Goal: Task Accomplishment & Management: Manage account settings

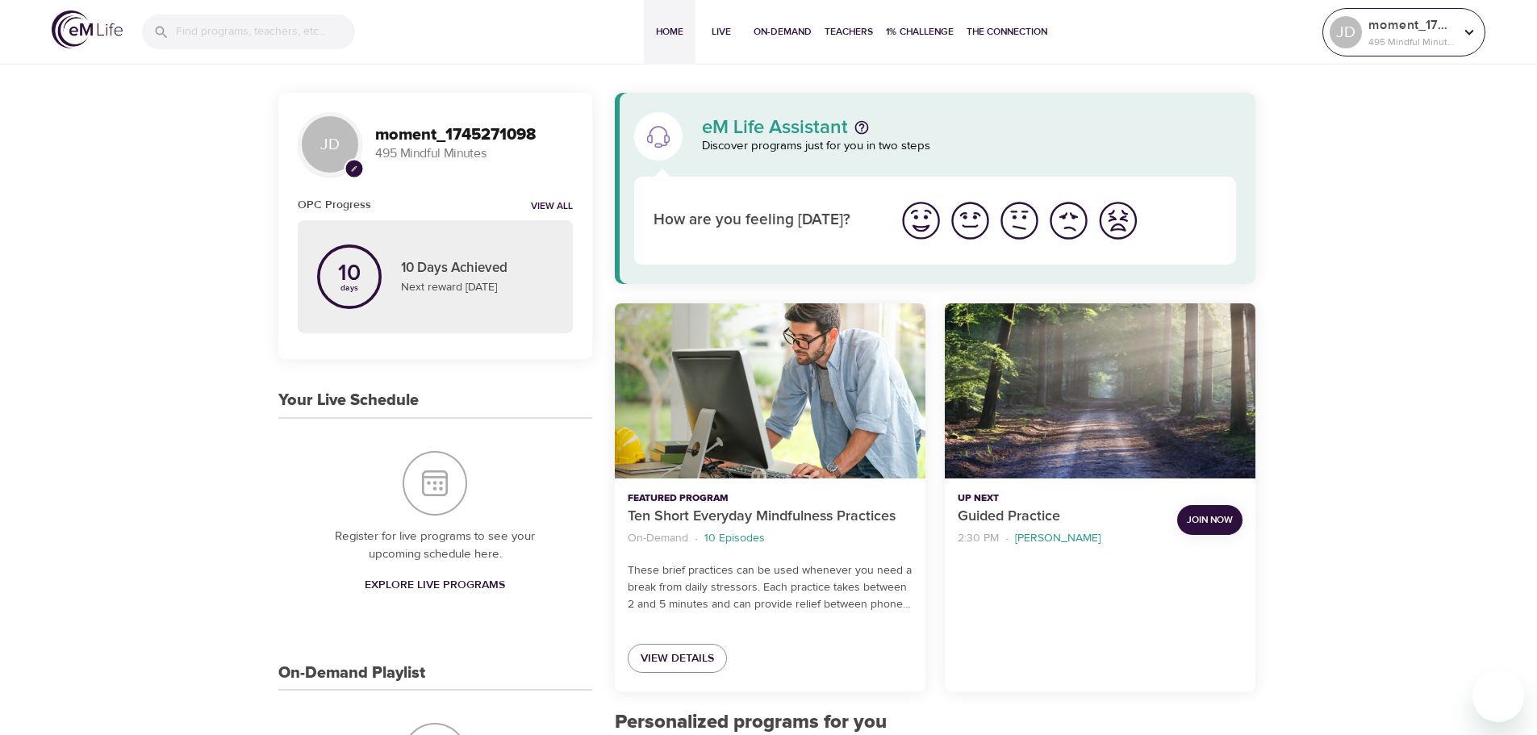
click at [1465, 36] on icon at bounding box center [1470, 32] width 18 height 18
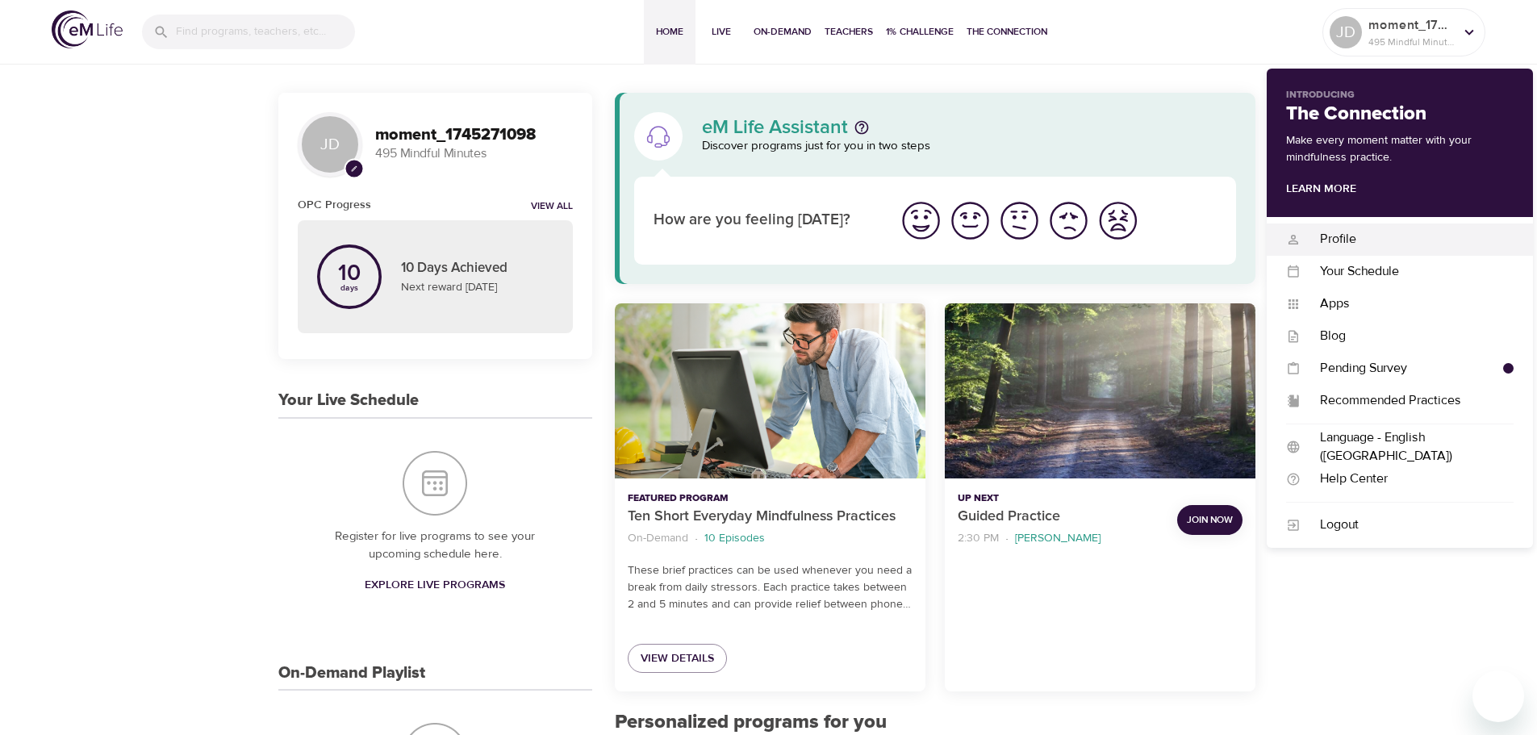
click at [1363, 242] on div "Profile" at bounding box center [1407, 239] width 213 height 19
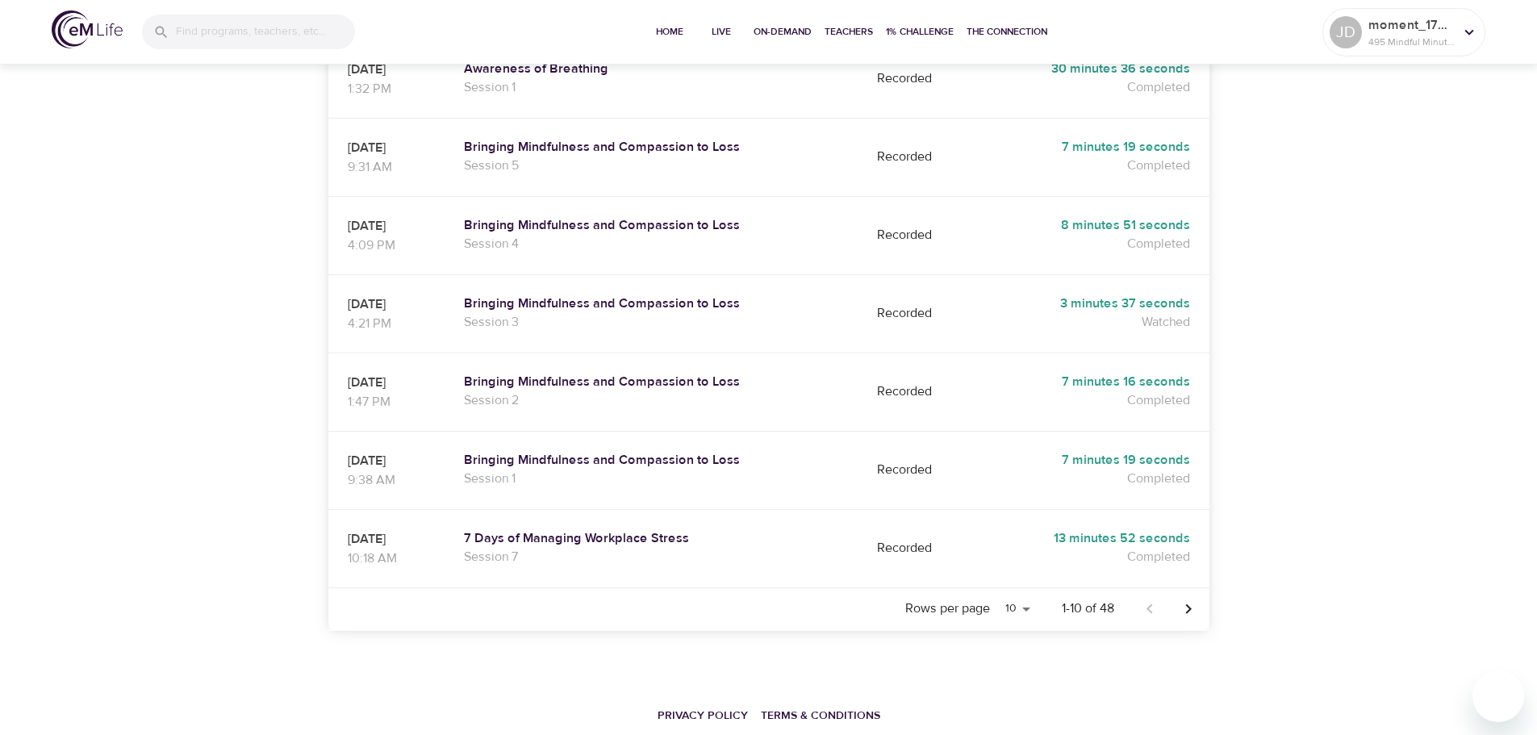
scroll to position [646, 0]
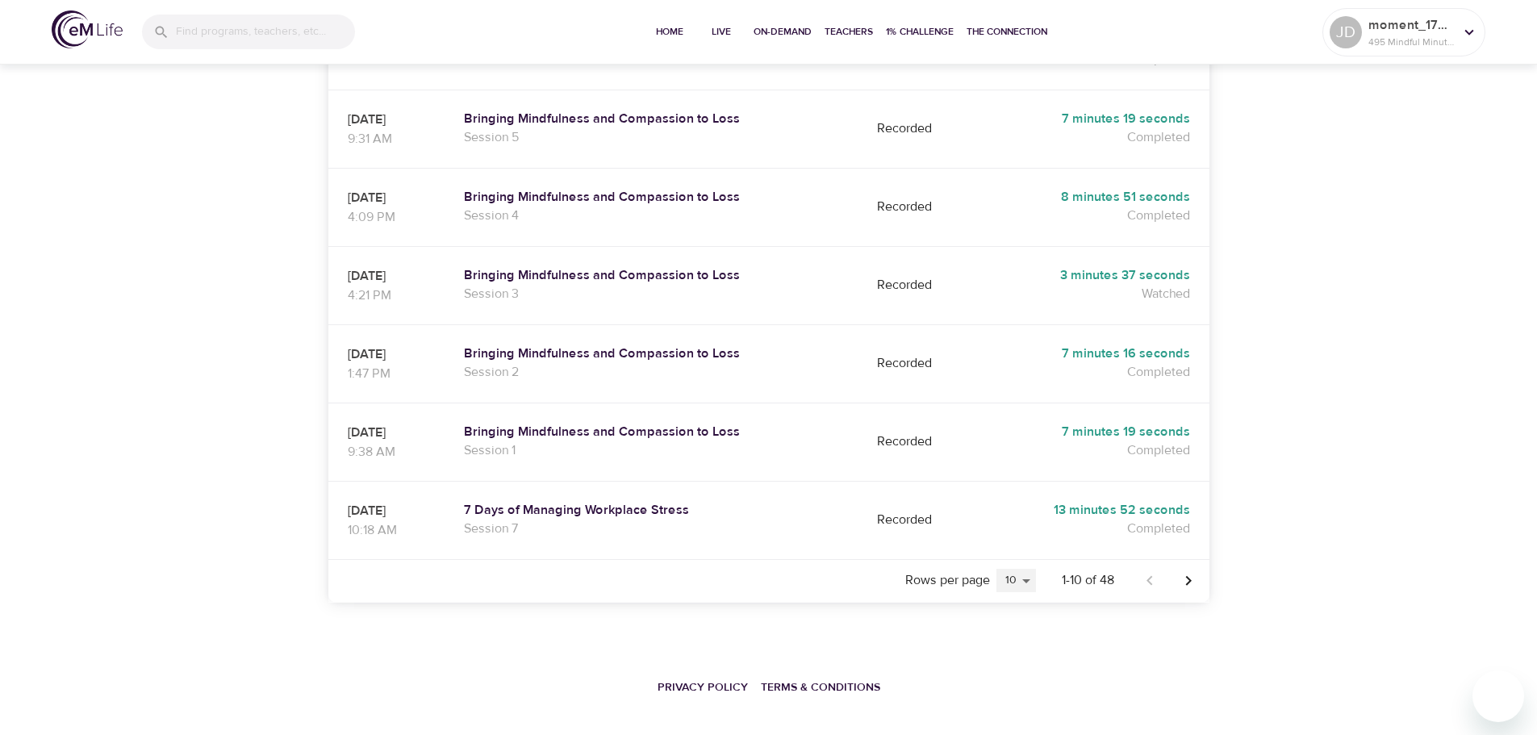
click at [1025, 569] on select "5 10 25 20" at bounding box center [1017, 581] width 40 height 24
select select "20"
click at [997, 569] on select "5 10 25 20" at bounding box center [1017, 581] width 40 height 24
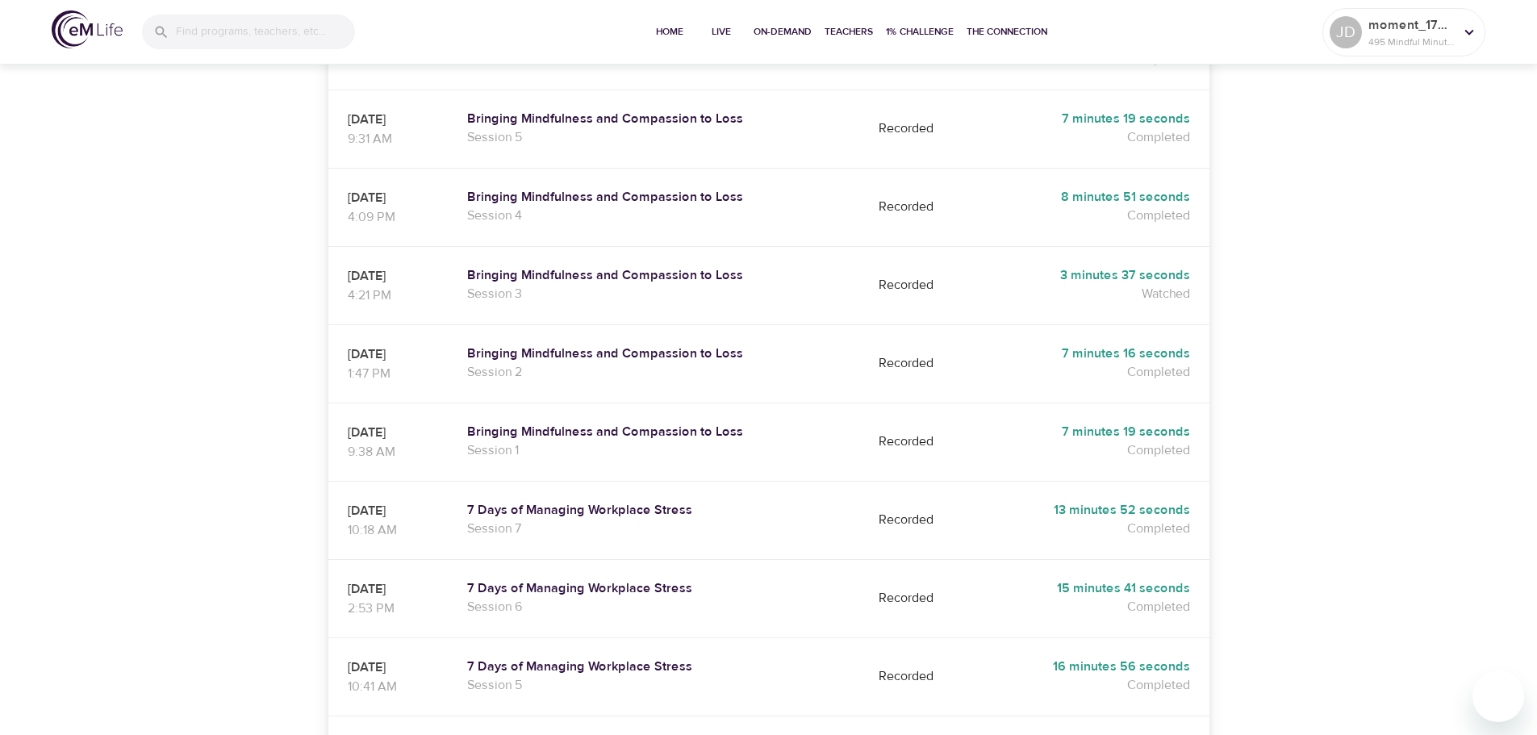
scroll to position [1372, 0]
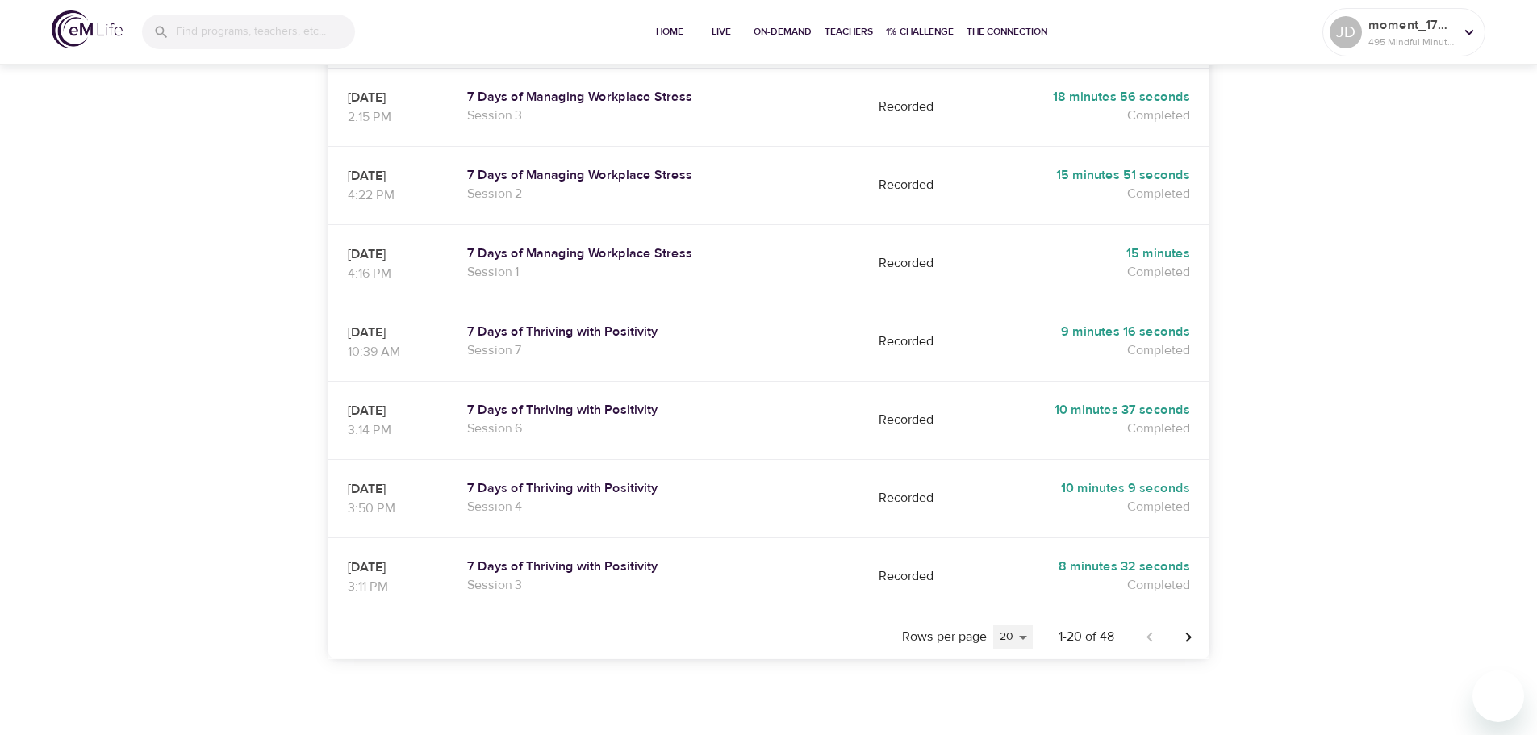
click at [1018, 625] on select "5 10 25 20" at bounding box center [1013, 637] width 40 height 24
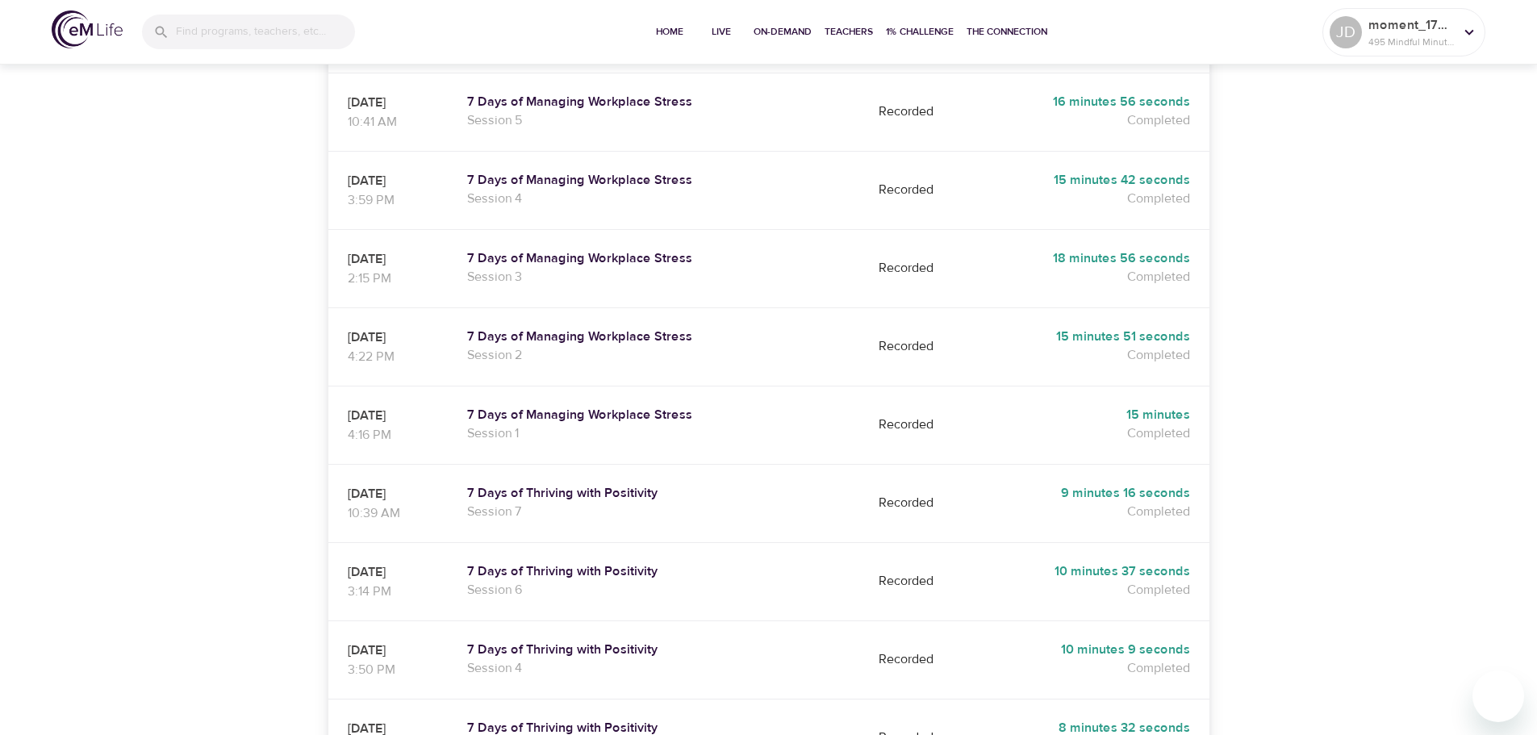
scroll to position [1431, 0]
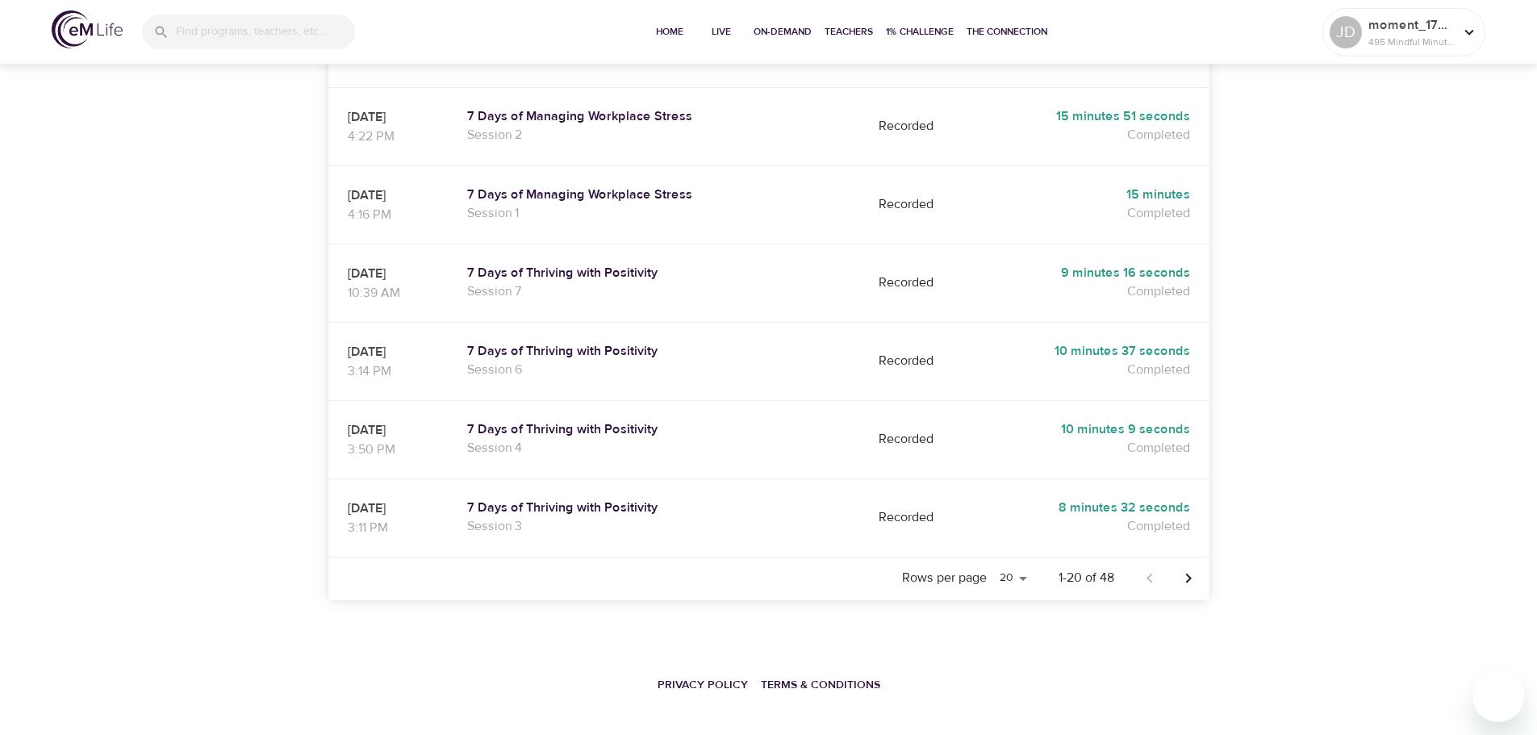
click at [1197, 569] on icon "Next page" at bounding box center [1188, 578] width 19 height 19
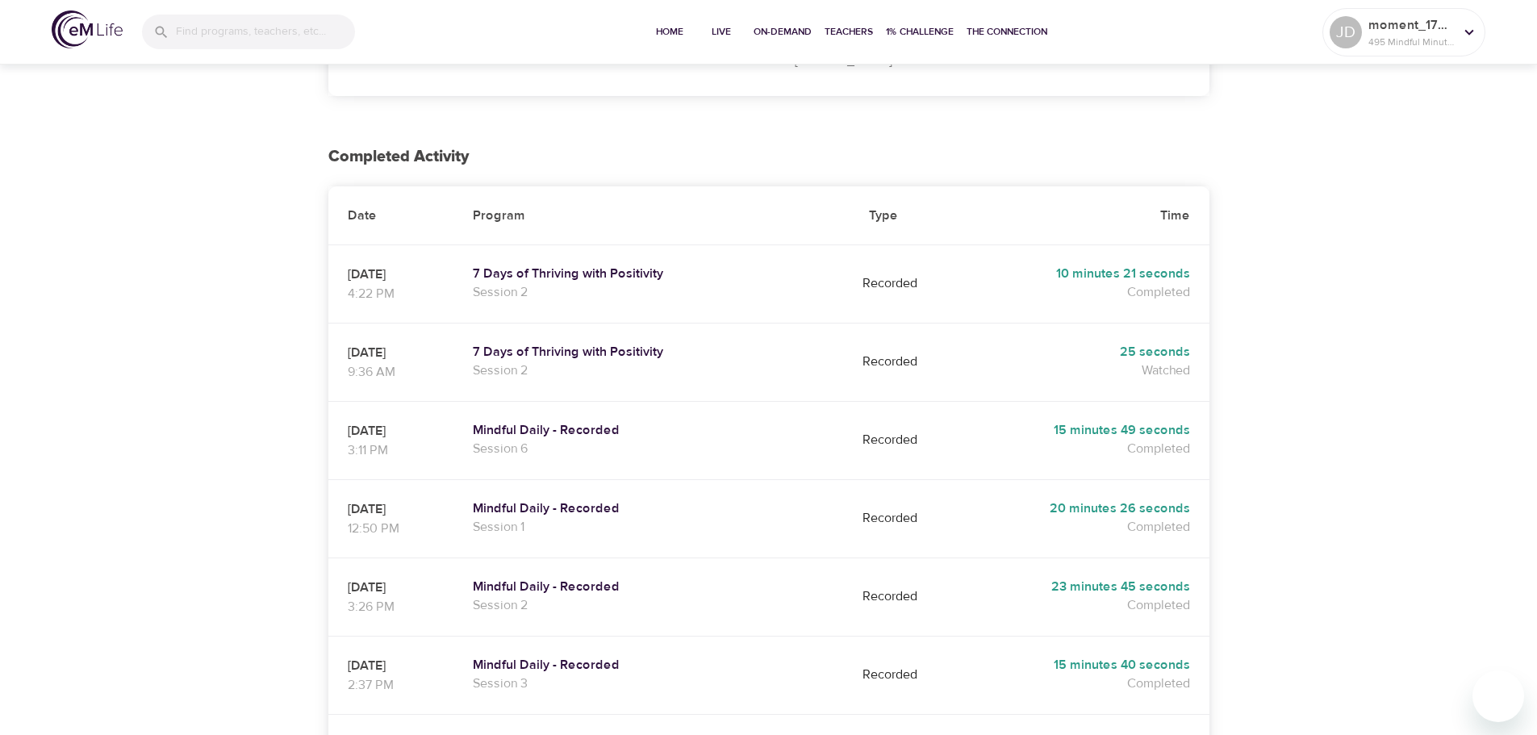
scroll to position [0, 0]
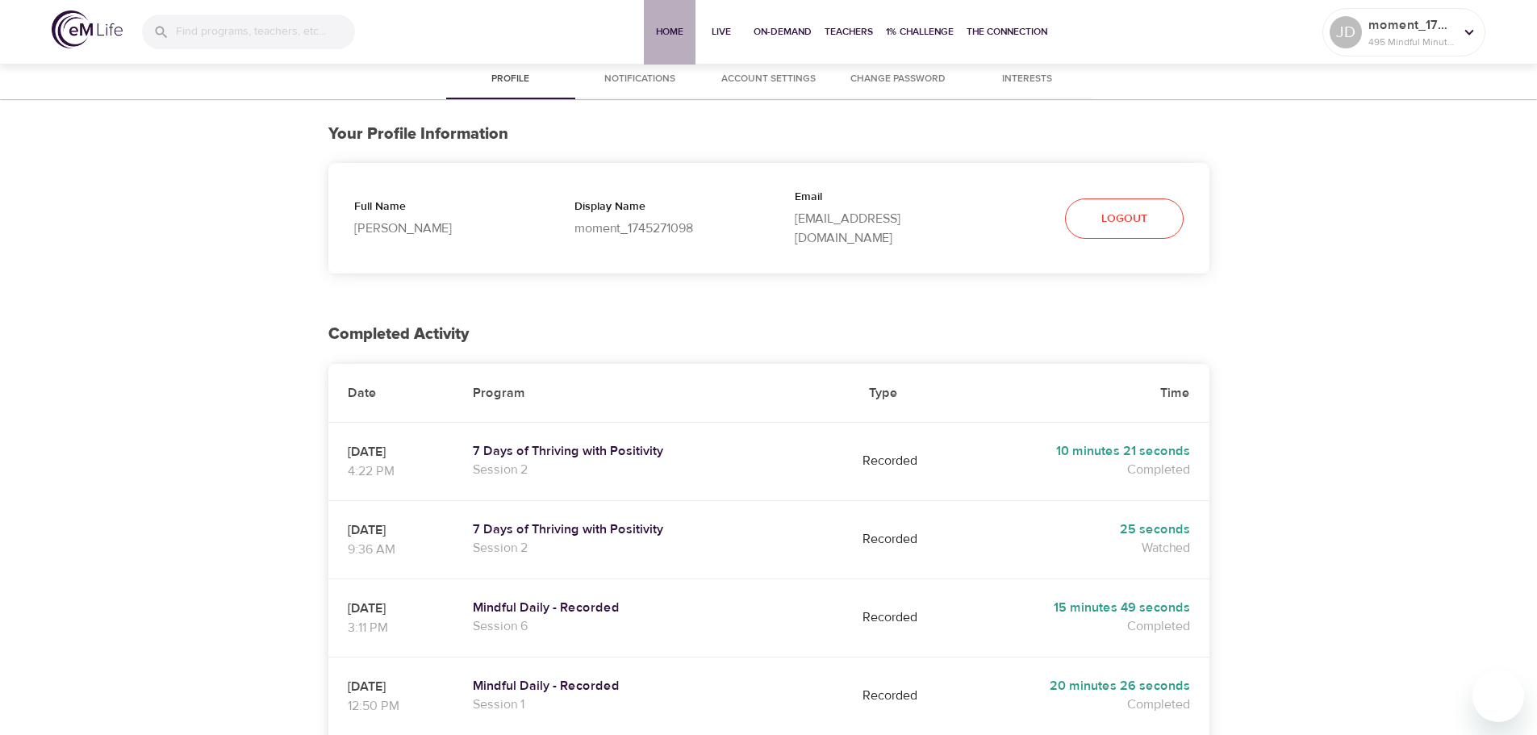
click at [673, 28] on span "Home" at bounding box center [669, 31] width 39 height 17
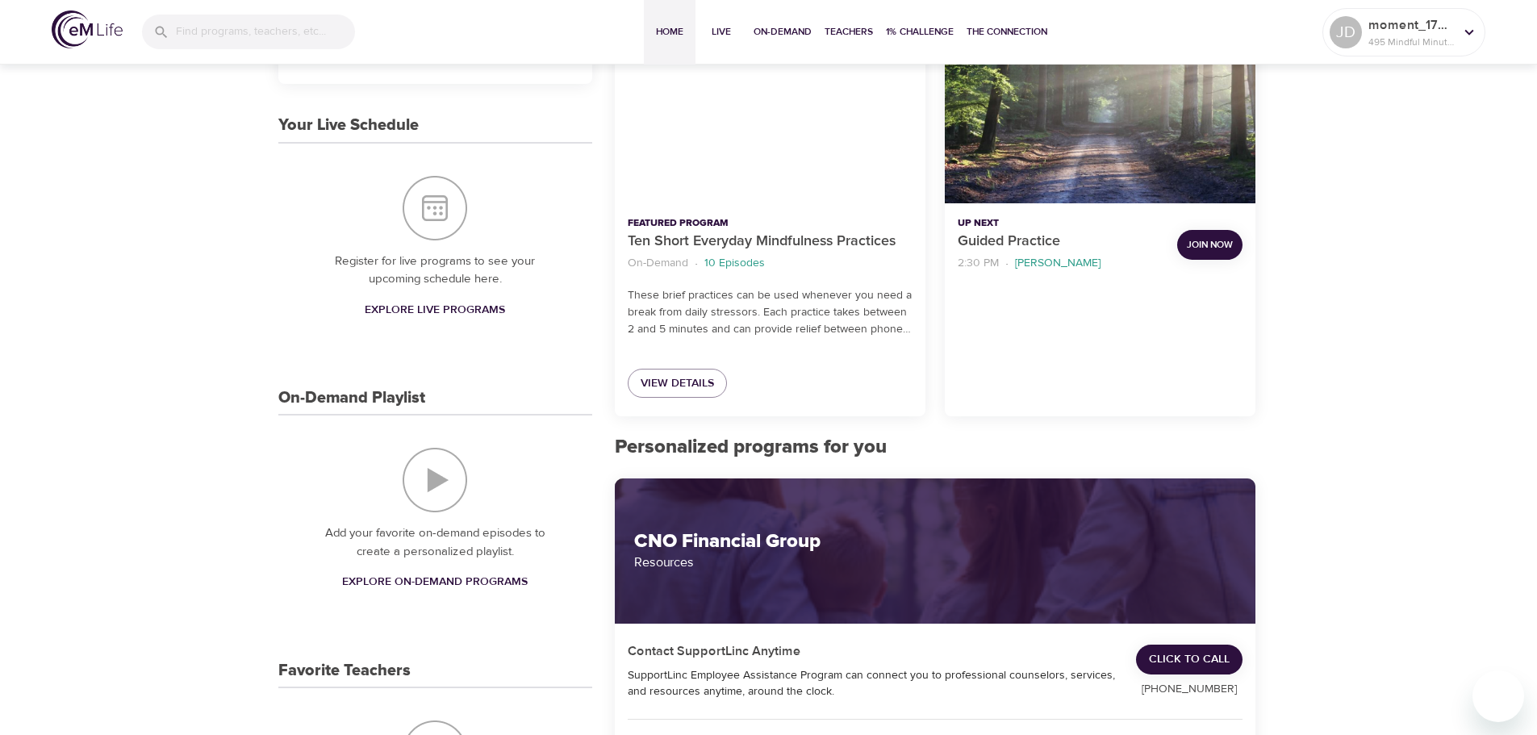
scroll to position [323, 0]
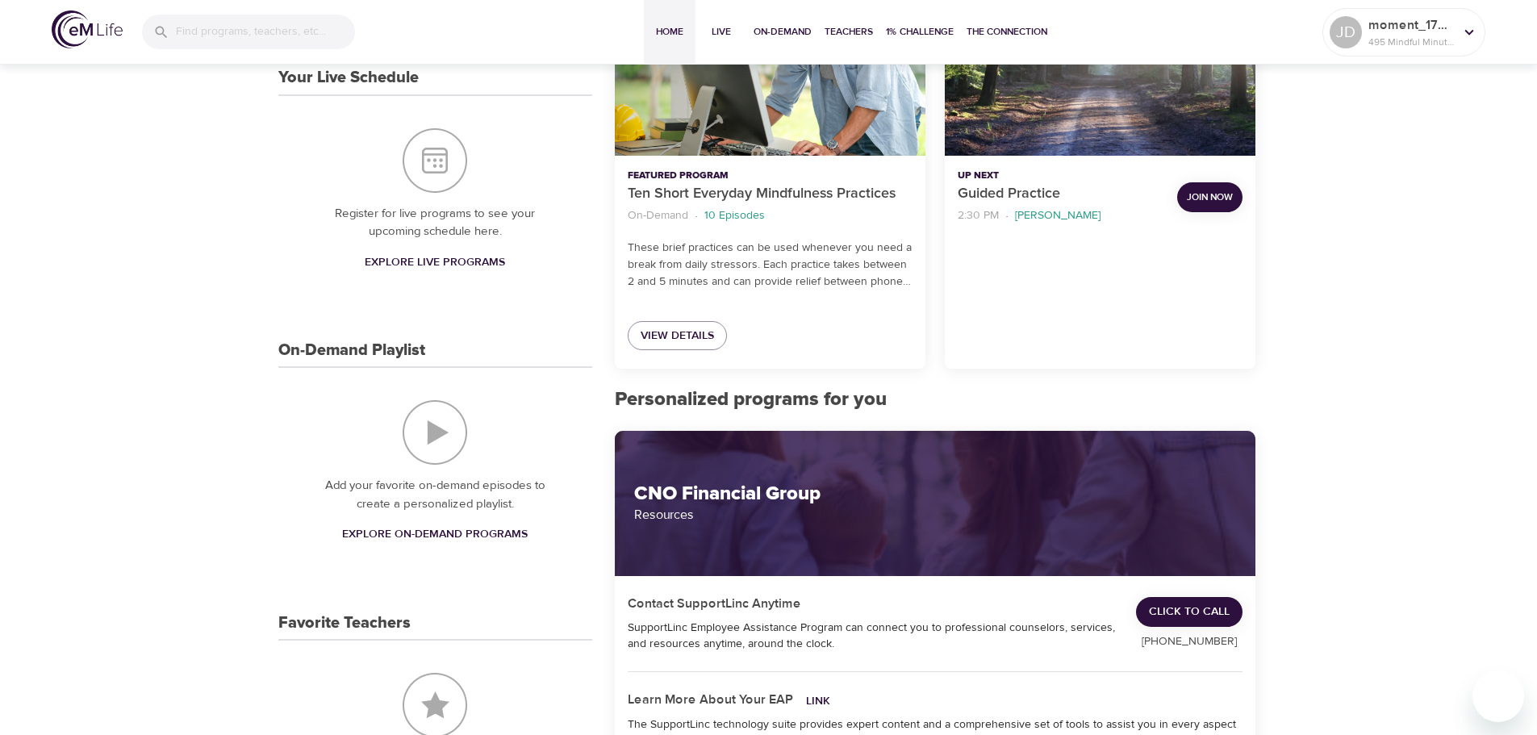
click at [443, 535] on span "Explore On-Demand Programs" at bounding box center [435, 535] width 186 height 20
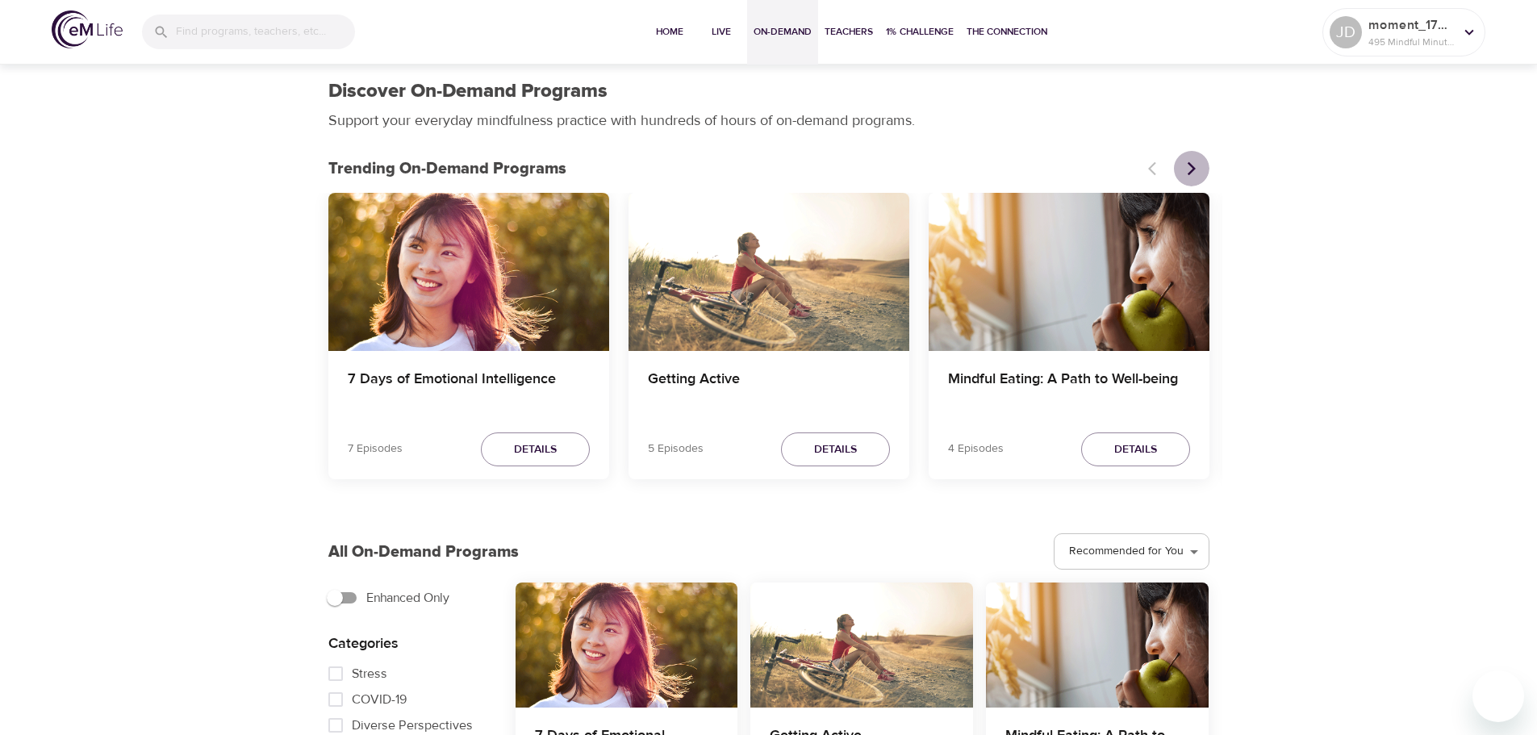
click at [1198, 161] on icon "Next items" at bounding box center [1192, 169] width 16 height 16
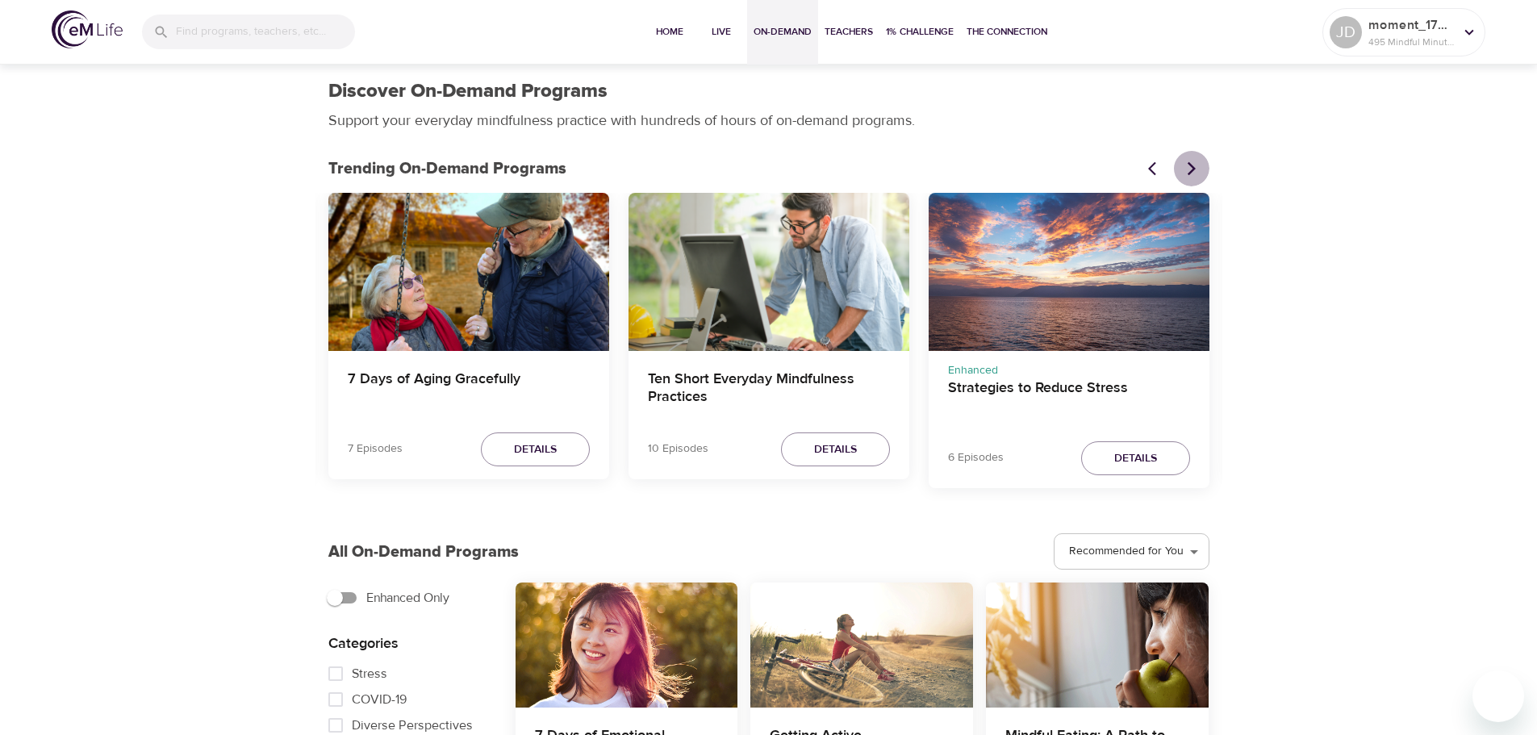
click at [1197, 164] on icon "Next items" at bounding box center [1192, 169] width 16 height 16
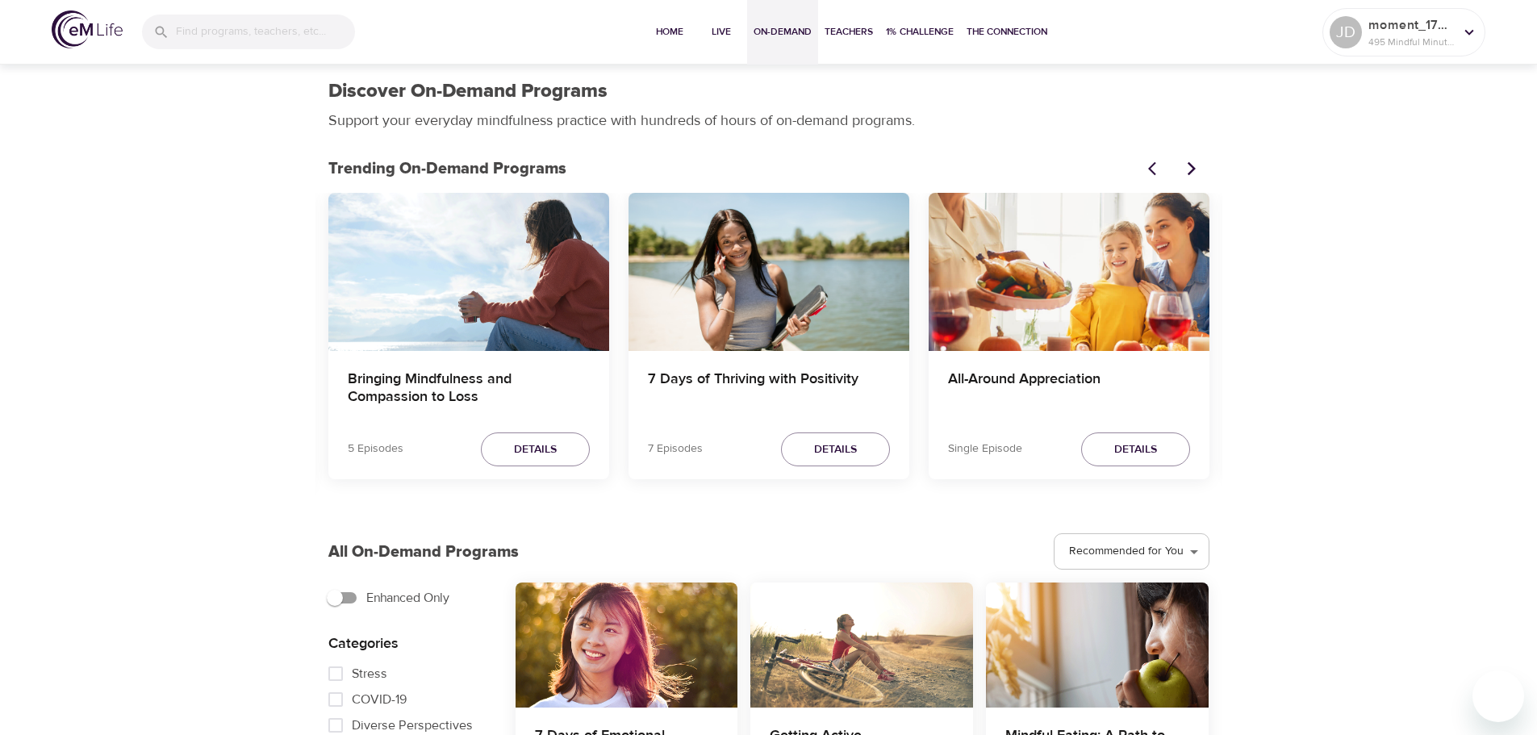
click at [1187, 169] on icon "Next items" at bounding box center [1192, 169] width 16 height 16
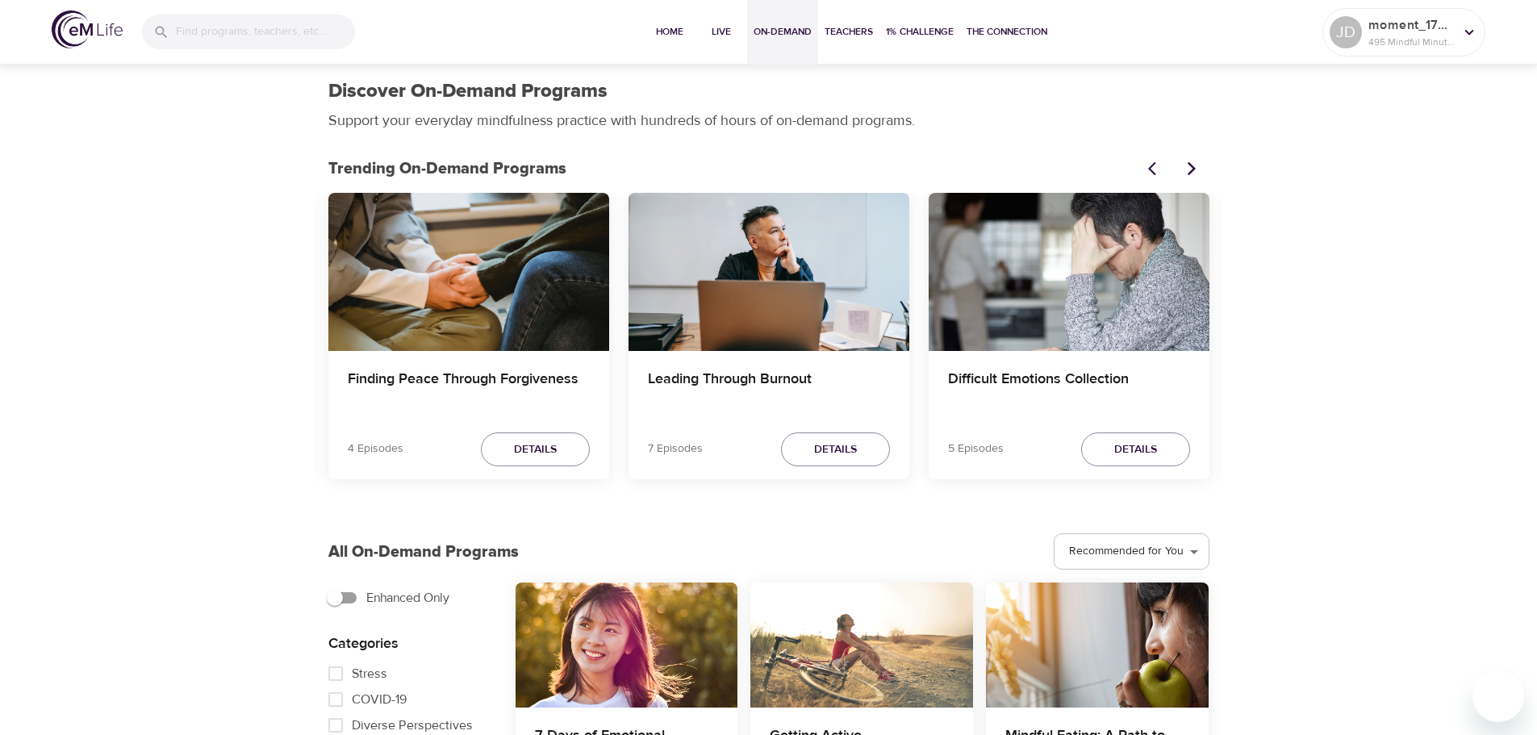
click at [1187, 168] on icon "Next items" at bounding box center [1192, 169] width 16 height 16
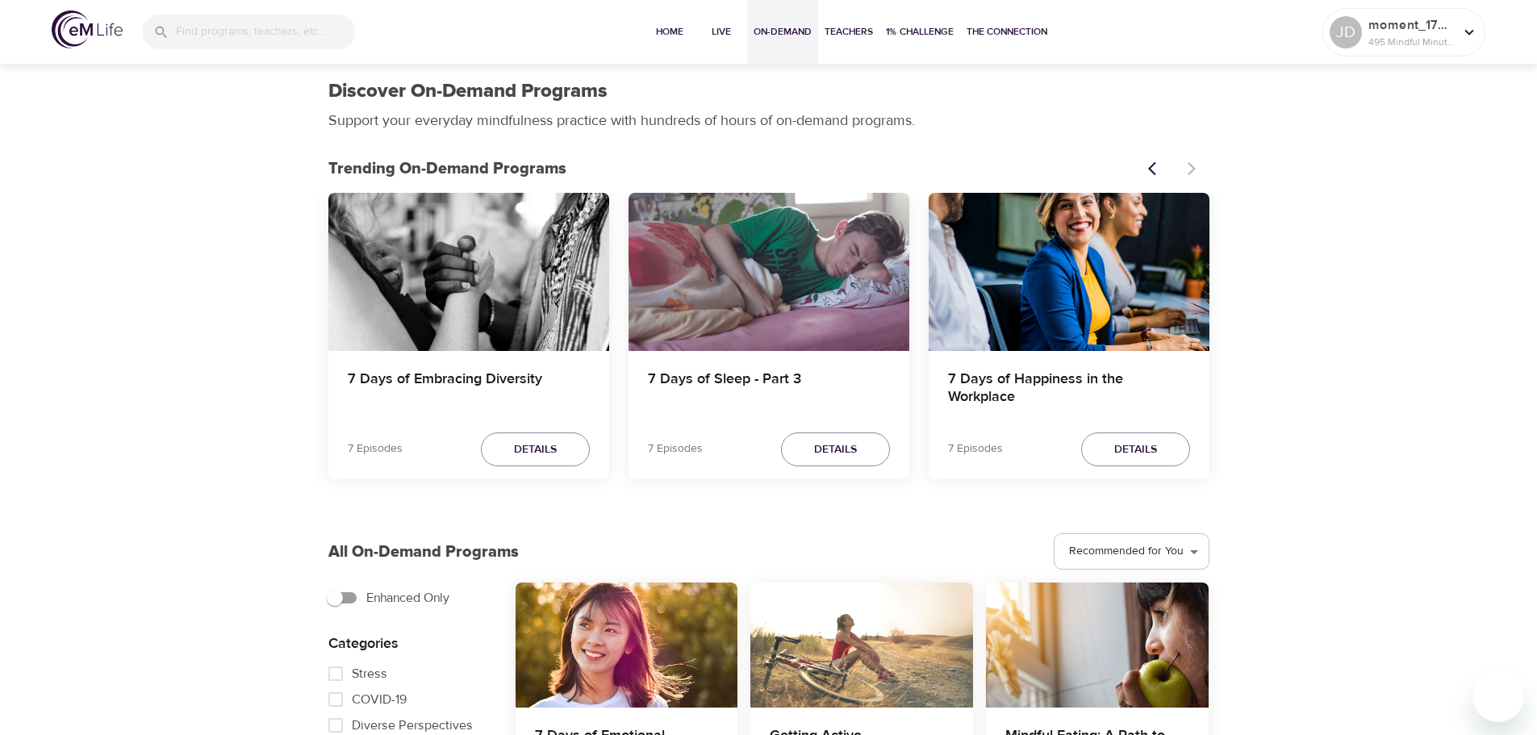
click at [1192, 165] on div at bounding box center [1174, 169] width 71 height 36
click at [1159, 166] on icon "Previous items" at bounding box center [1156, 169] width 16 height 16
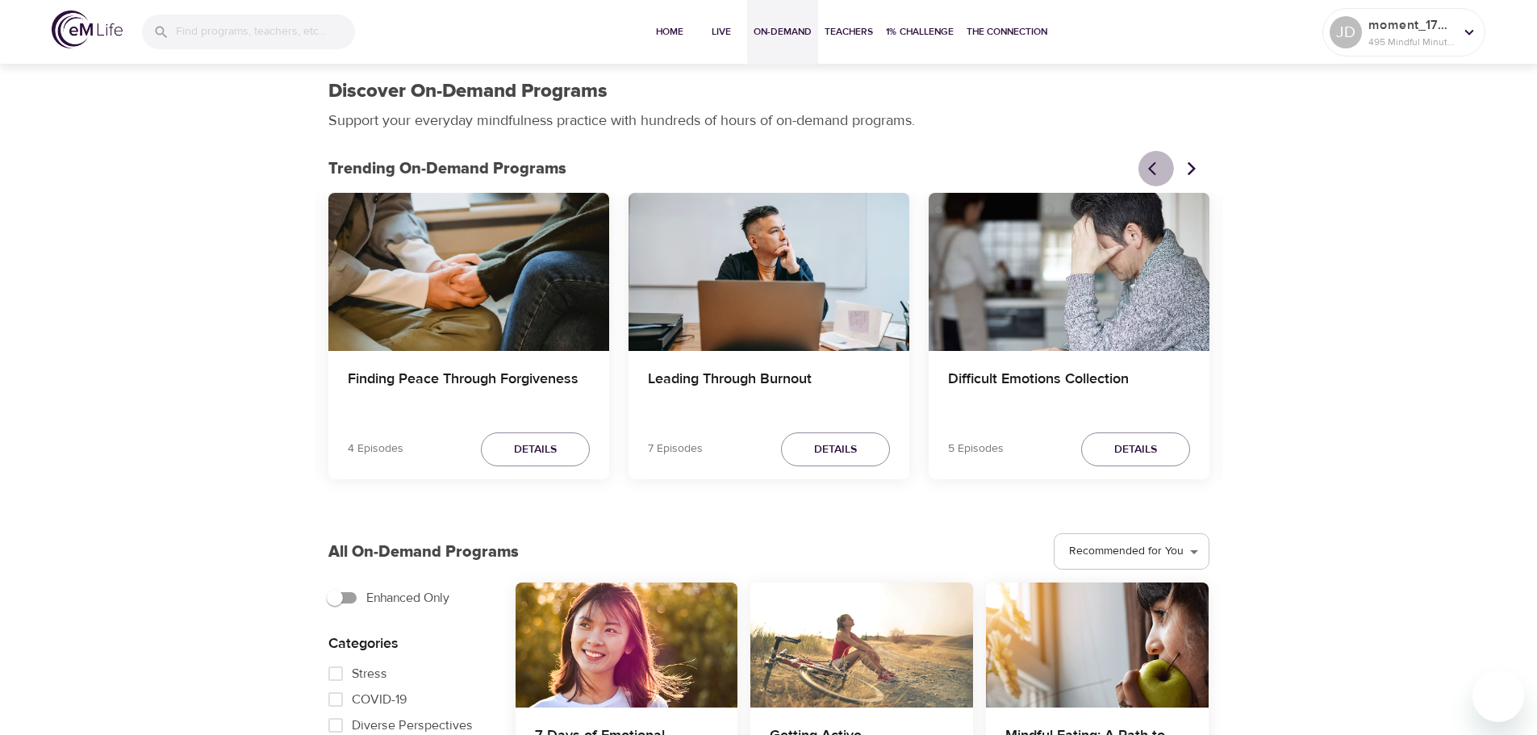
click at [1159, 166] on icon "Previous items" at bounding box center [1156, 169] width 16 height 16
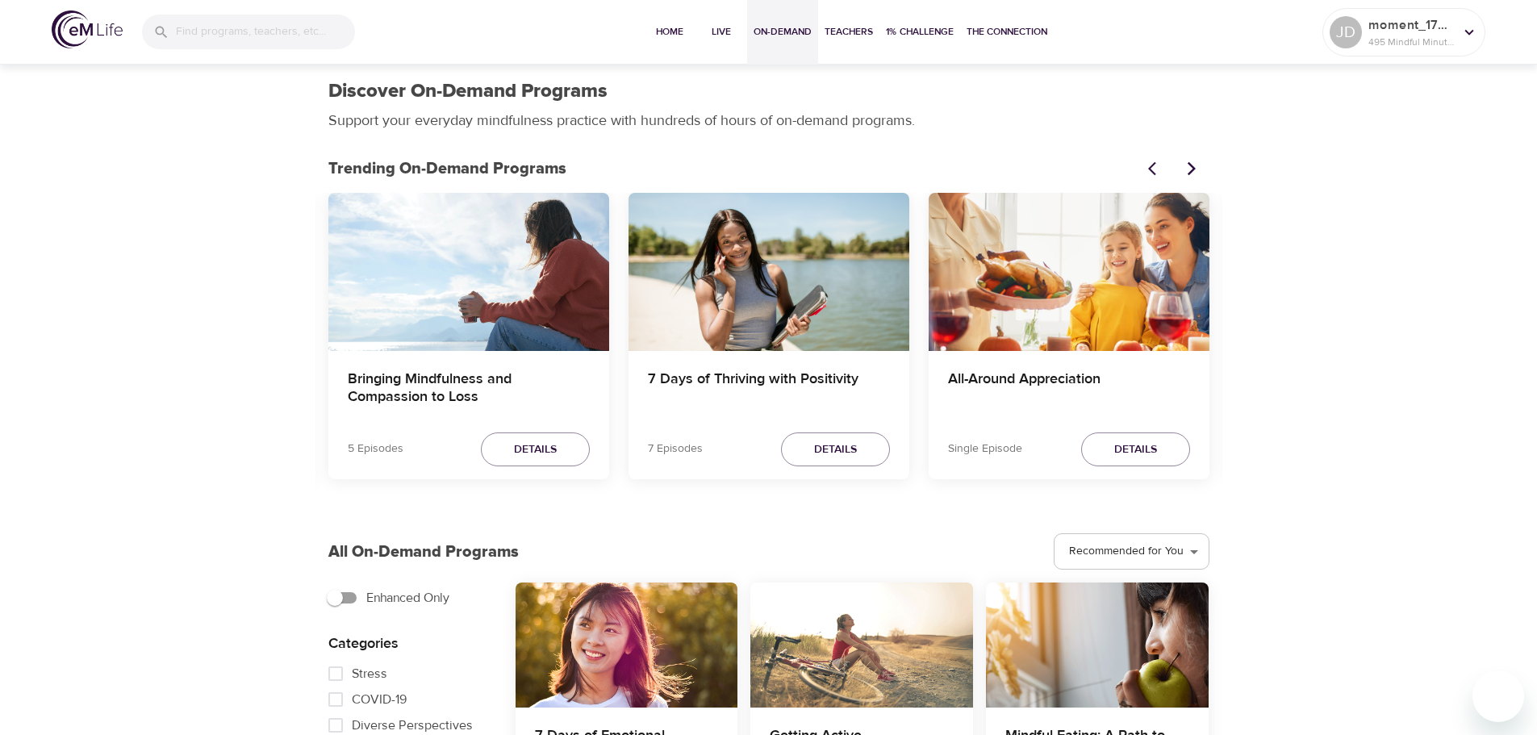
click at [1159, 166] on icon "Previous items" at bounding box center [1156, 169] width 16 height 16
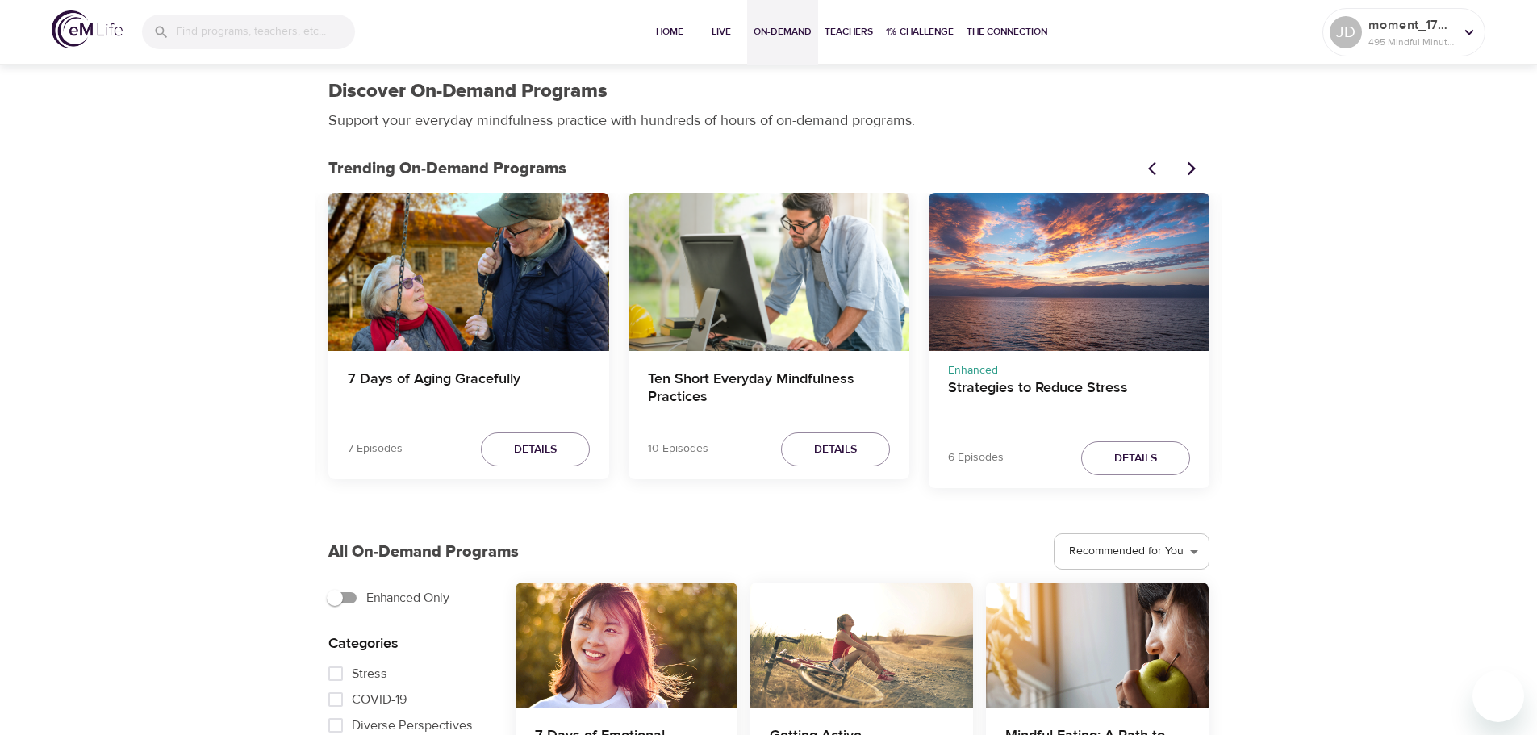
click at [1159, 167] on icon "Previous items" at bounding box center [1156, 169] width 16 height 16
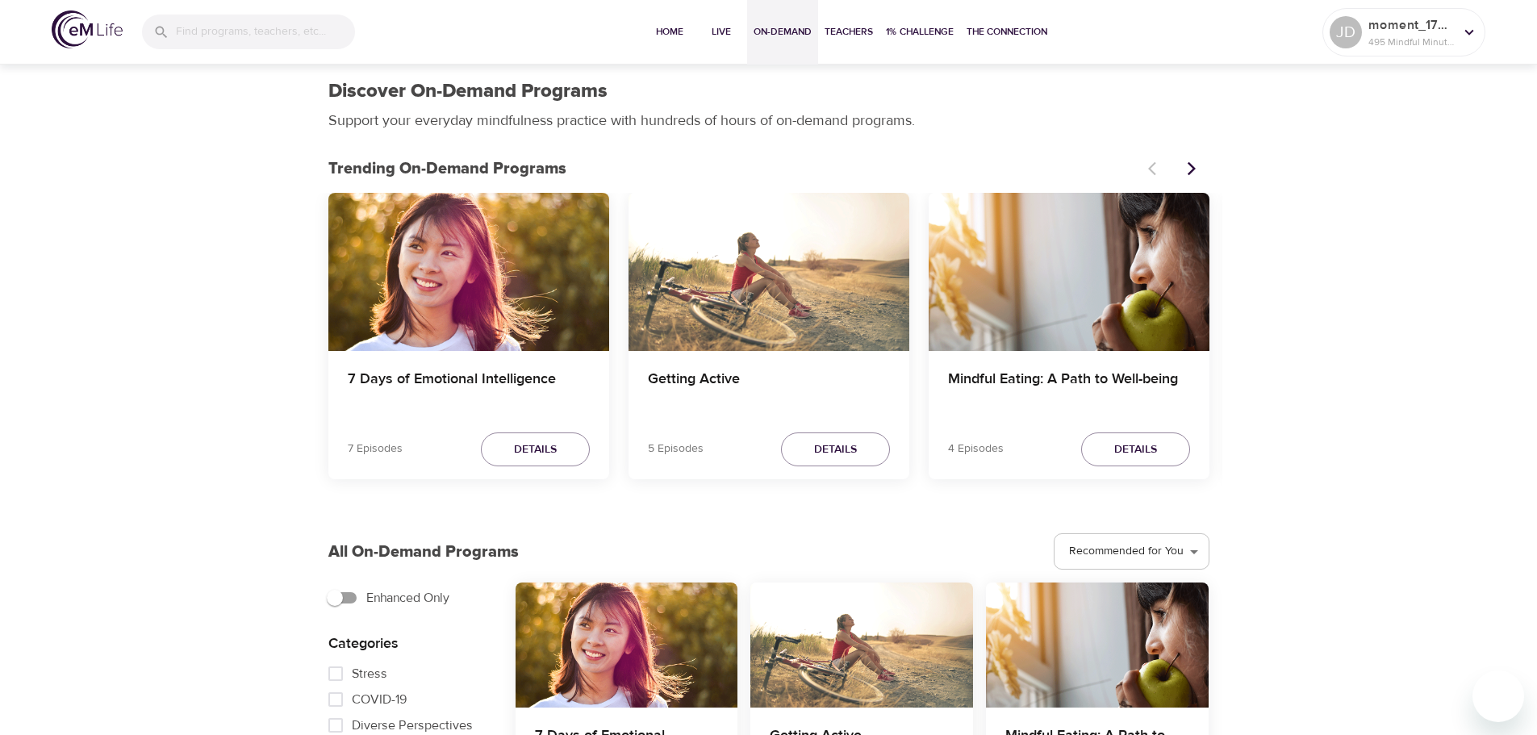
click at [1159, 167] on div at bounding box center [1174, 169] width 71 height 36
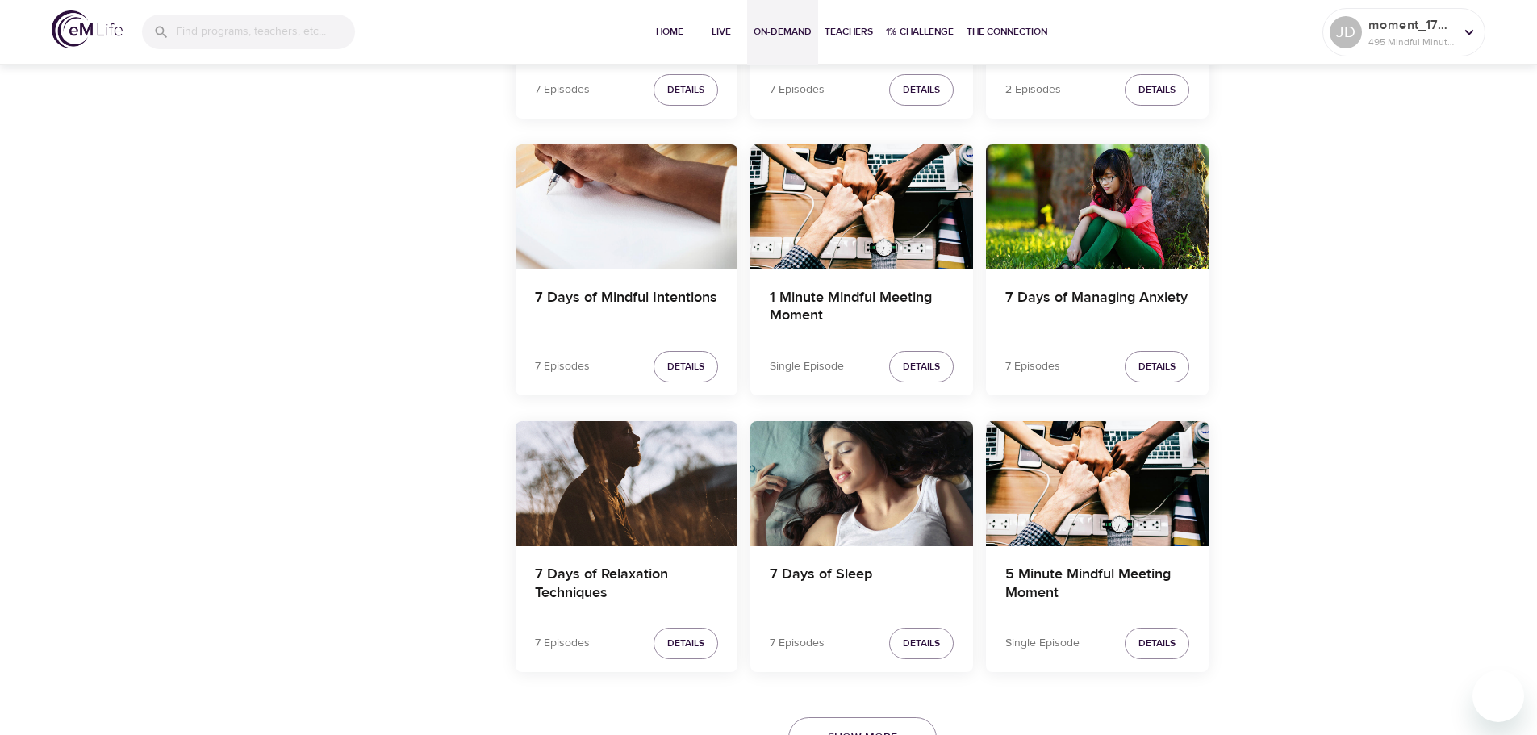
scroll to position [2732, 0]
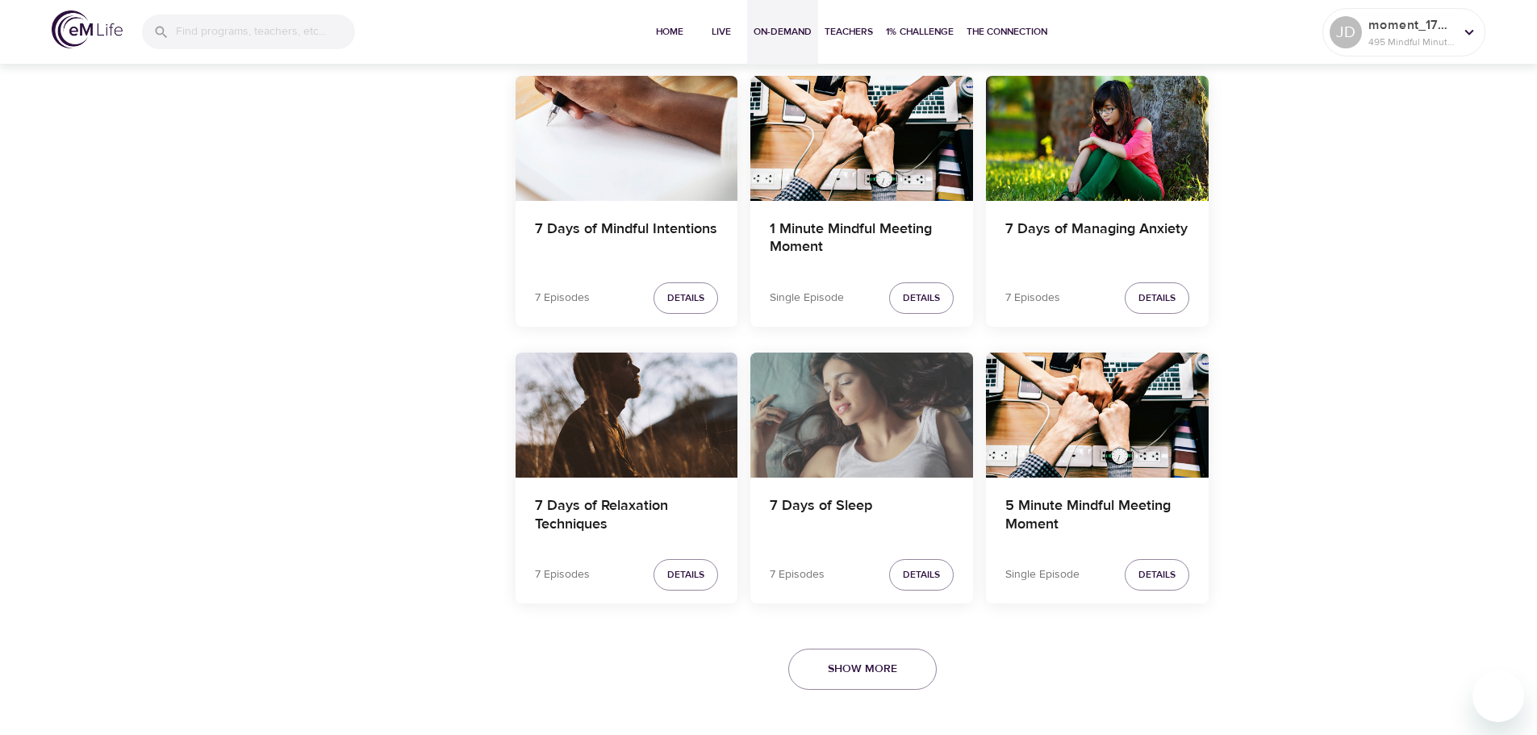
click at [872, 414] on div "7 Days of Sleep" at bounding box center [862, 415] width 223 height 125
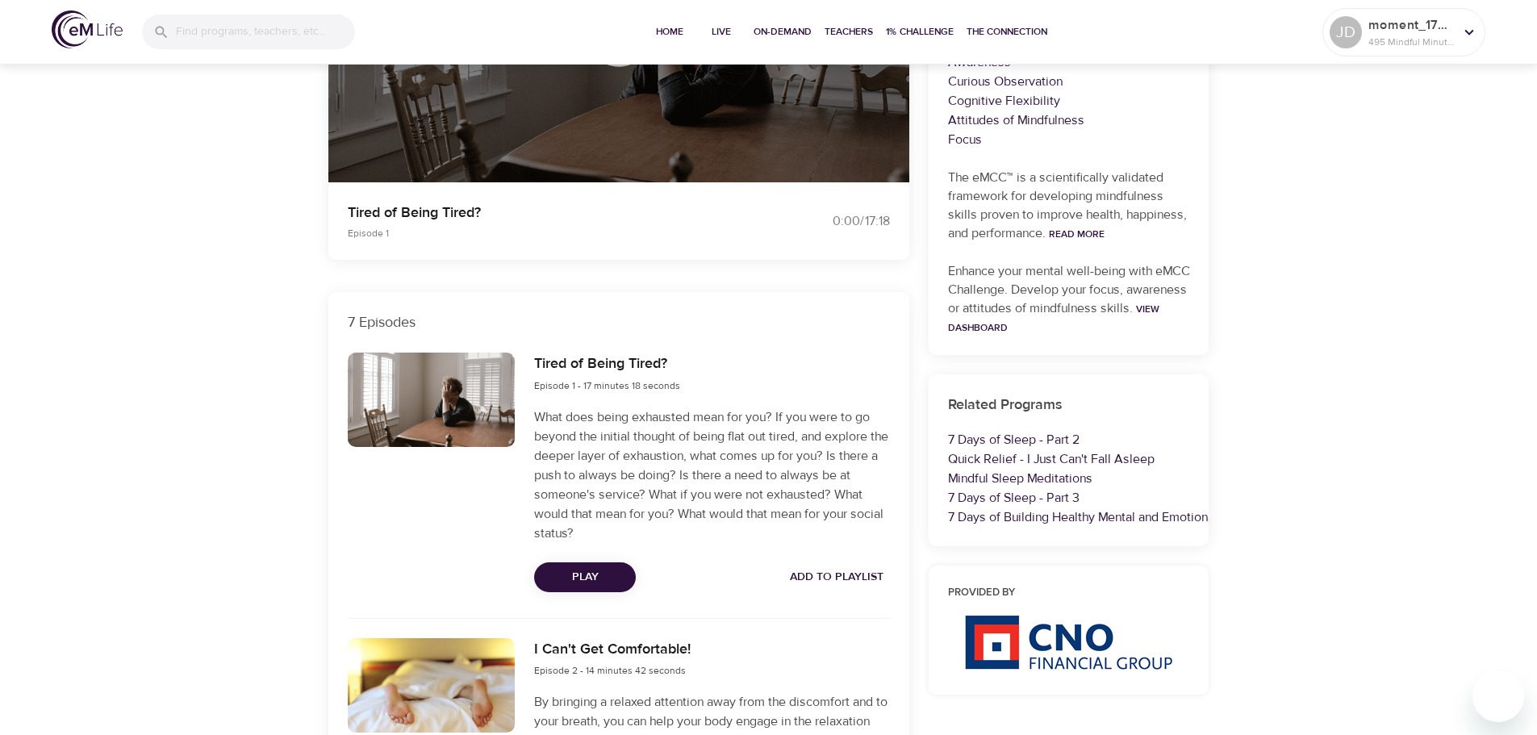
scroll to position [404, 0]
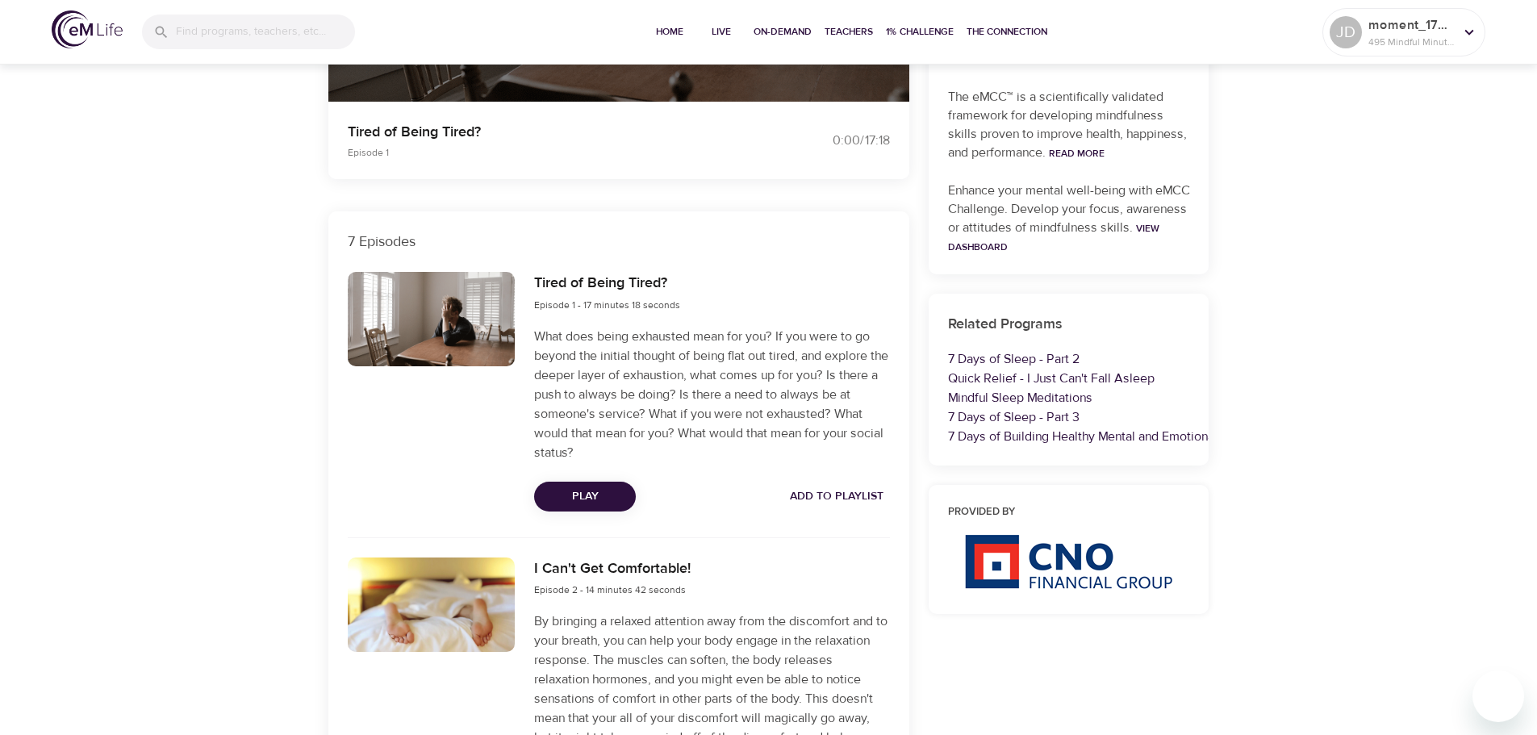
click at [848, 489] on span "Add to Playlist" at bounding box center [837, 497] width 94 height 20
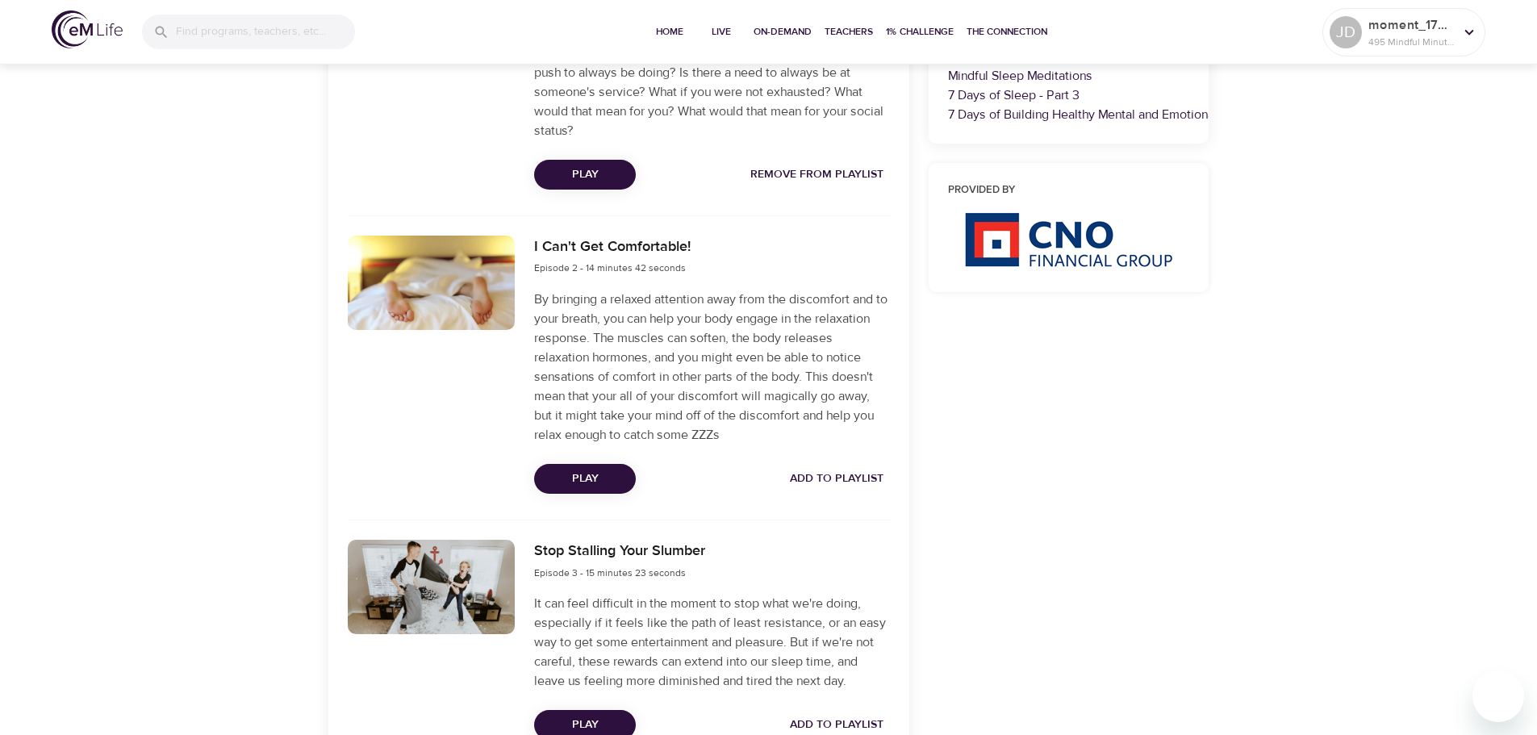
scroll to position [726, 0]
click at [846, 462] on div "I Can't Get Comfortable! Episode 2 - 14 minutes 42 seconds By bringing a relaxe…" at bounding box center [712, 364] width 374 height 278
click at [831, 474] on span "Add to Playlist" at bounding box center [837, 478] width 94 height 20
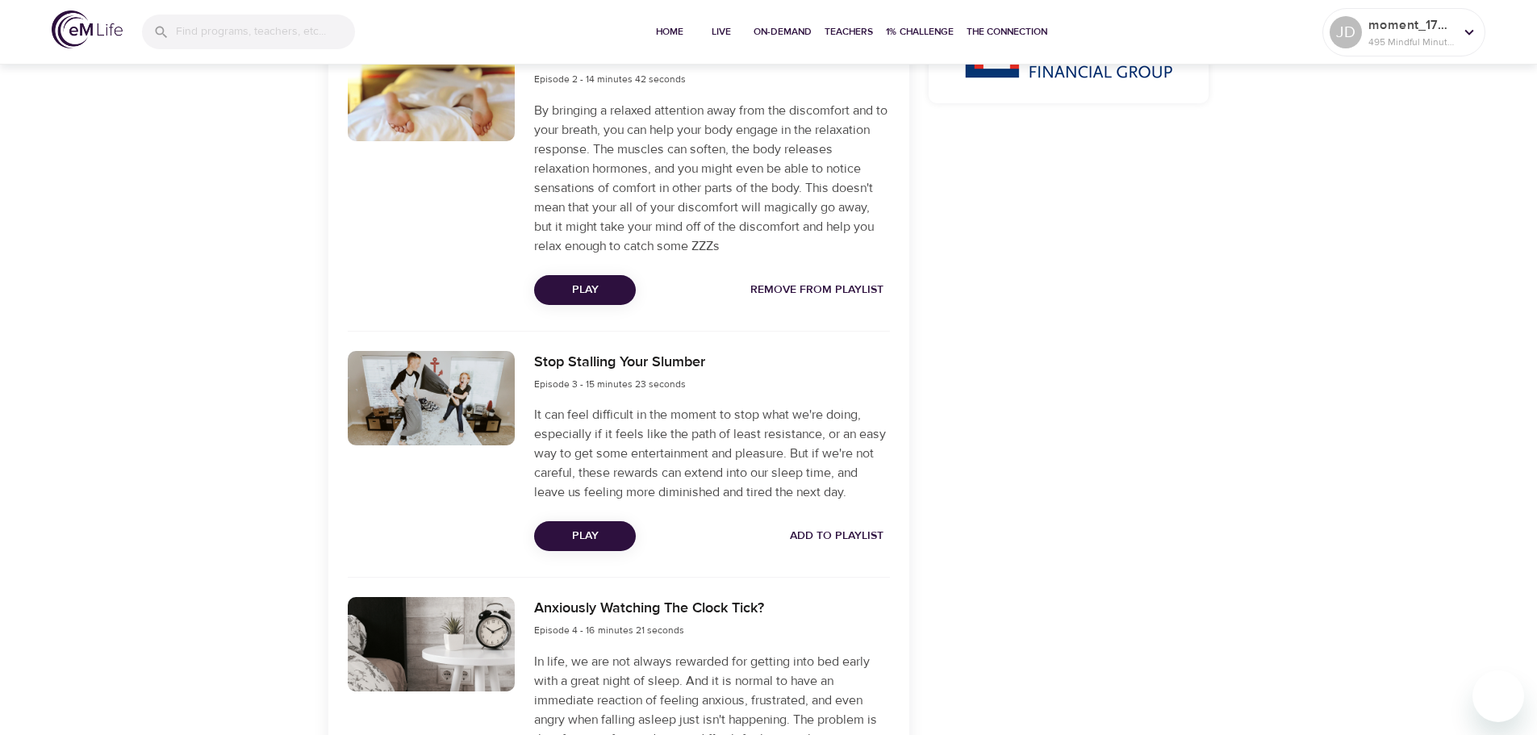
scroll to position [968, 0]
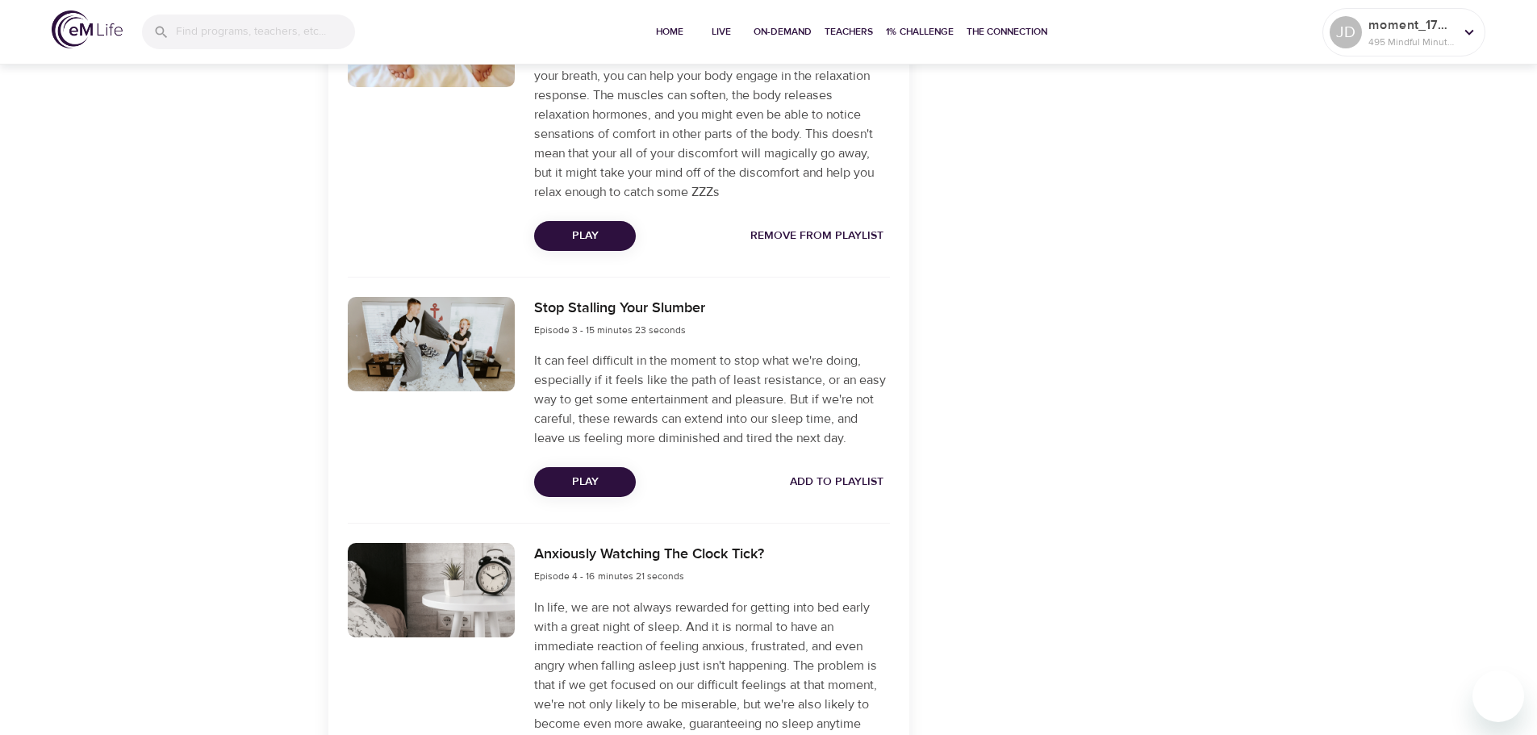
click at [852, 475] on span "Add to Playlist" at bounding box center [837, 482] width 94 height 20
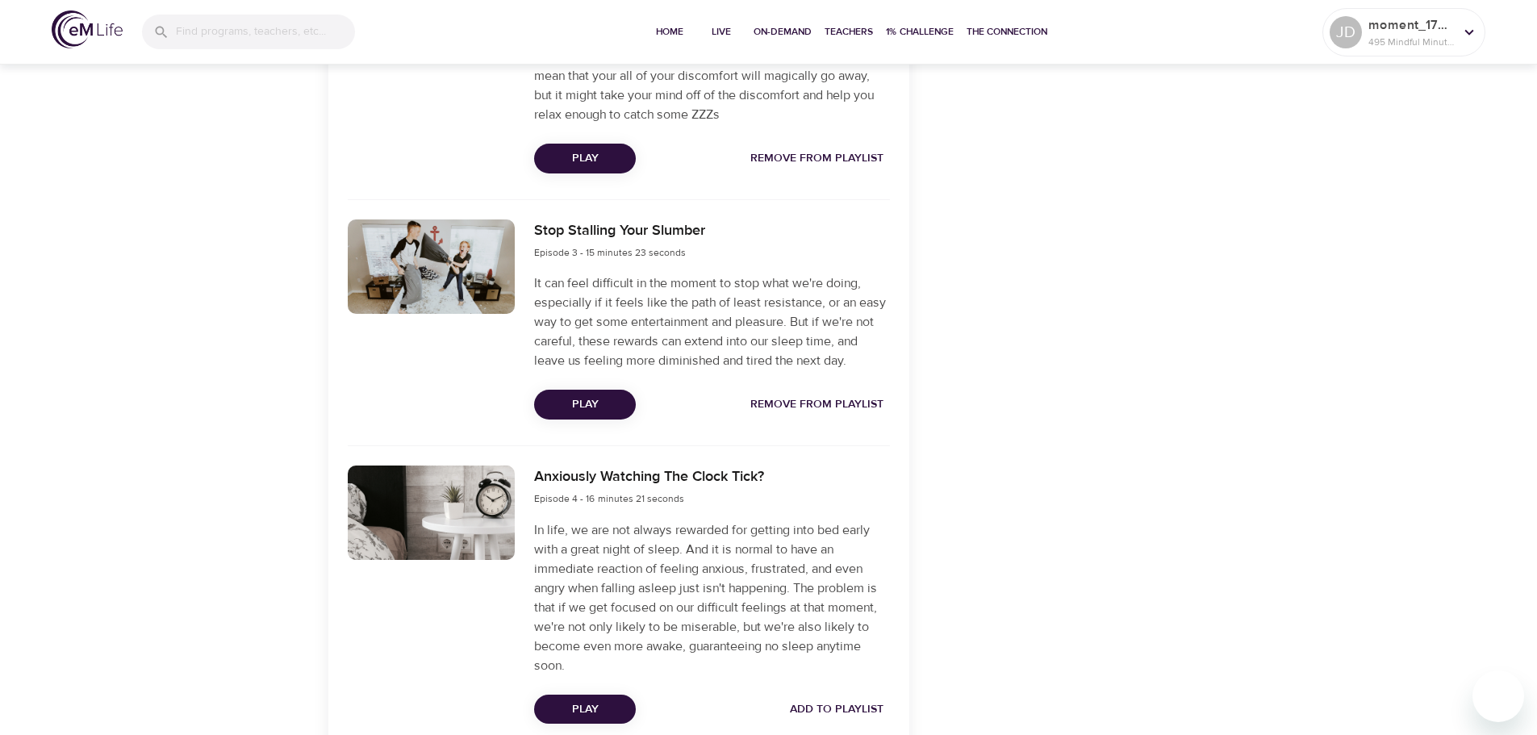
scroll to position [1211, 0]
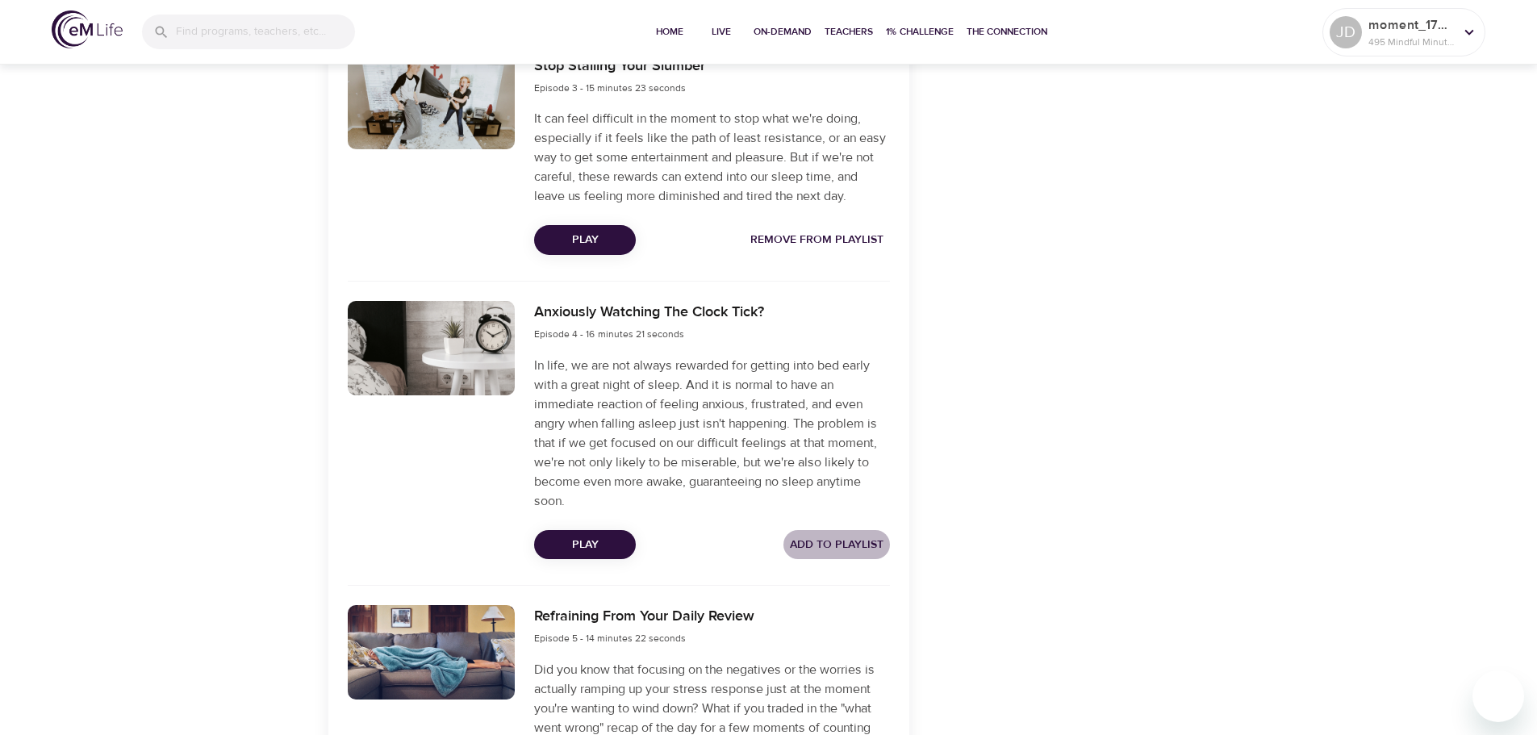
click at [830, 546] on span "Add to Playlist" at bounding box center [837, 545] width 94 height 20
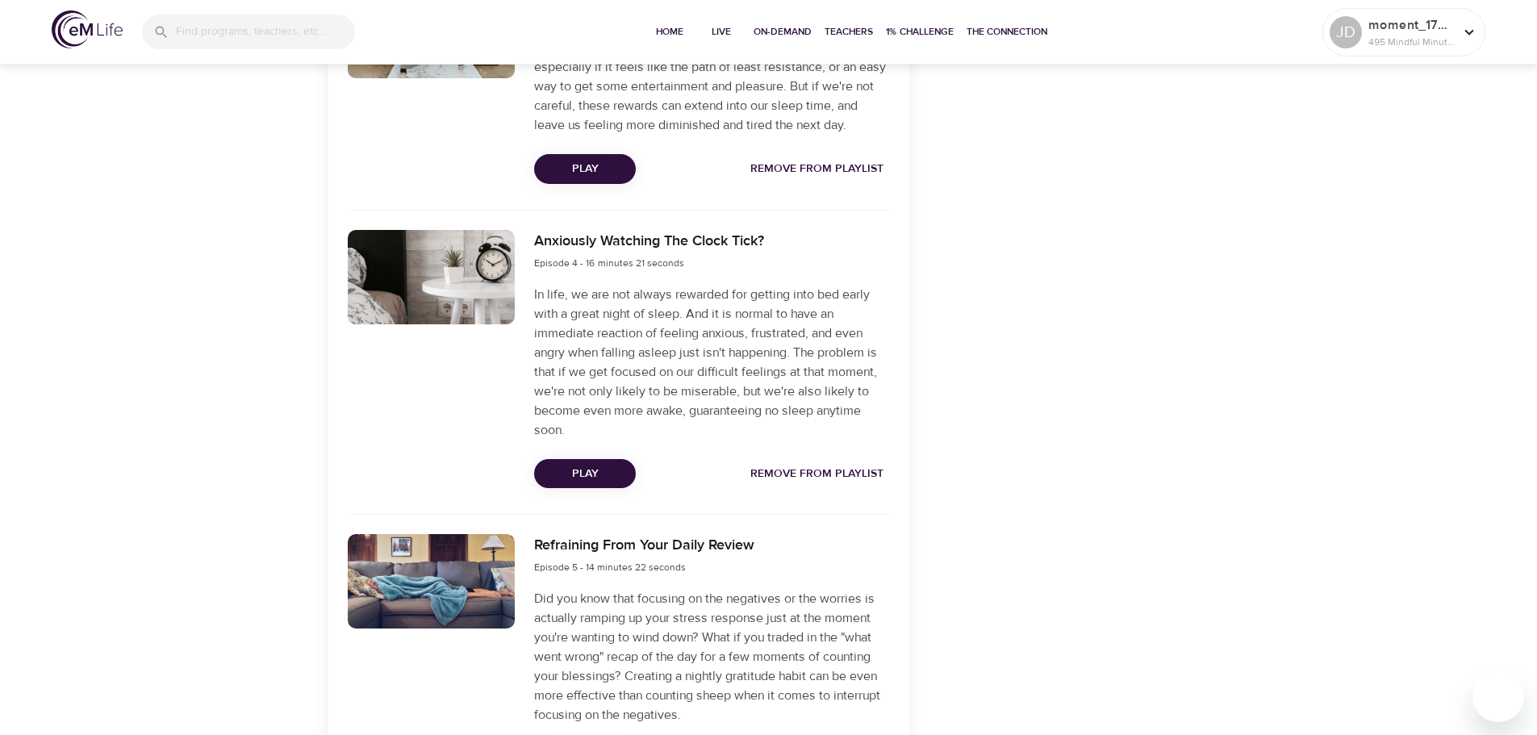
scroll to position [1453, 0]
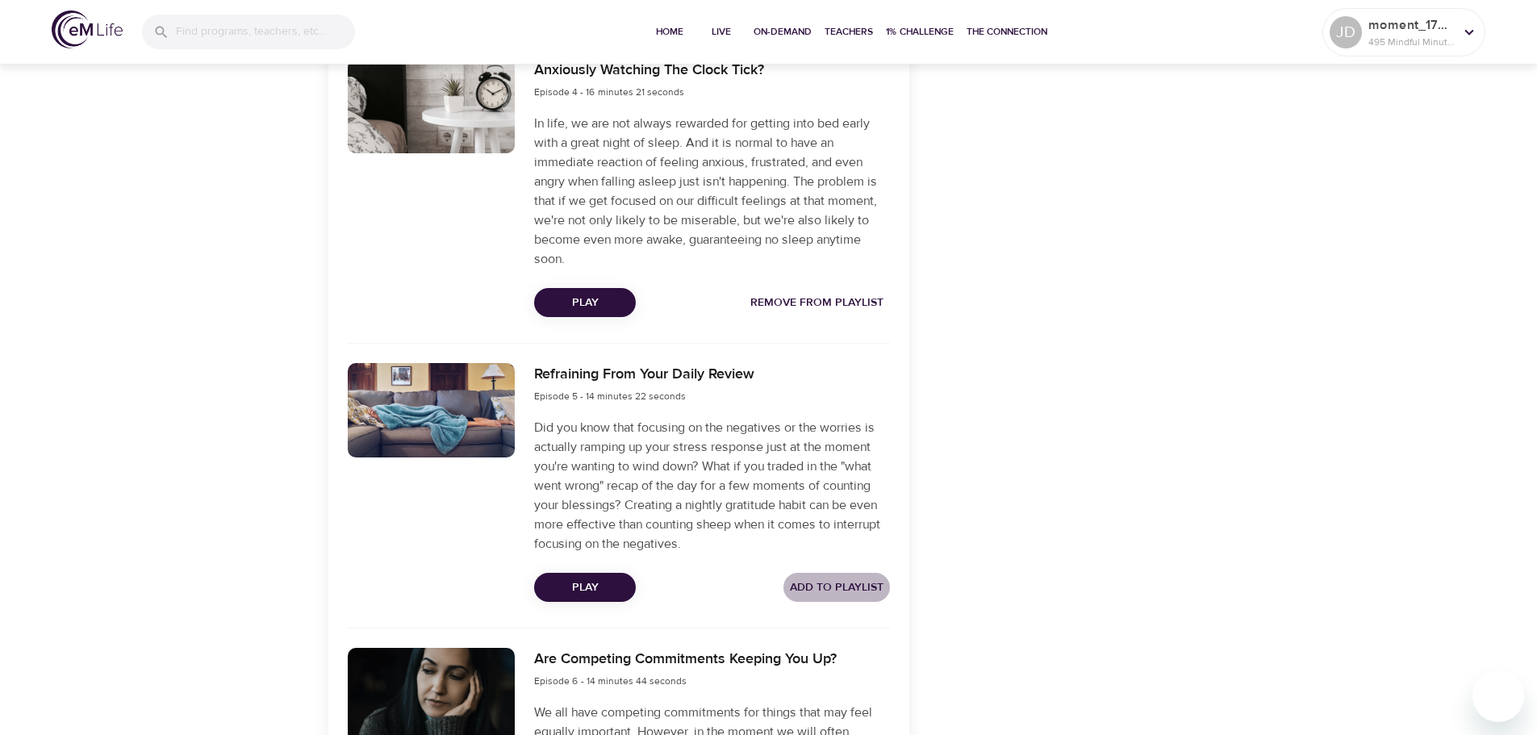
click at [813, 583] on span "Add to Playlist" at bounding box center [837, 588] width 94 height 20
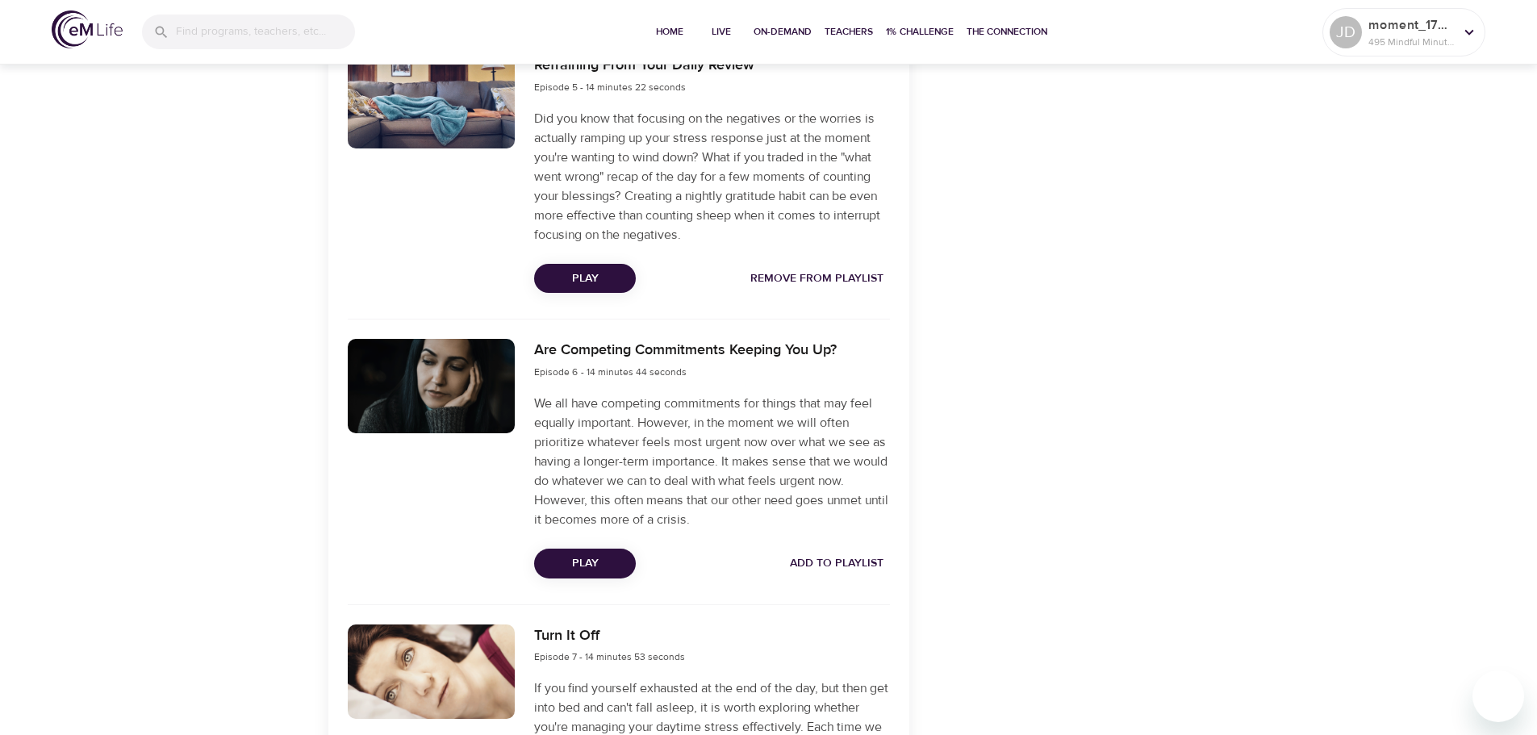
scroll to position [1775, 0]
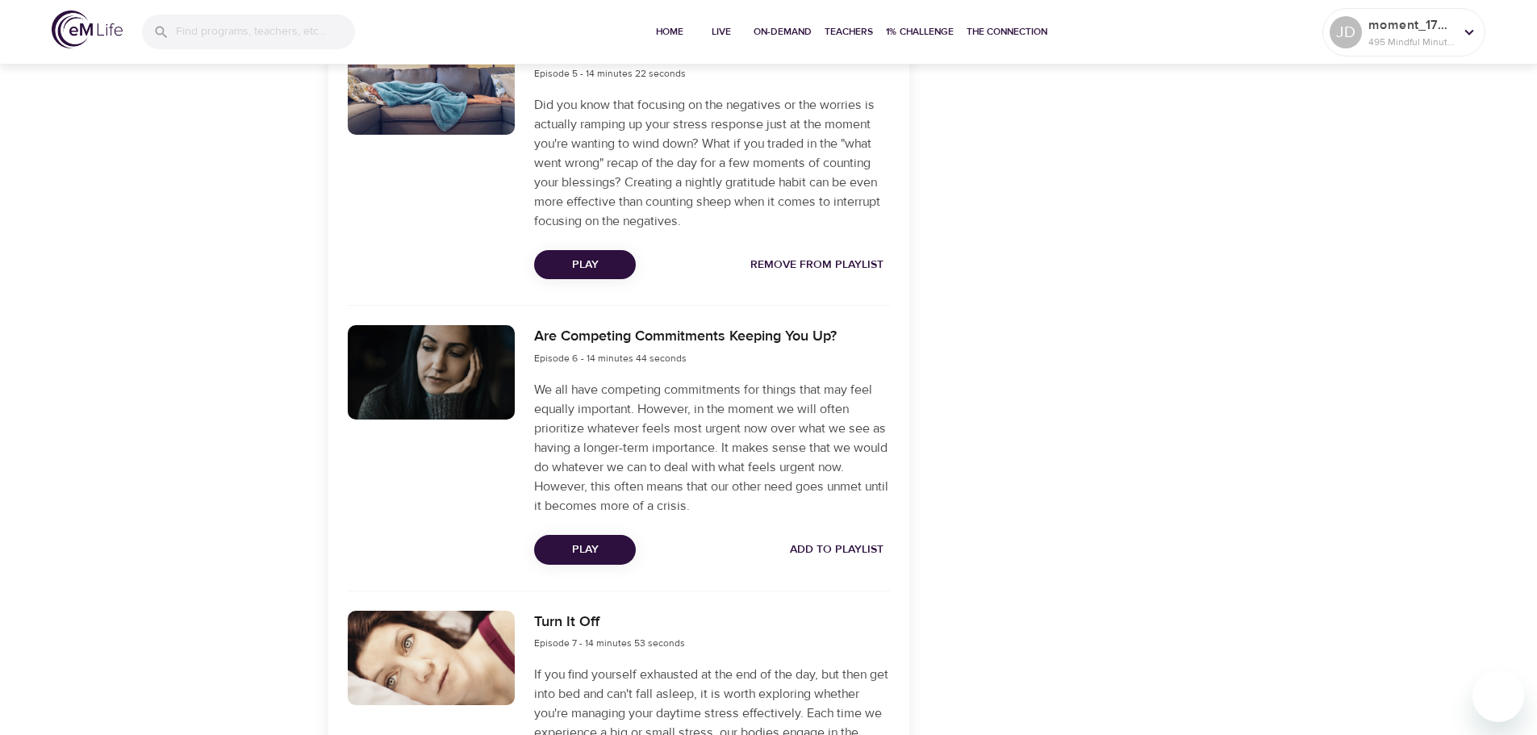
click at [829, 547] on span "Add to Playlist" at bounding box center [837, 550] width 94 height 20
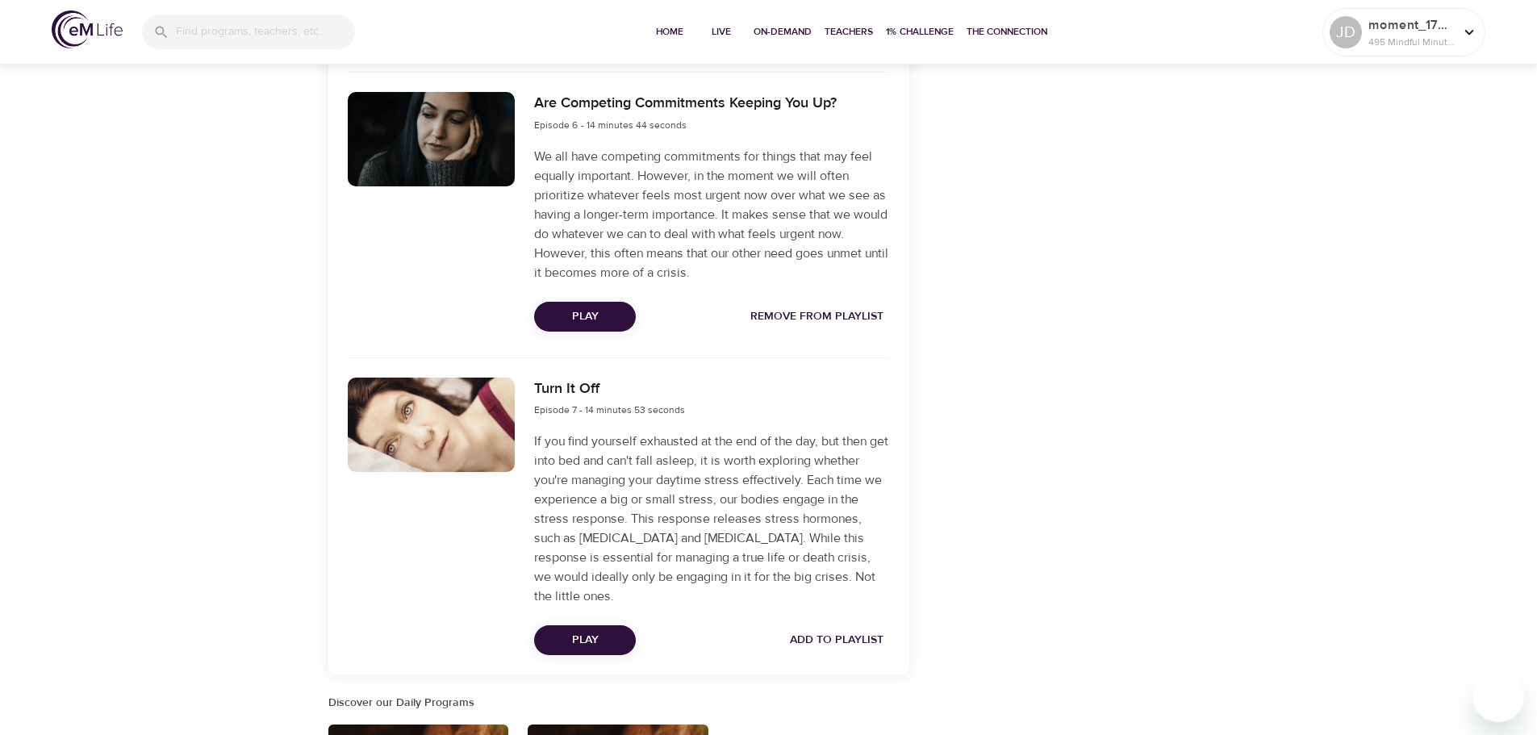
scroll to position [2018, 0]
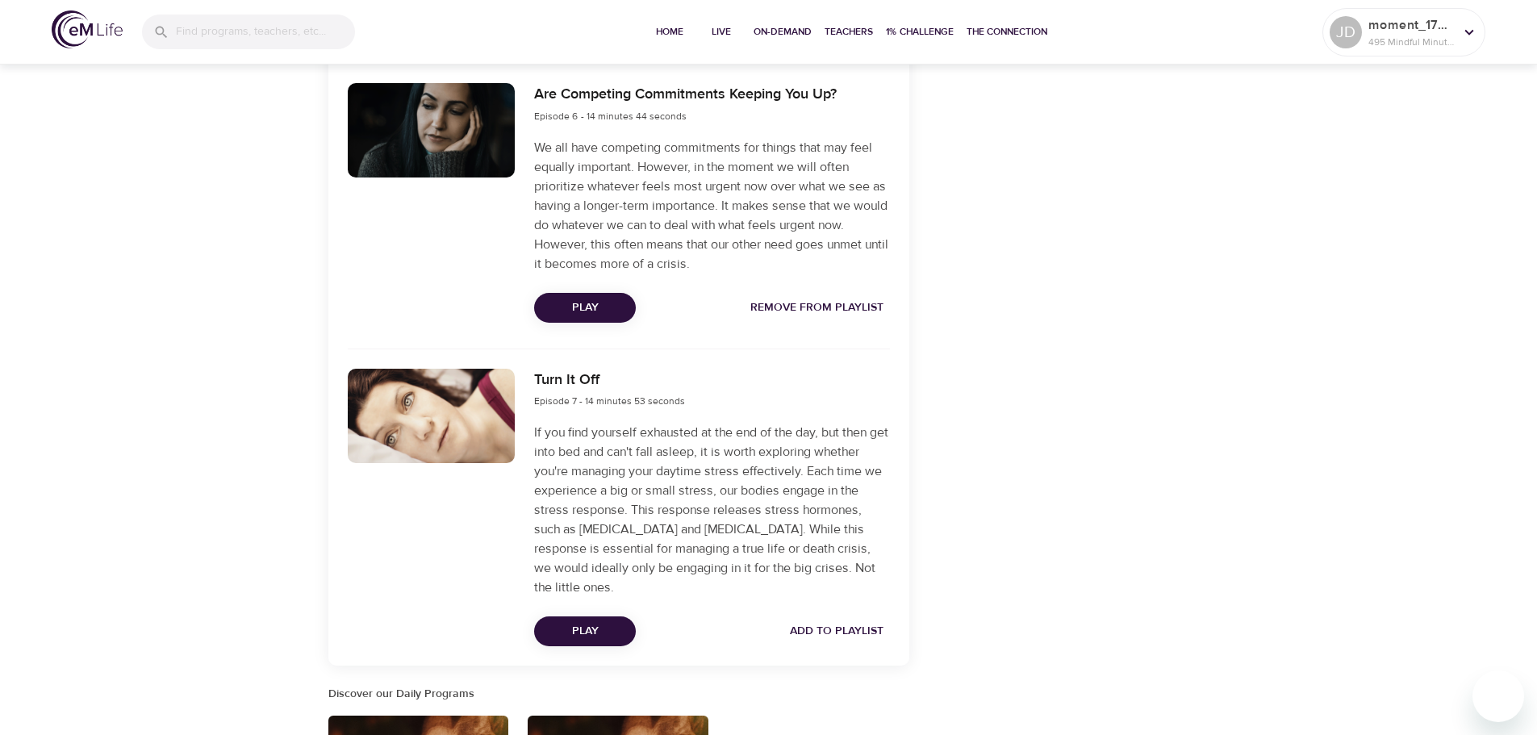
click at [847, 626] on span "Add to Playlist" at bounding box center [837, 631] width 94 height 20
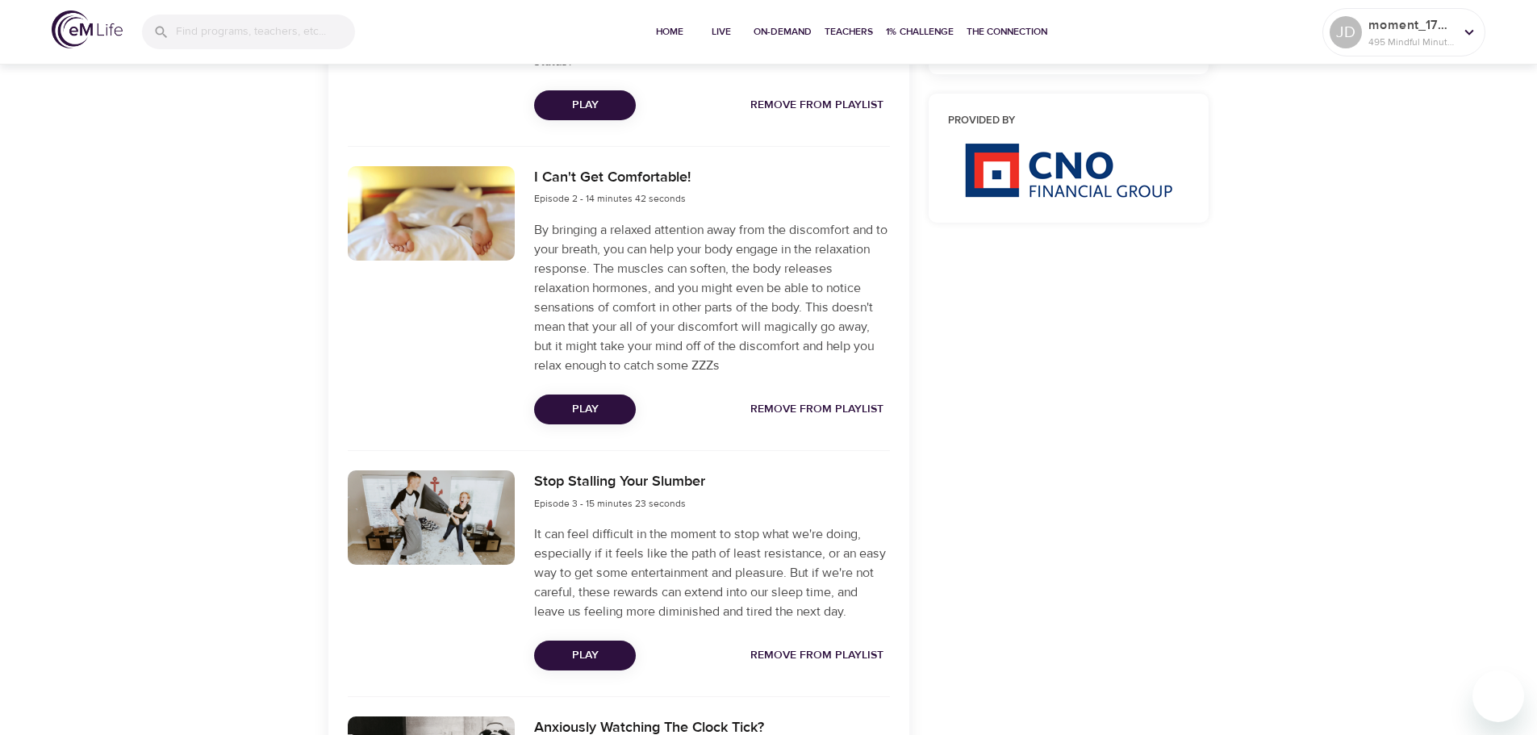
scroll to position [230, 0]
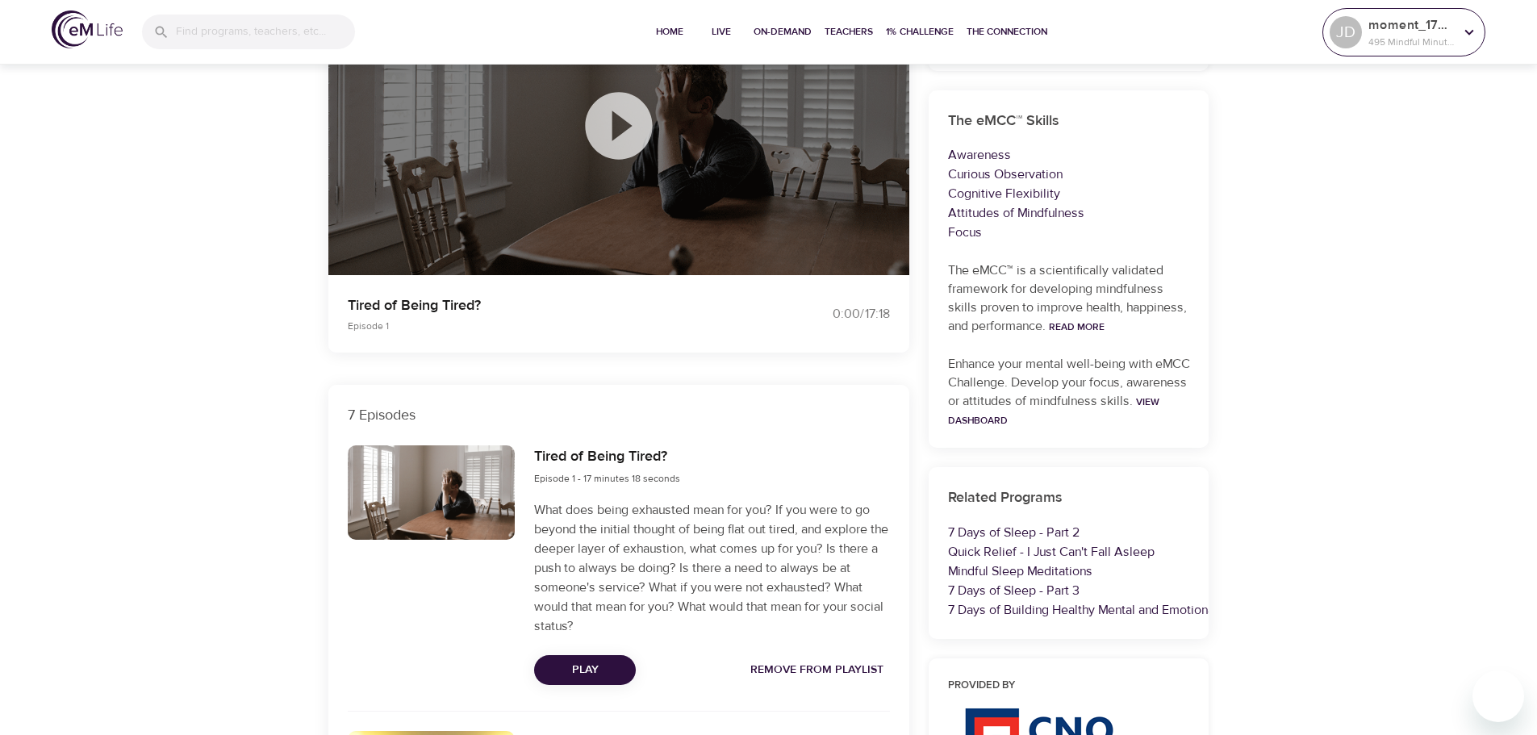
click at [1470, 33] on icon at bounding box center [1470, 32] width 9 height 6
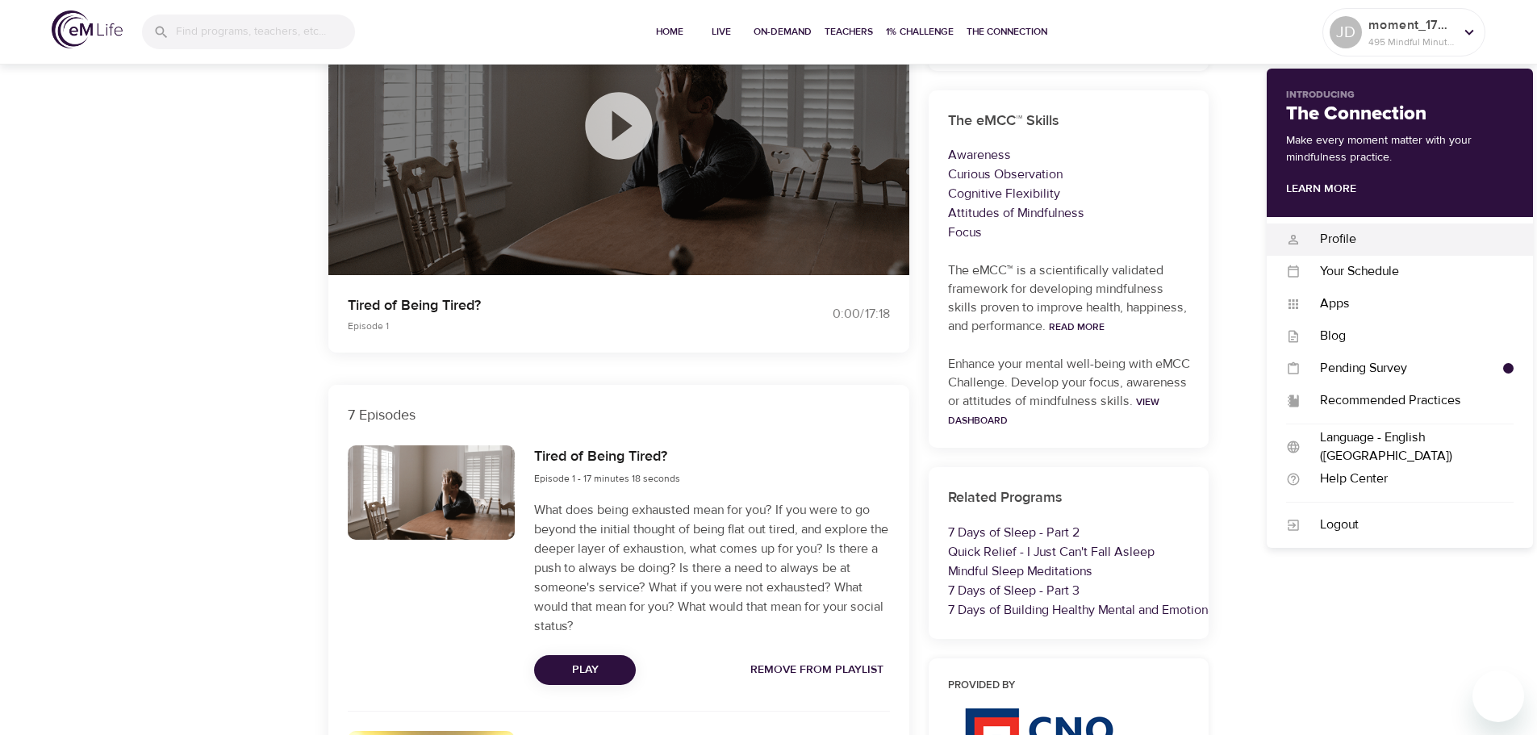
click at [1352, 228] on div "Profile Profile" at bounding box center [1400, 240] width 266 height 32
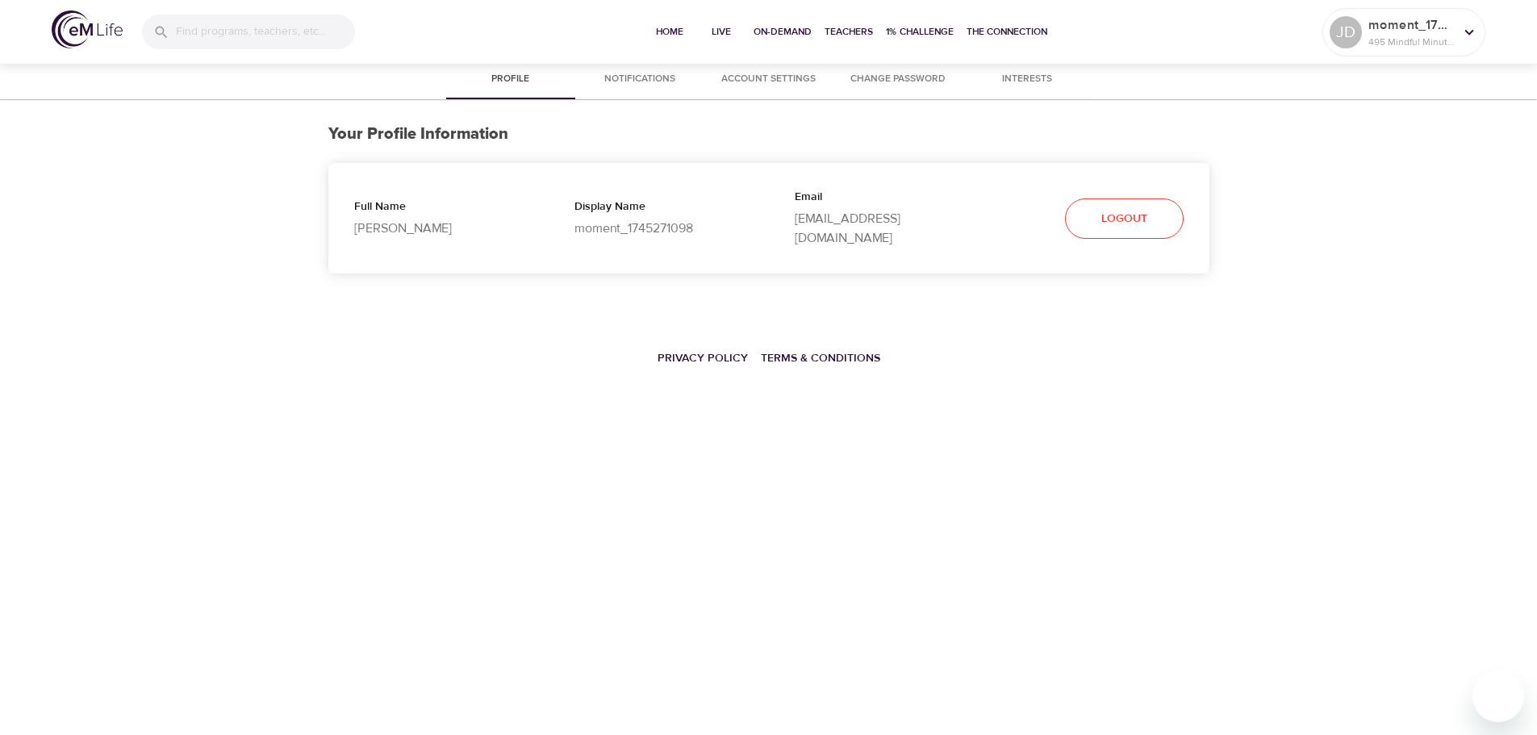
select select "10"
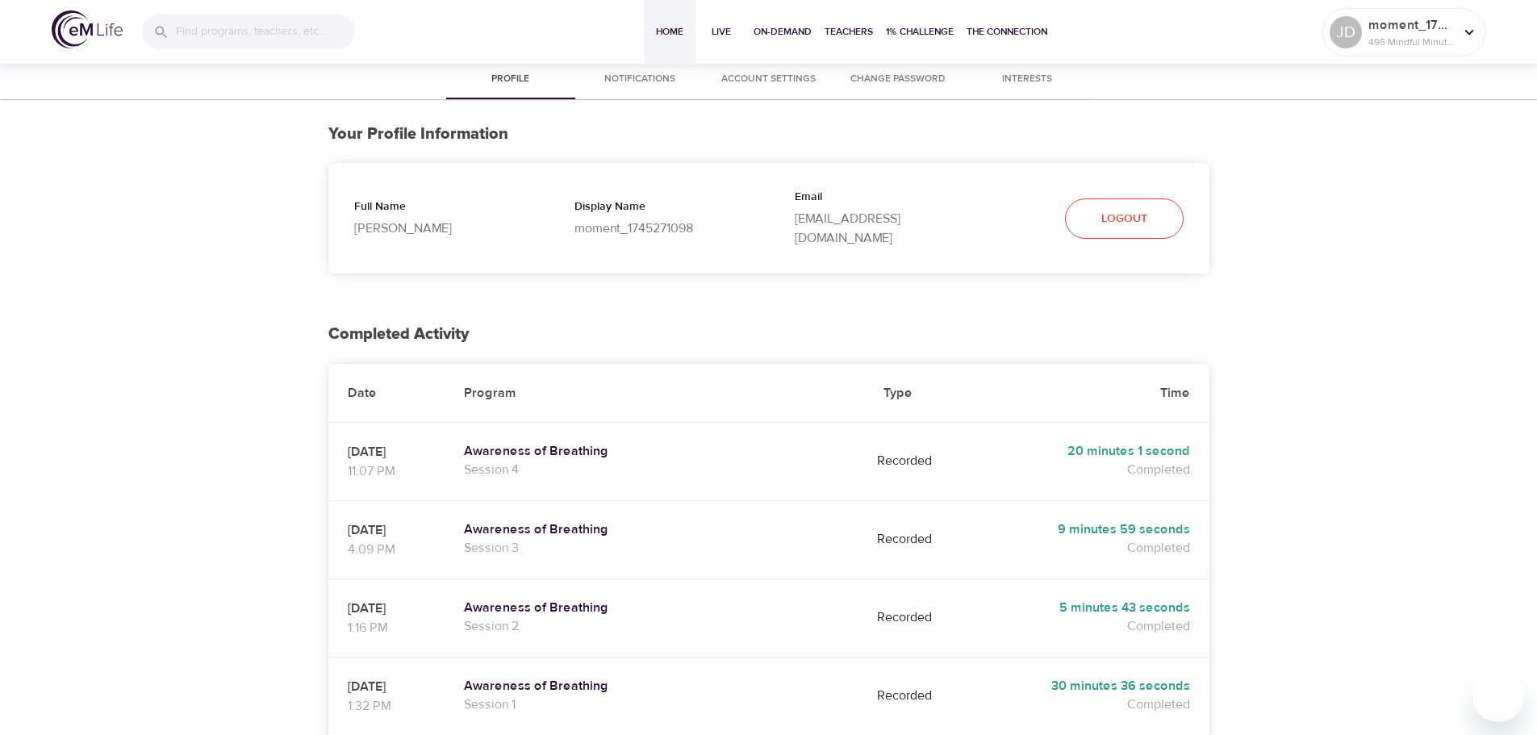
click at [664, 31] on span "Home" at bounding box center [669, 31] width 39 height 17
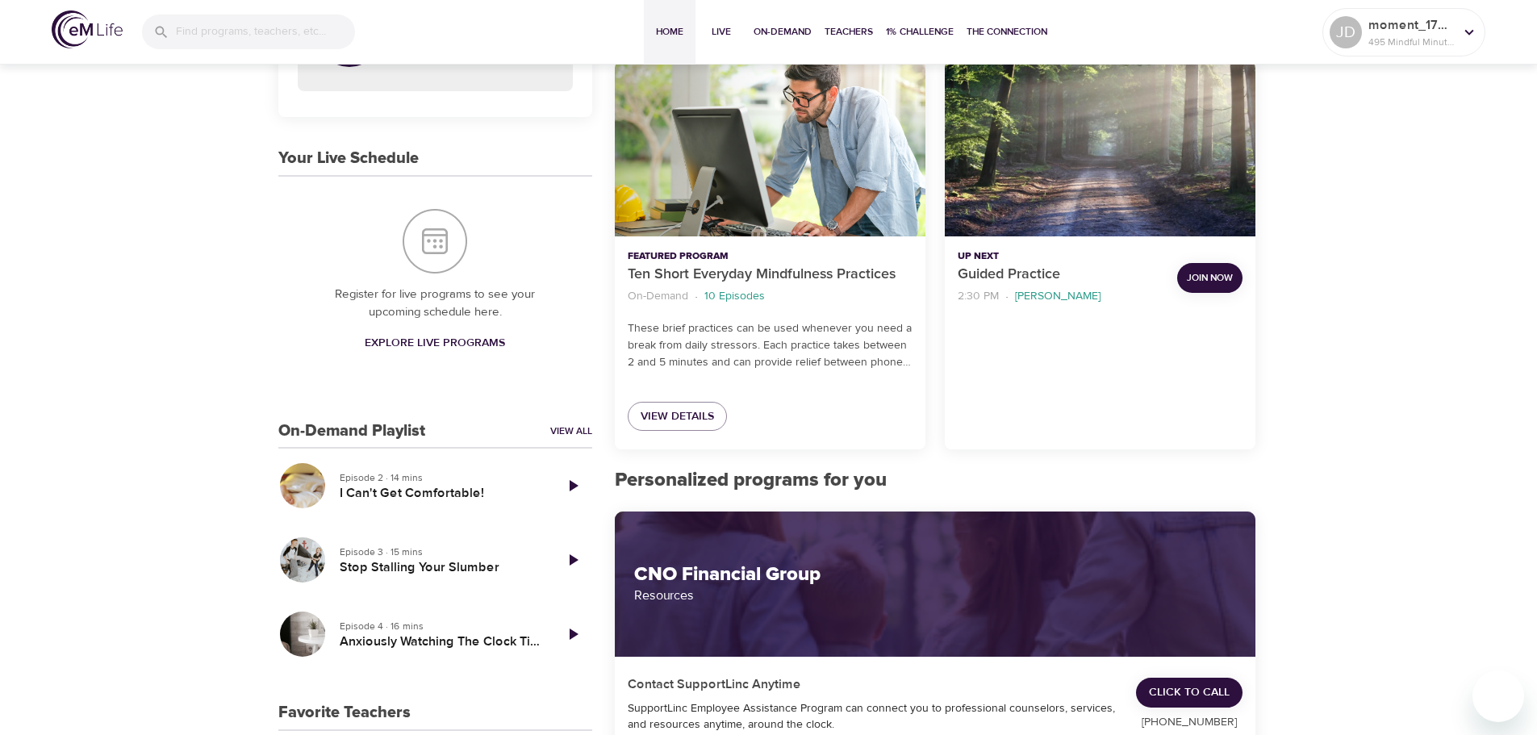
scroll to position [323, 0]
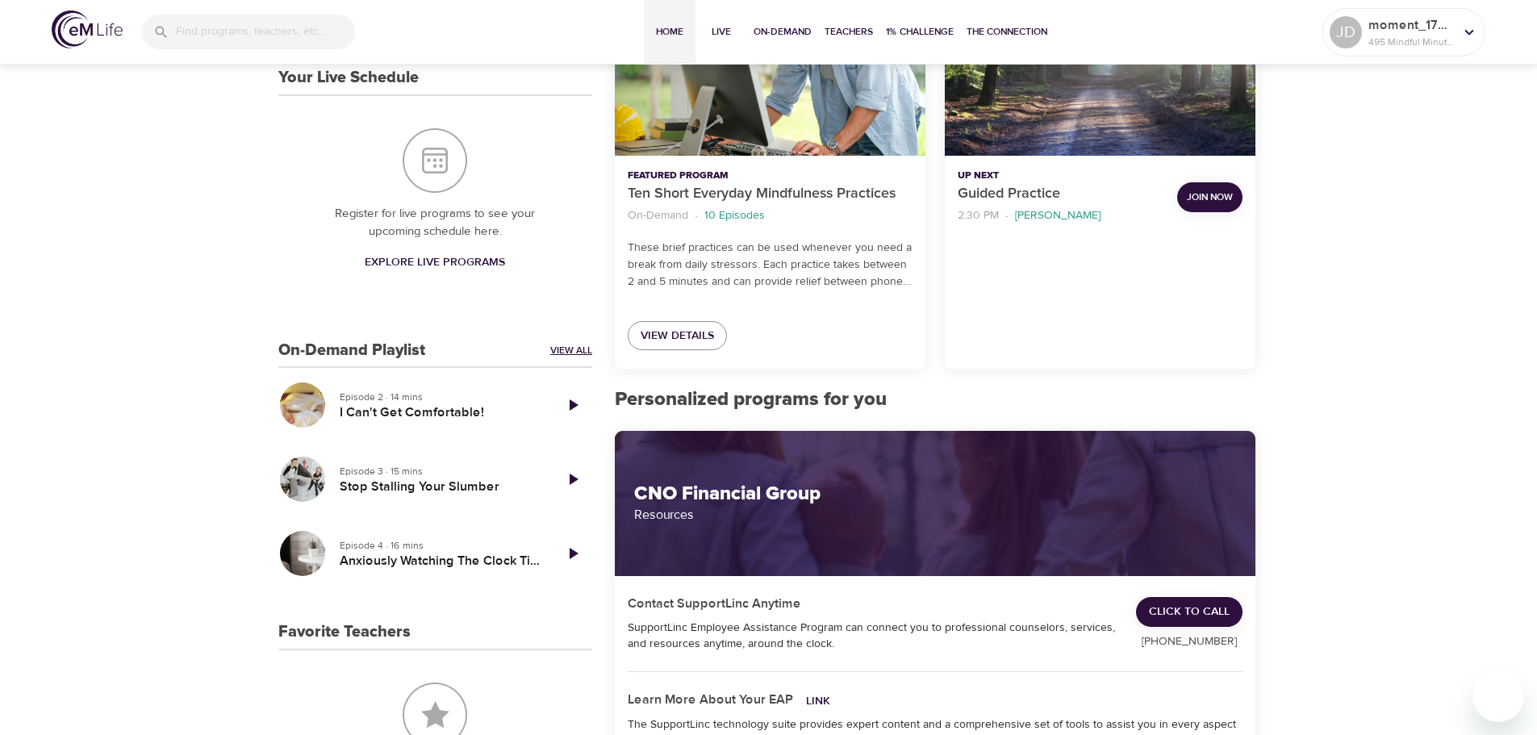
click at [574, 353] on link "View All" at bounding box center [571, 351] width 42 height 14
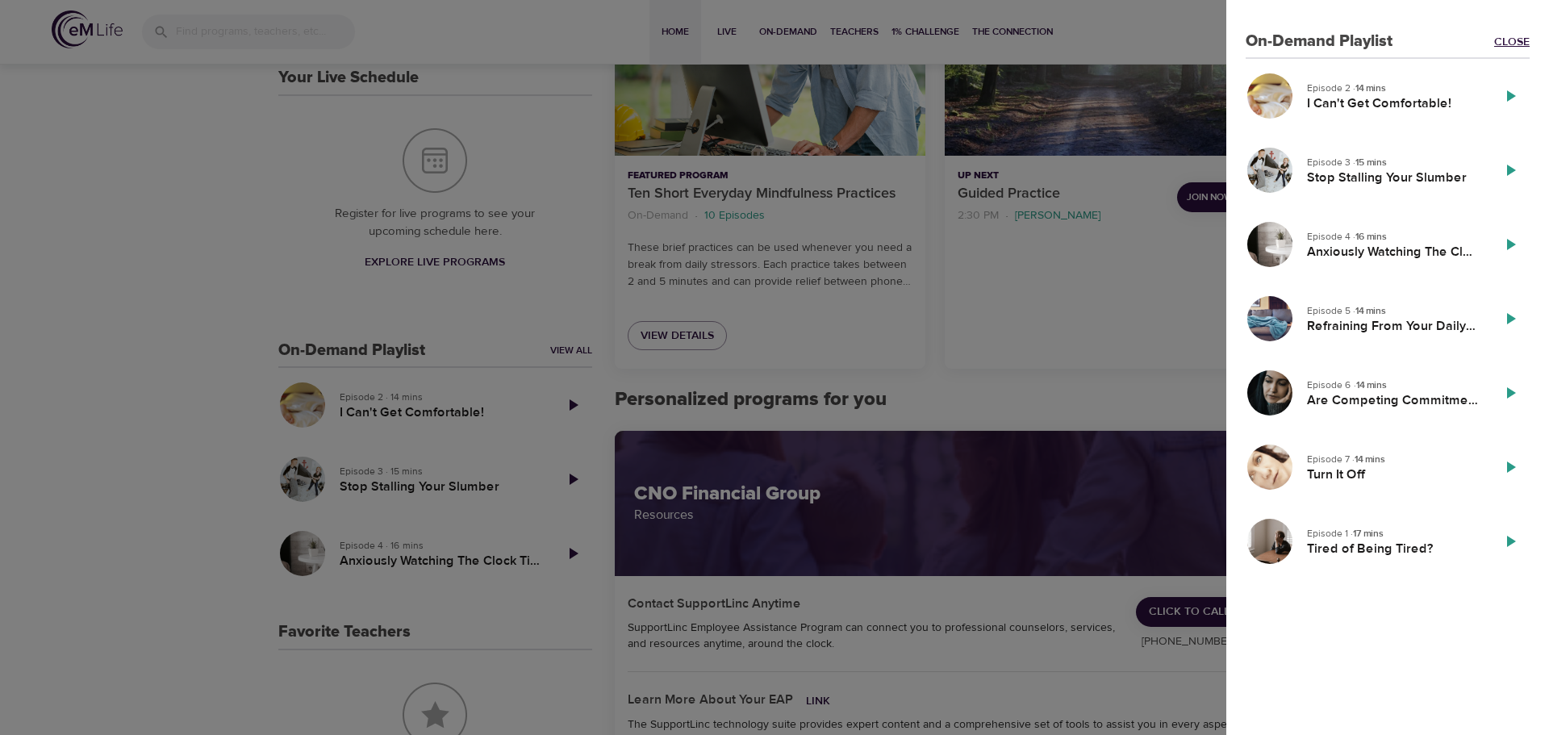
click at [1503, 37] on link "Close" at bounding box center [1513, 42] width 36 height 16
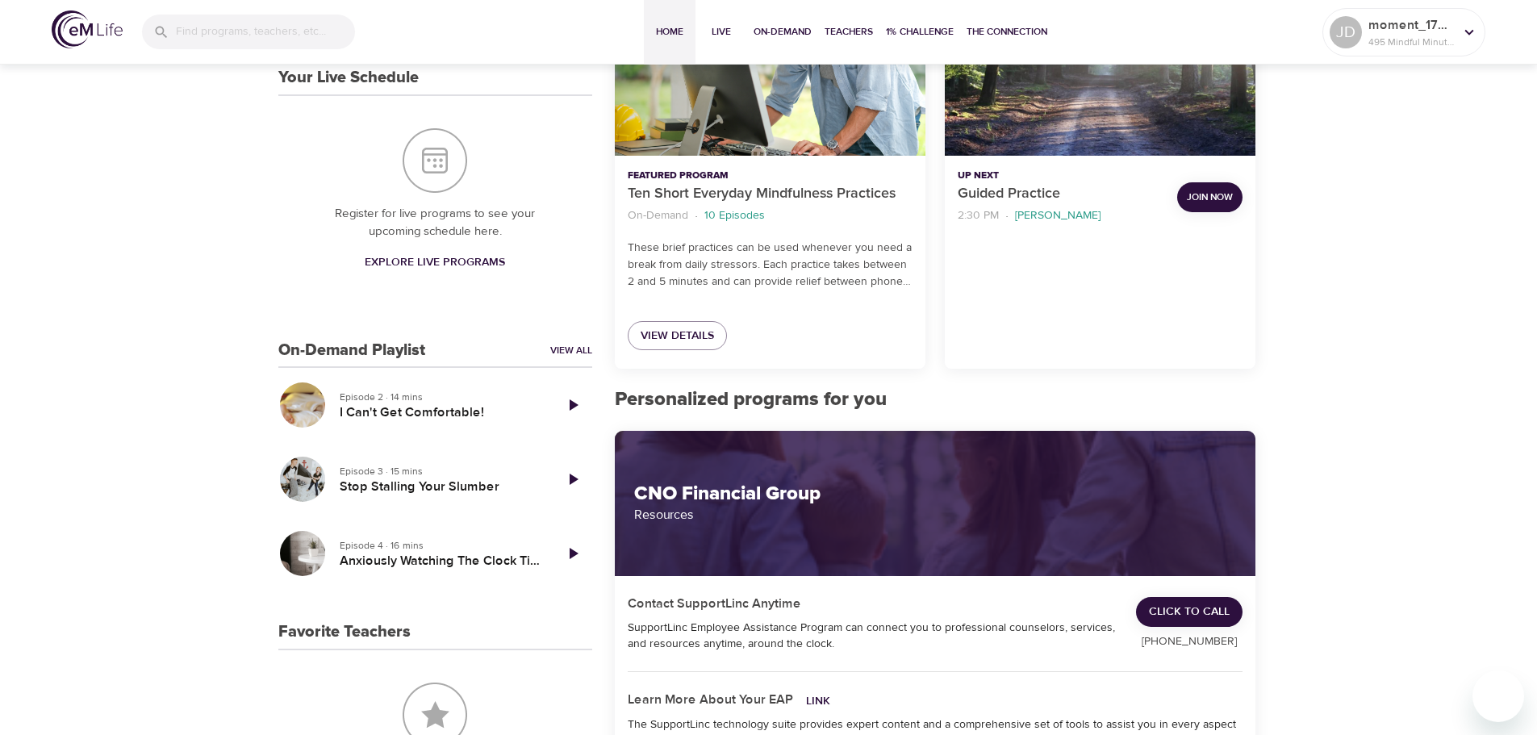
click at [329, 361] on div "On-Demand Playlist View All Episode 2 · 14 mins I Can't Get Comfortable! Episod…" at bounding box center [435, 465] width 314 height 249
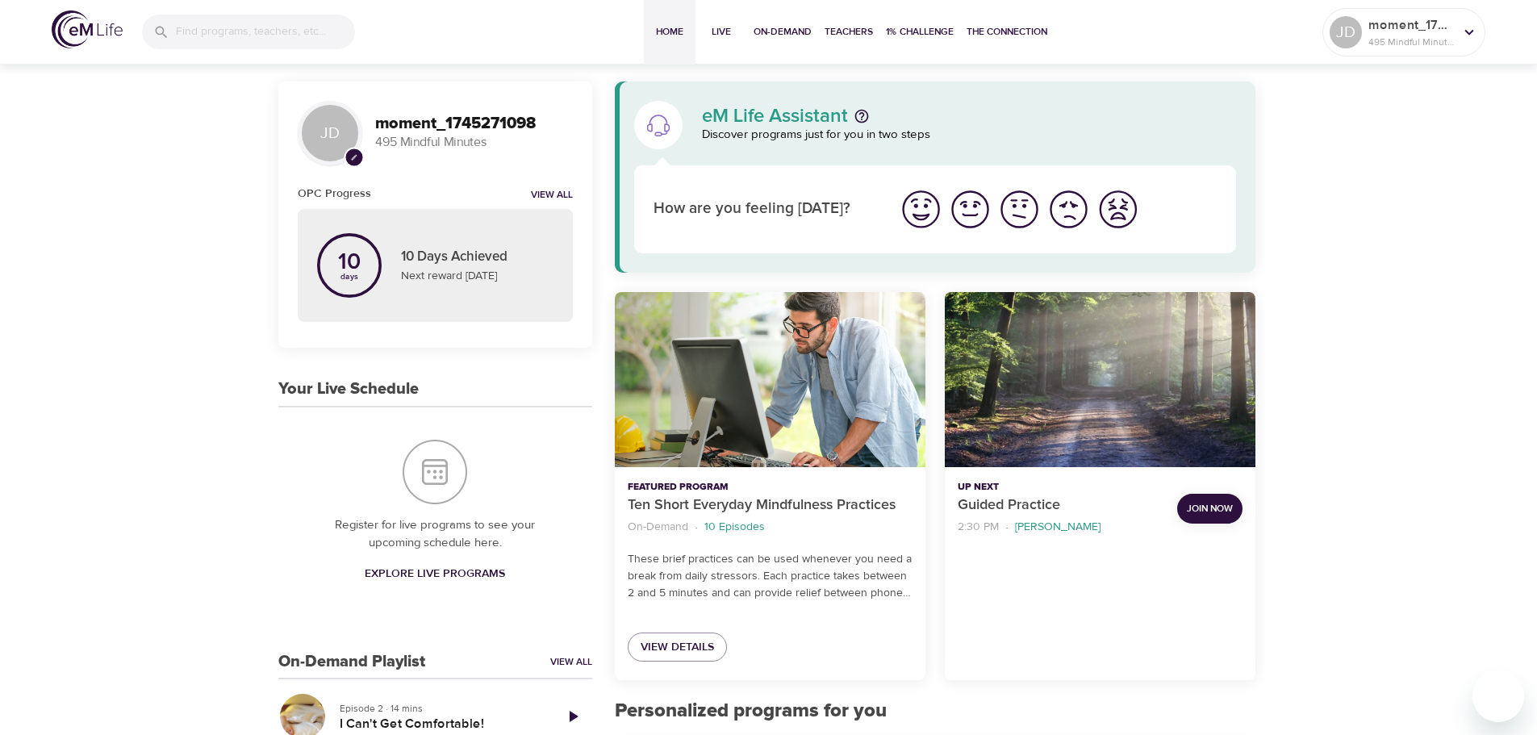
scroll to position [0, 0]
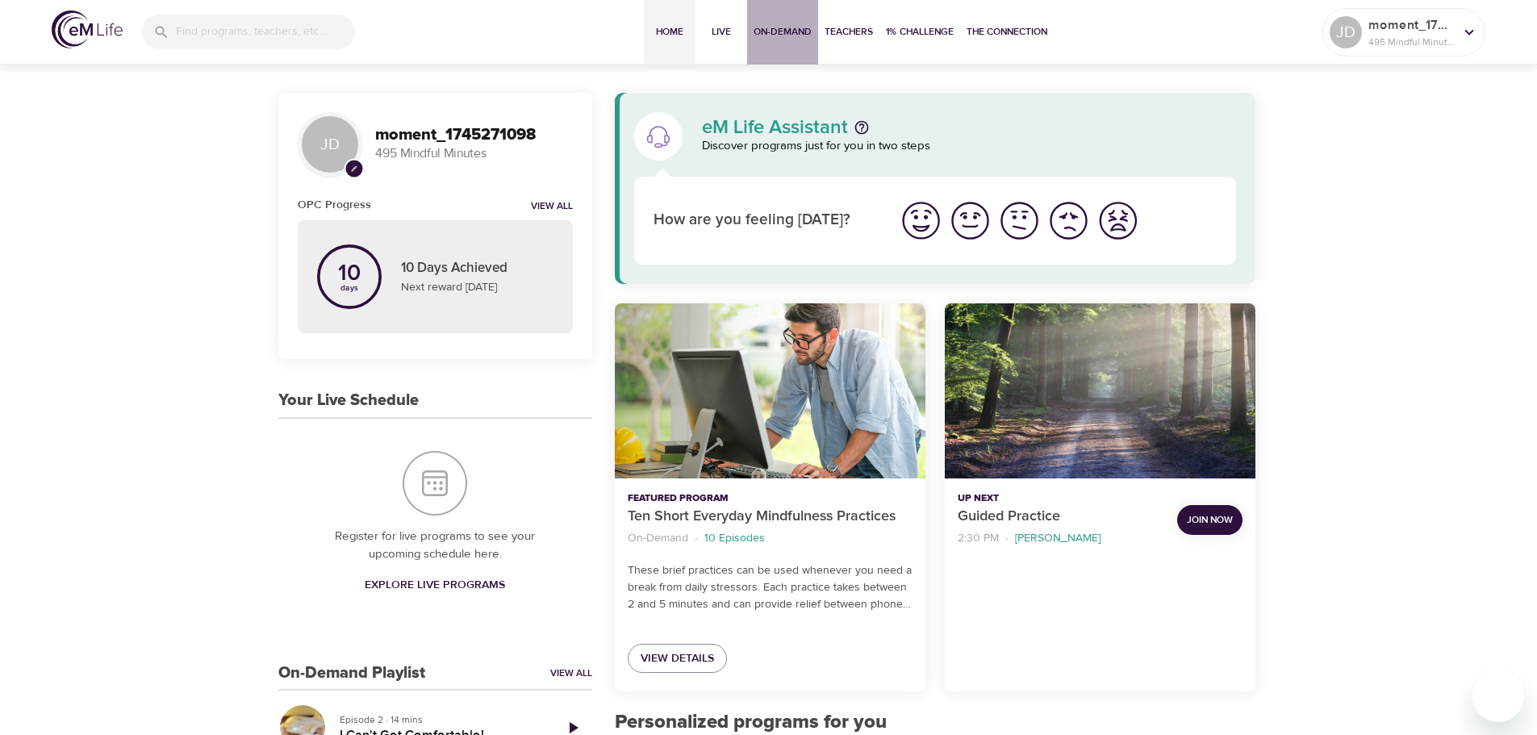
click at [776, 26] on span "On-Demand" at bounding box center [783, 31] width 58 height 17
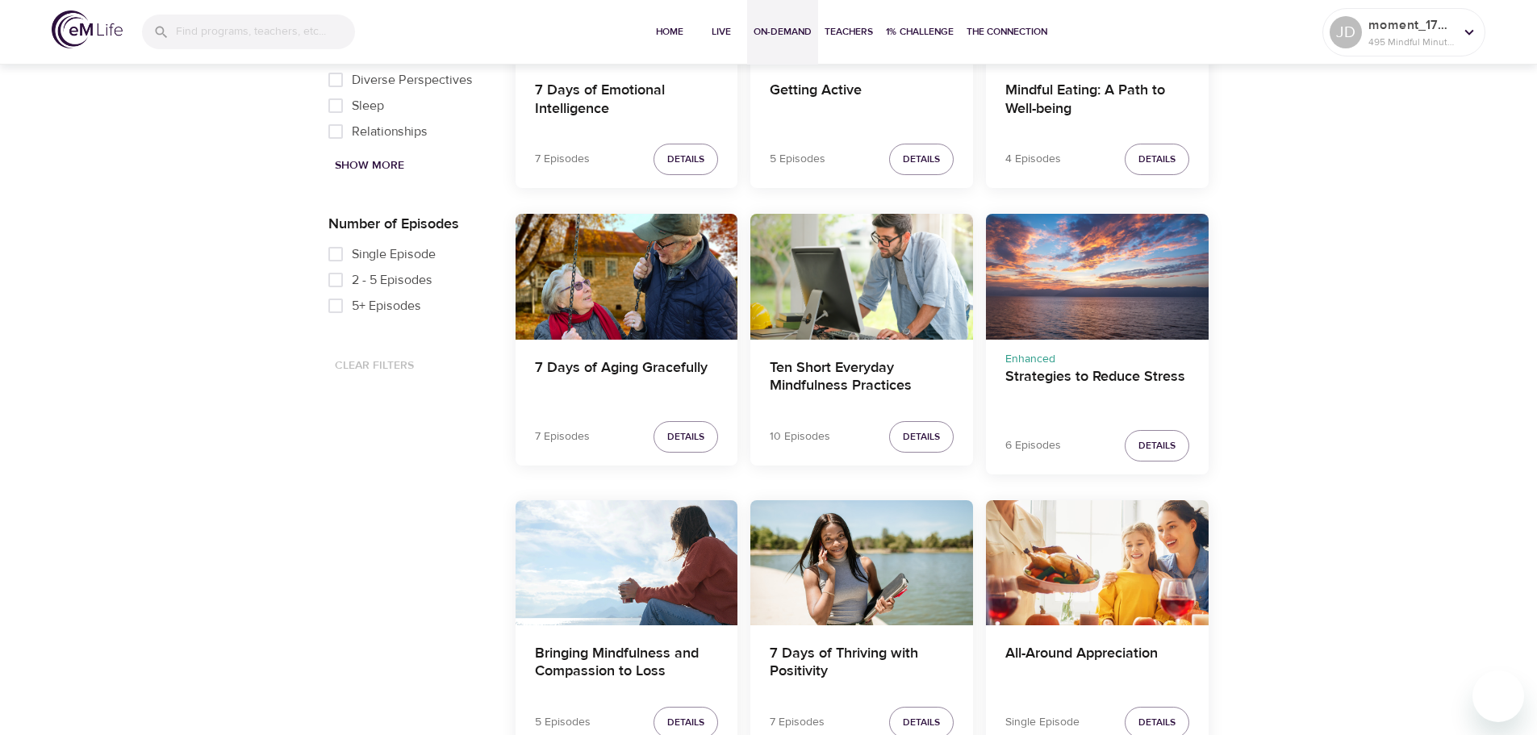
scroll to position [888, 0]
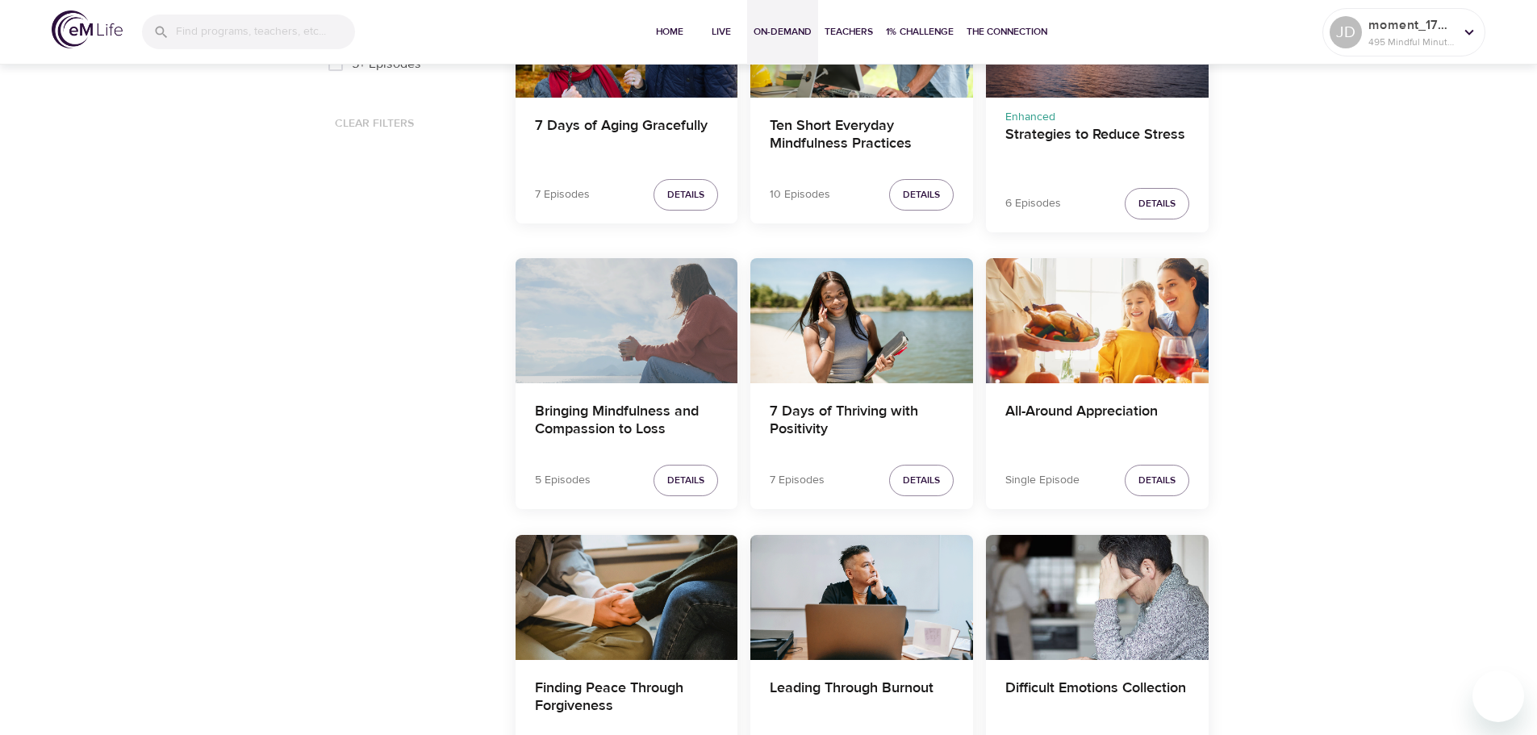
click at [675, 308] on div "Bringing Mindfulness and Compassion to Loss" at bounding box center [627, 320] width 223 height 125
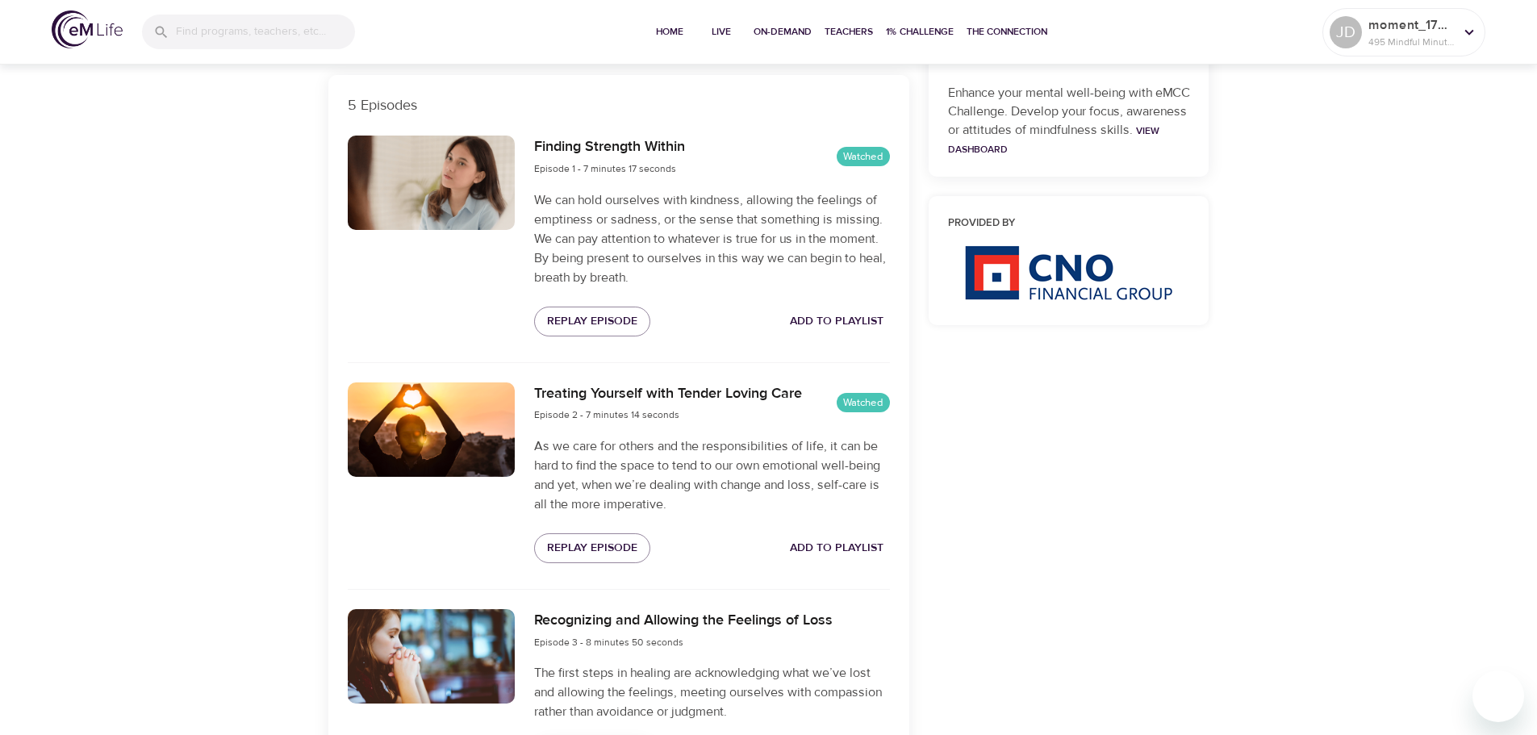
scroll to position [806, 0]
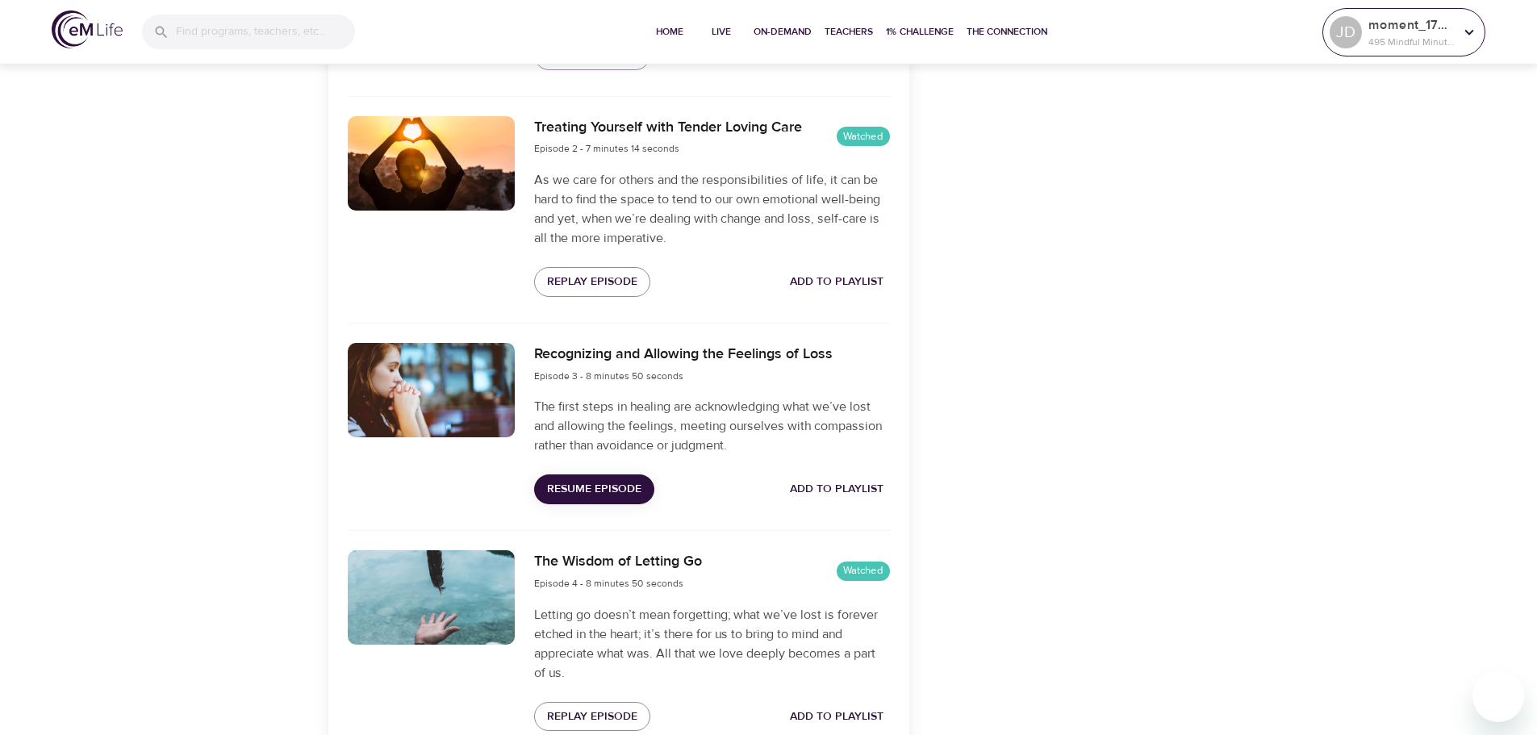
click at [1478, 31] on div at bounding box center [1469, 32] width 24 height 24
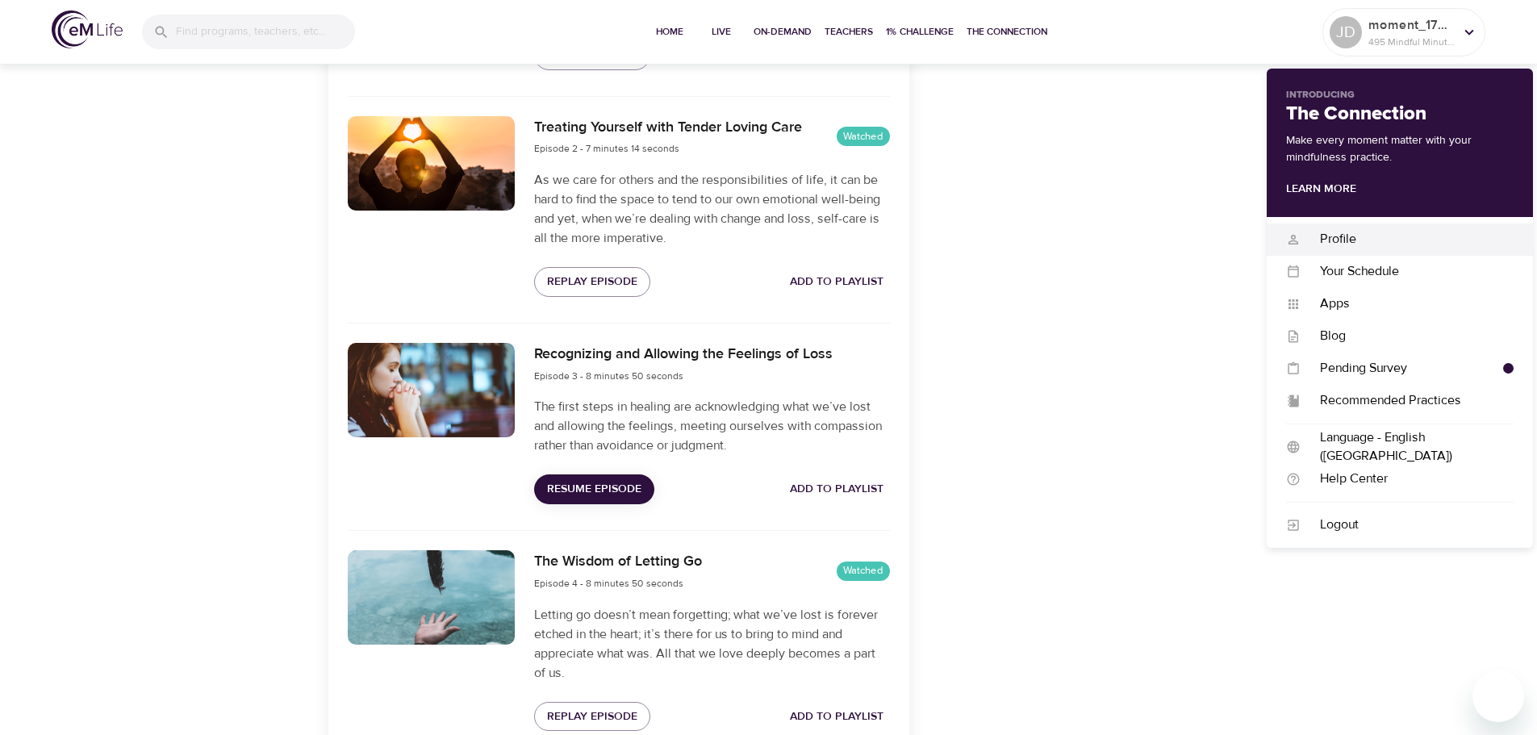
click at [1328, 235] on div "Profile" at bounding box center [1407, 239] width 213 height 19
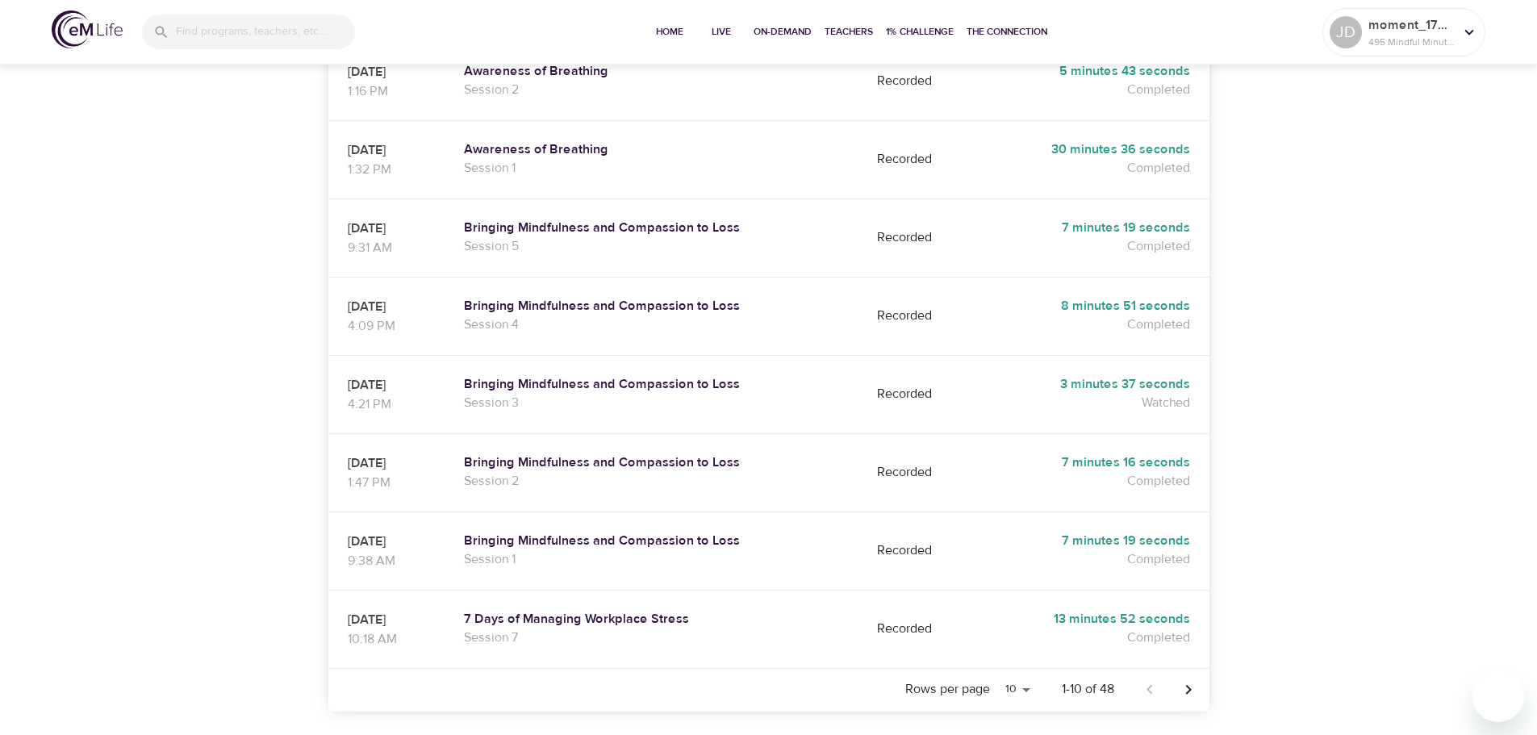
scroll to position [565, 0]
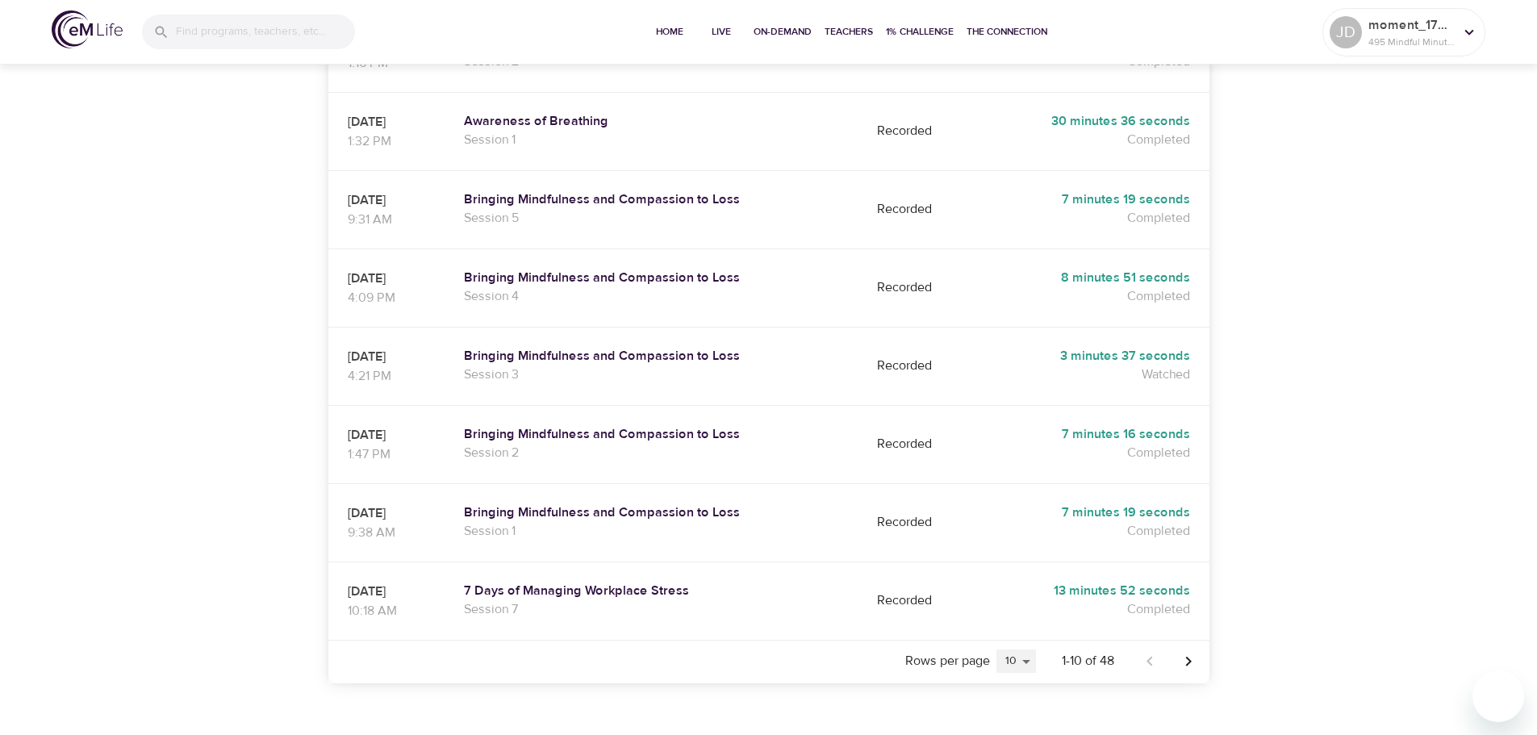
click at [1027, 650] on select "5 10 25 20" at bounding box center [1017, 662] width 40 height 24
select select "20"
click at [997, 650] on select "5 10 25 20" at bounding box center [1017, 662] width 40 height 24
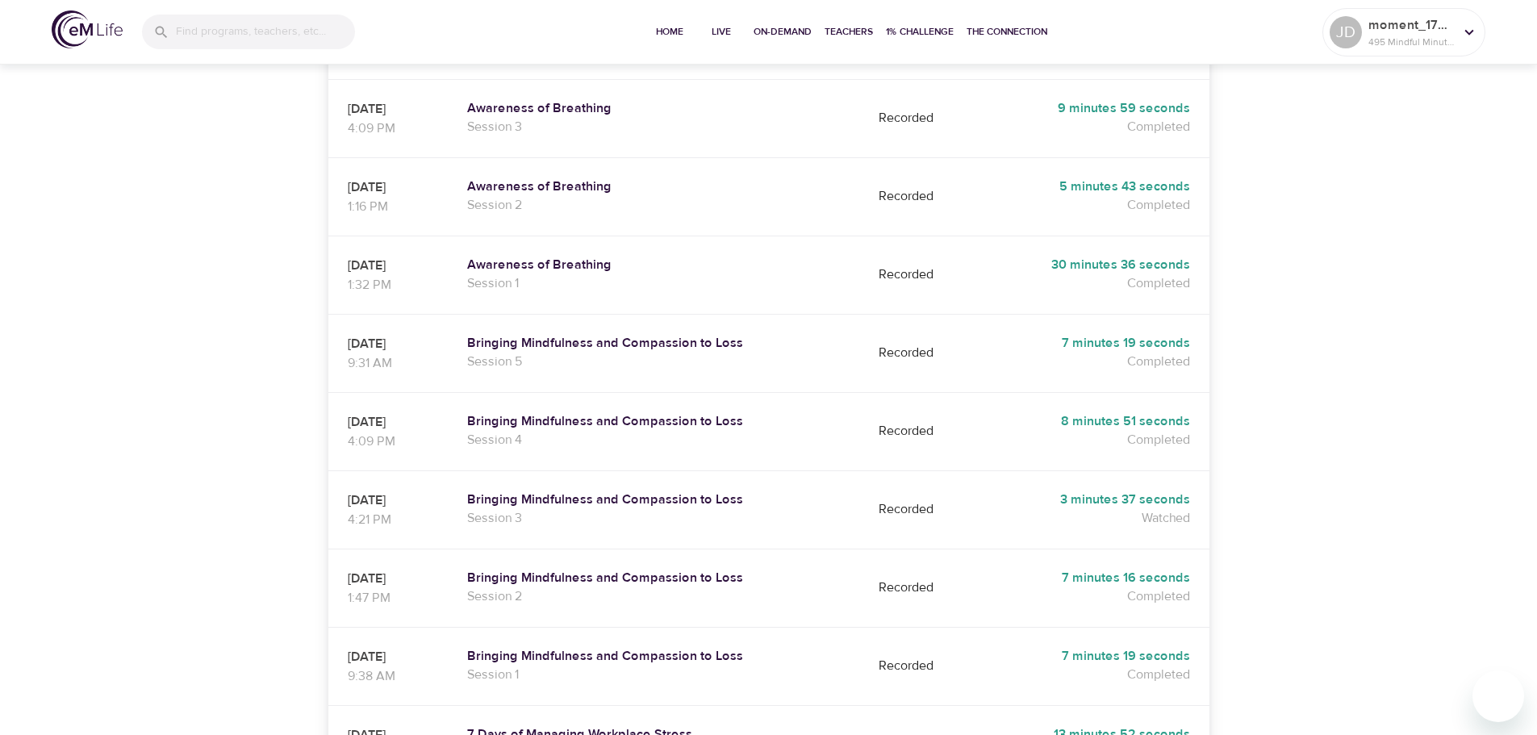
scroll to position [81, 0]
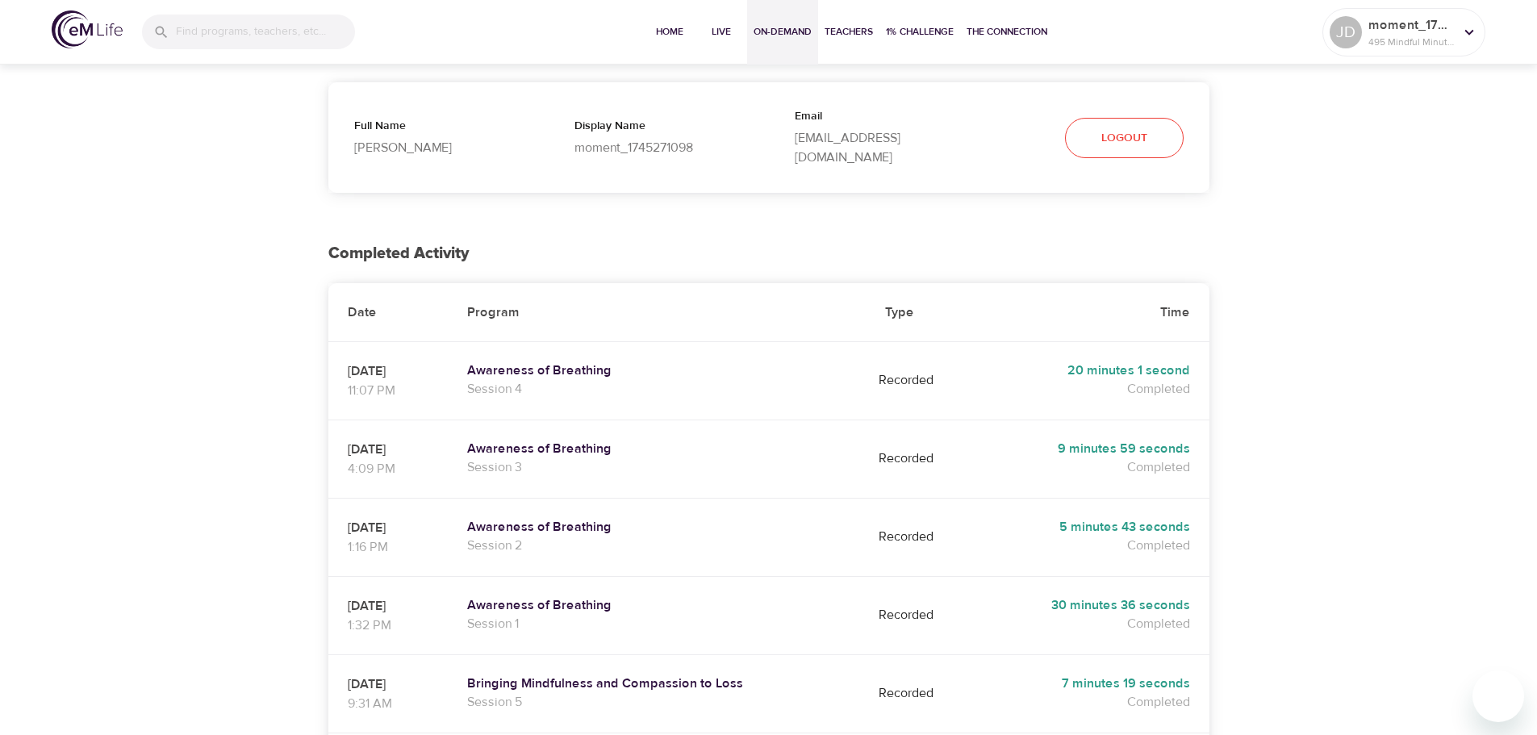
click at [771, 27] on span "On-Demand" at bounding box center [783, 31] width 58 height 17
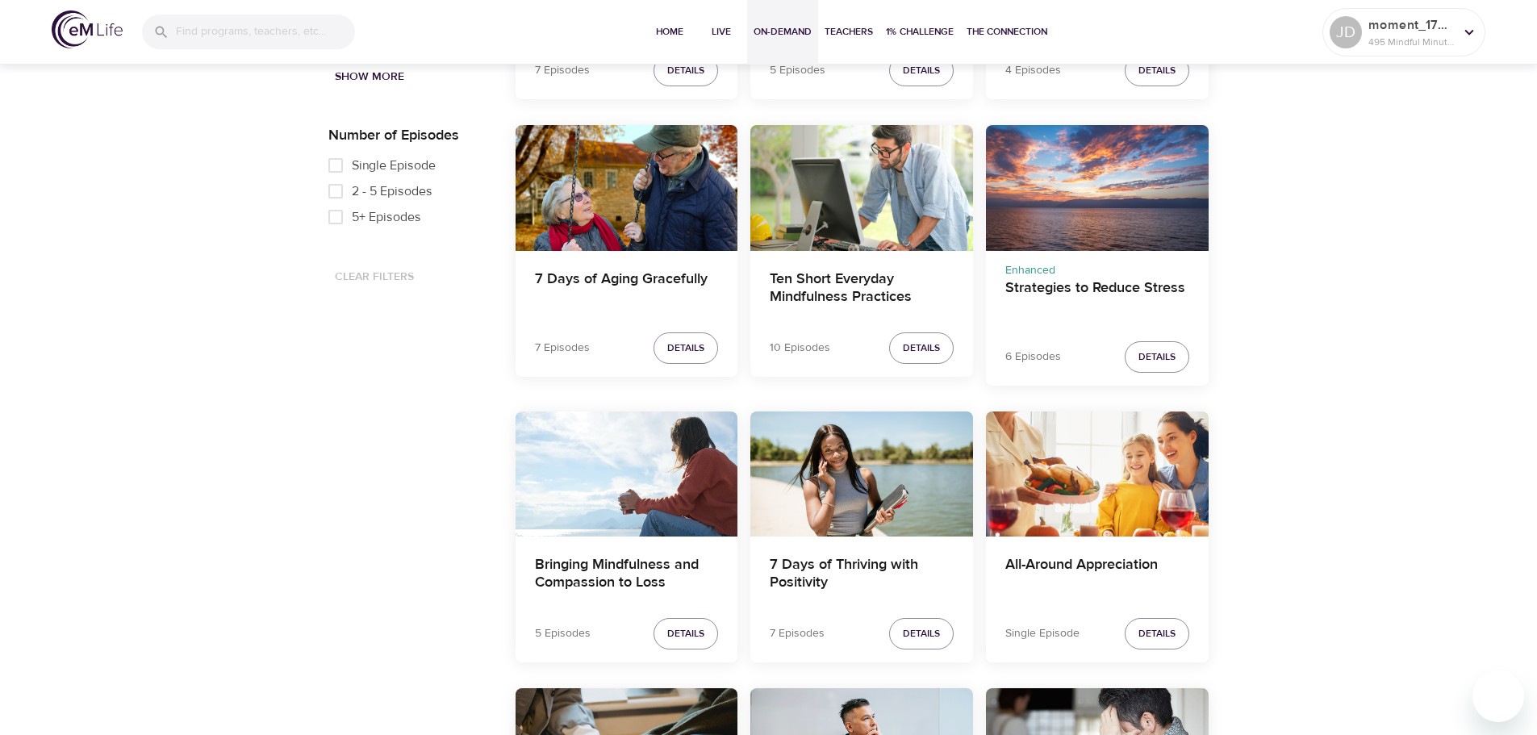
scroll to position [726, 0]
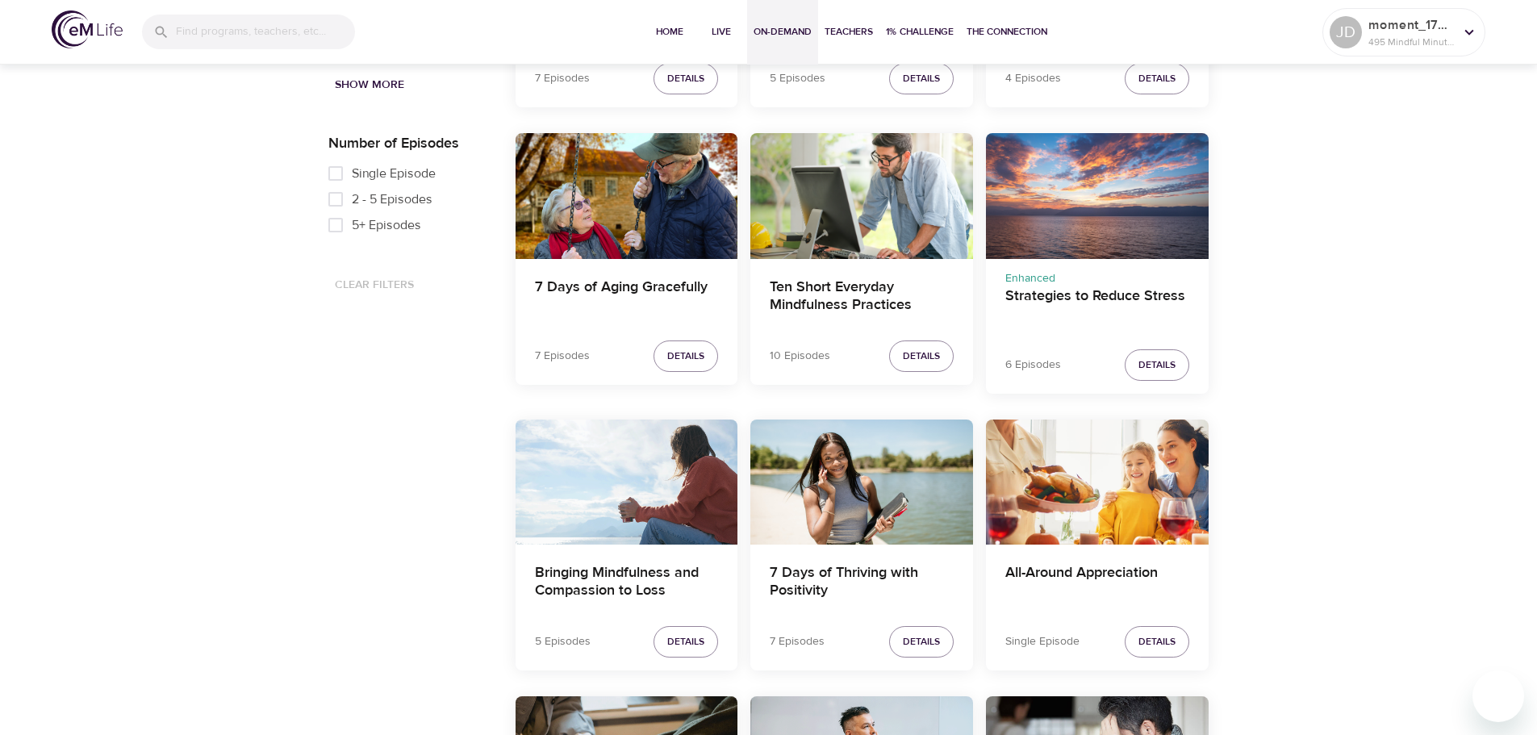
click at [621, 479] on div "Bringing Mindfulness and Compassion to Loss" at bounding box center [627, 482] width 223 height 125
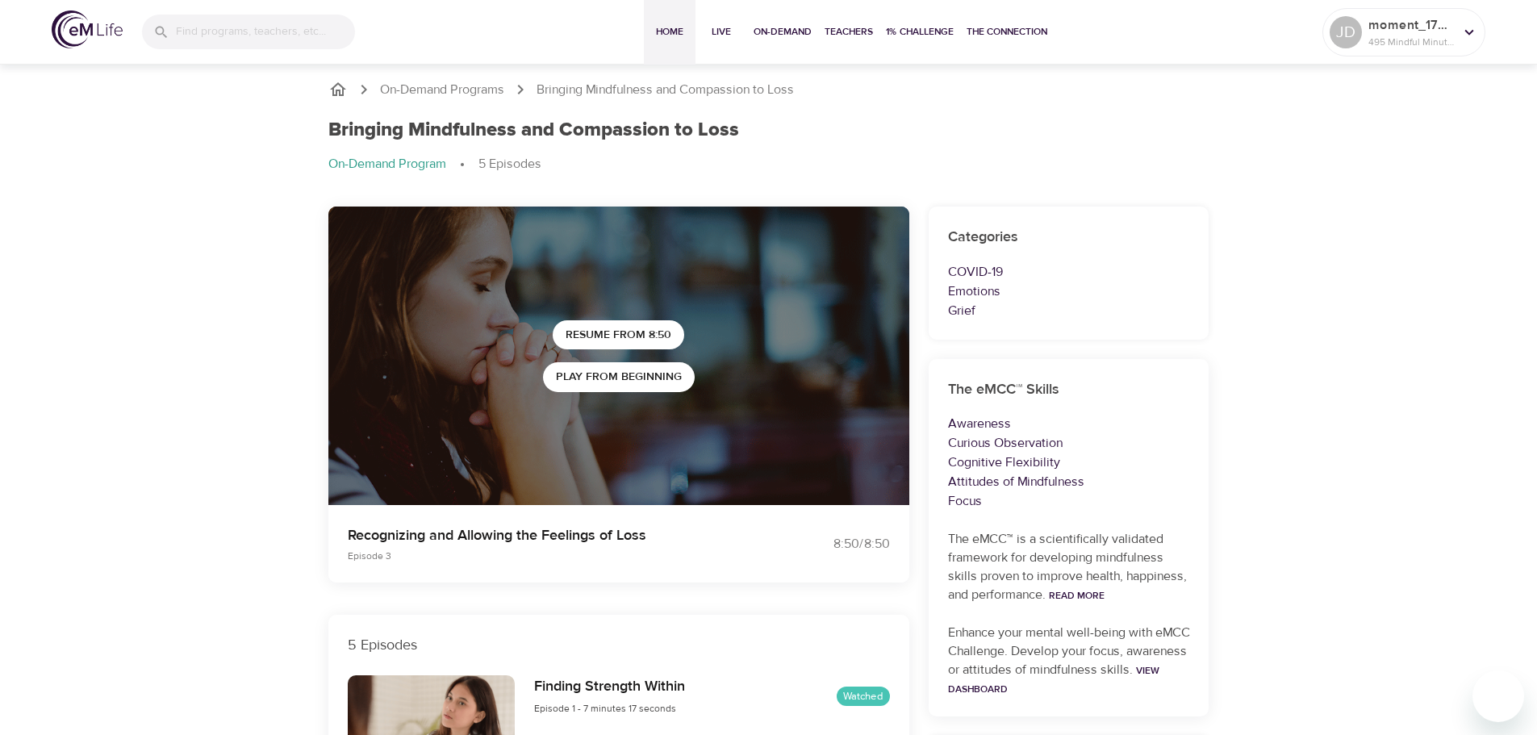
click at [654, 33] on span "Home" at bounding box center [669, 31] width 39 height 17
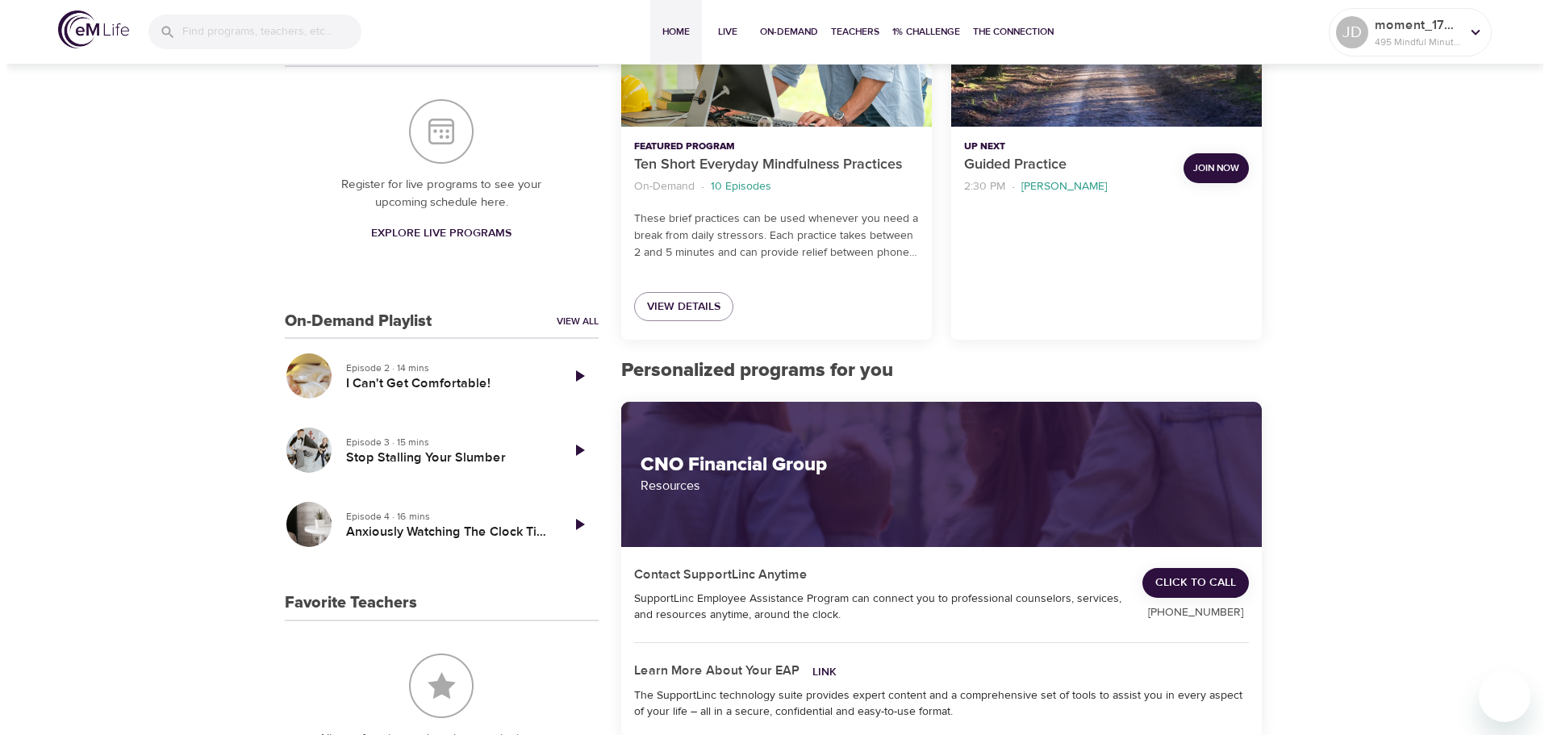
scroll to position [404, 0]
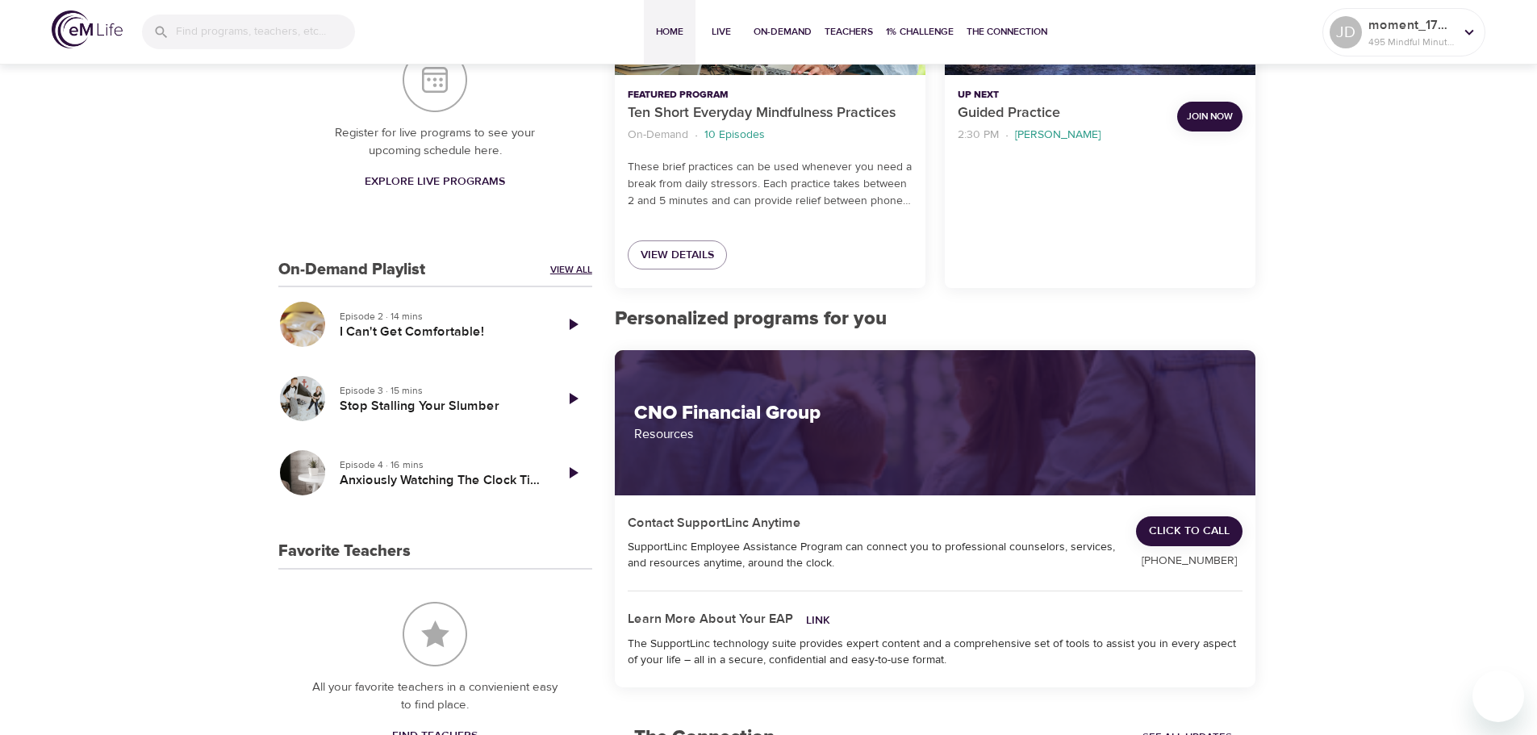
click at [578, 267] on link "View All" at bounding box center [571, 270] width 42 height 14
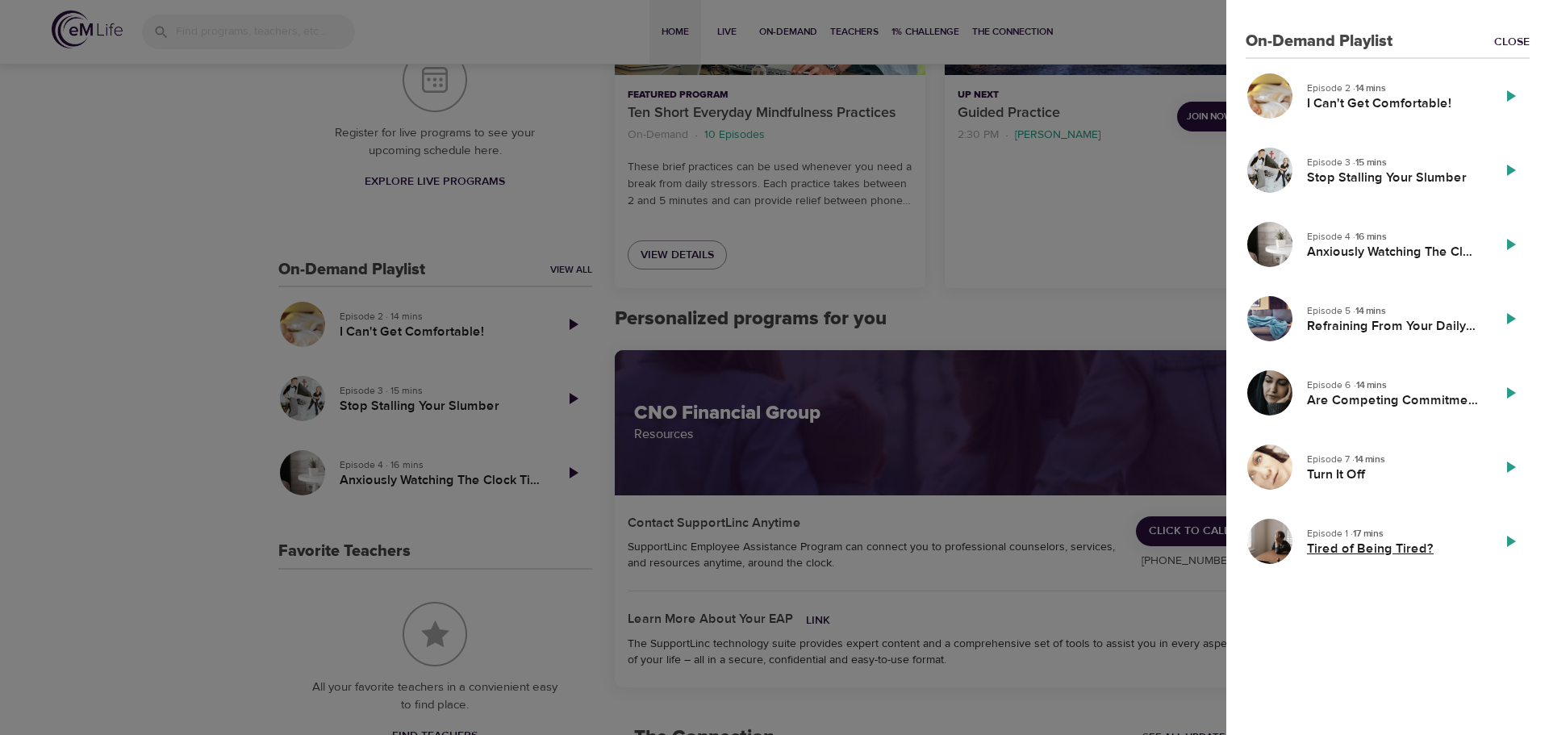
click at [1383, 547] on h5 "Tired of Being Tired?" at bounding box center [1392, 549] width 171 height 17
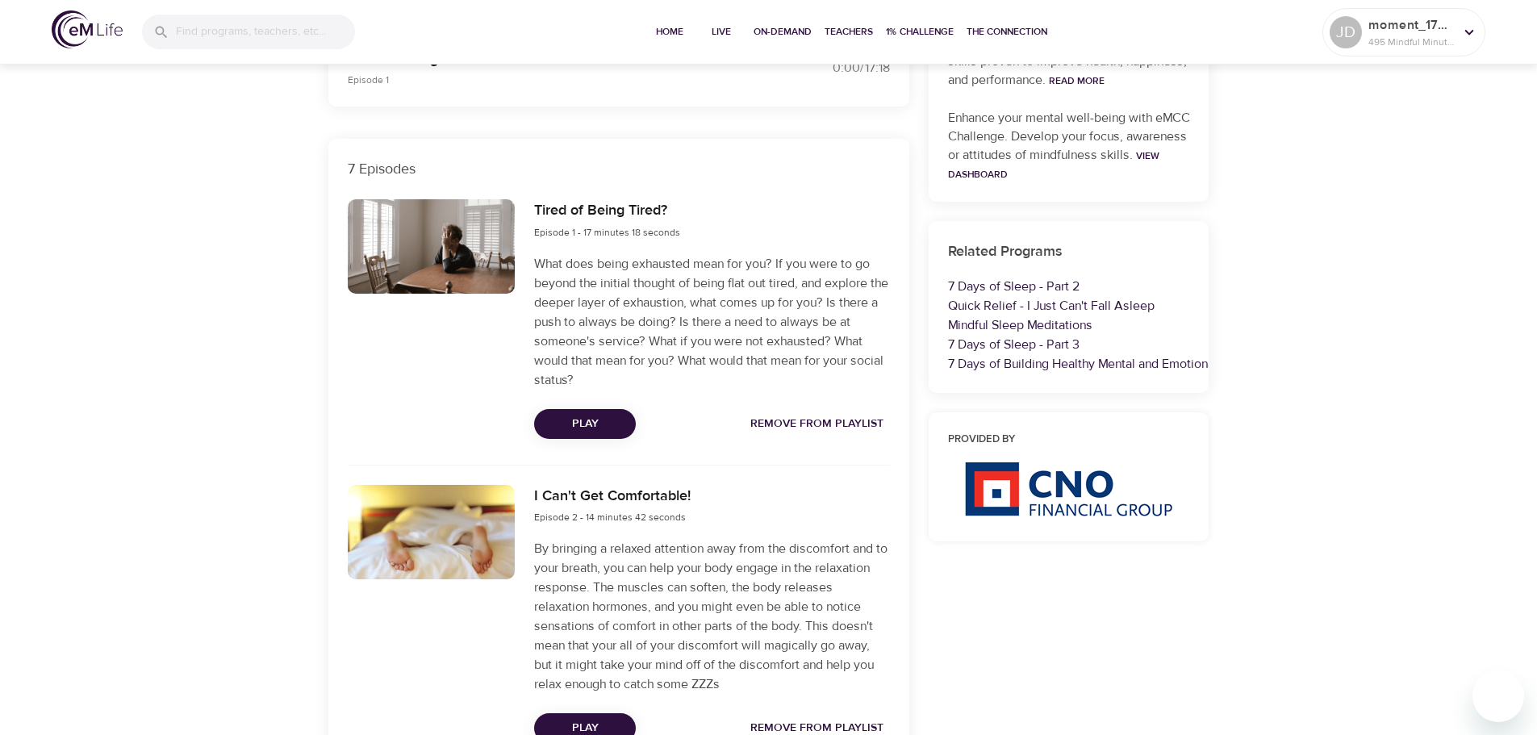
scroll to position [565, 0]
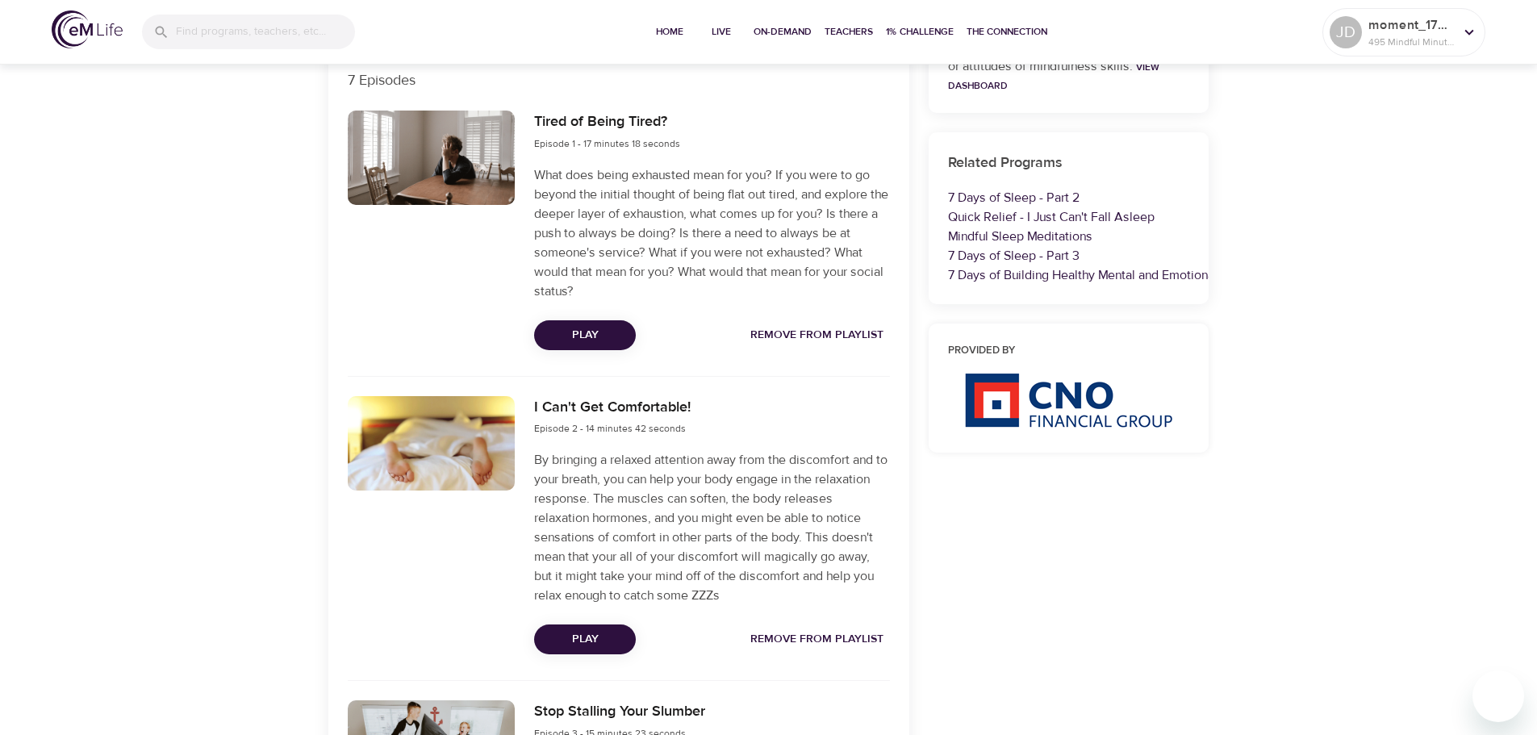
click at [841, 332] on span "Remove from Playlist" at bounding box center [817, 335] width 133 height 20
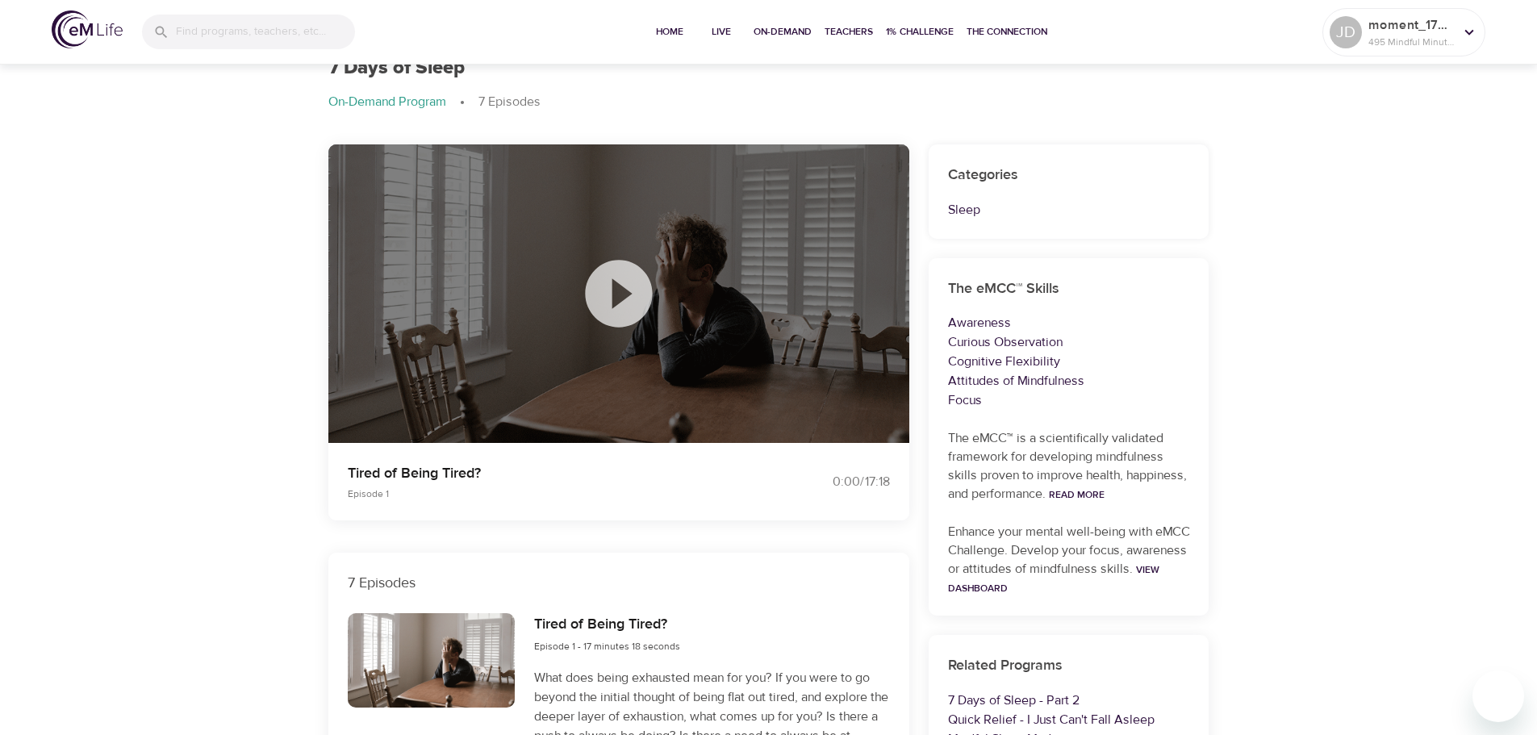
scroll to position [0, 0]
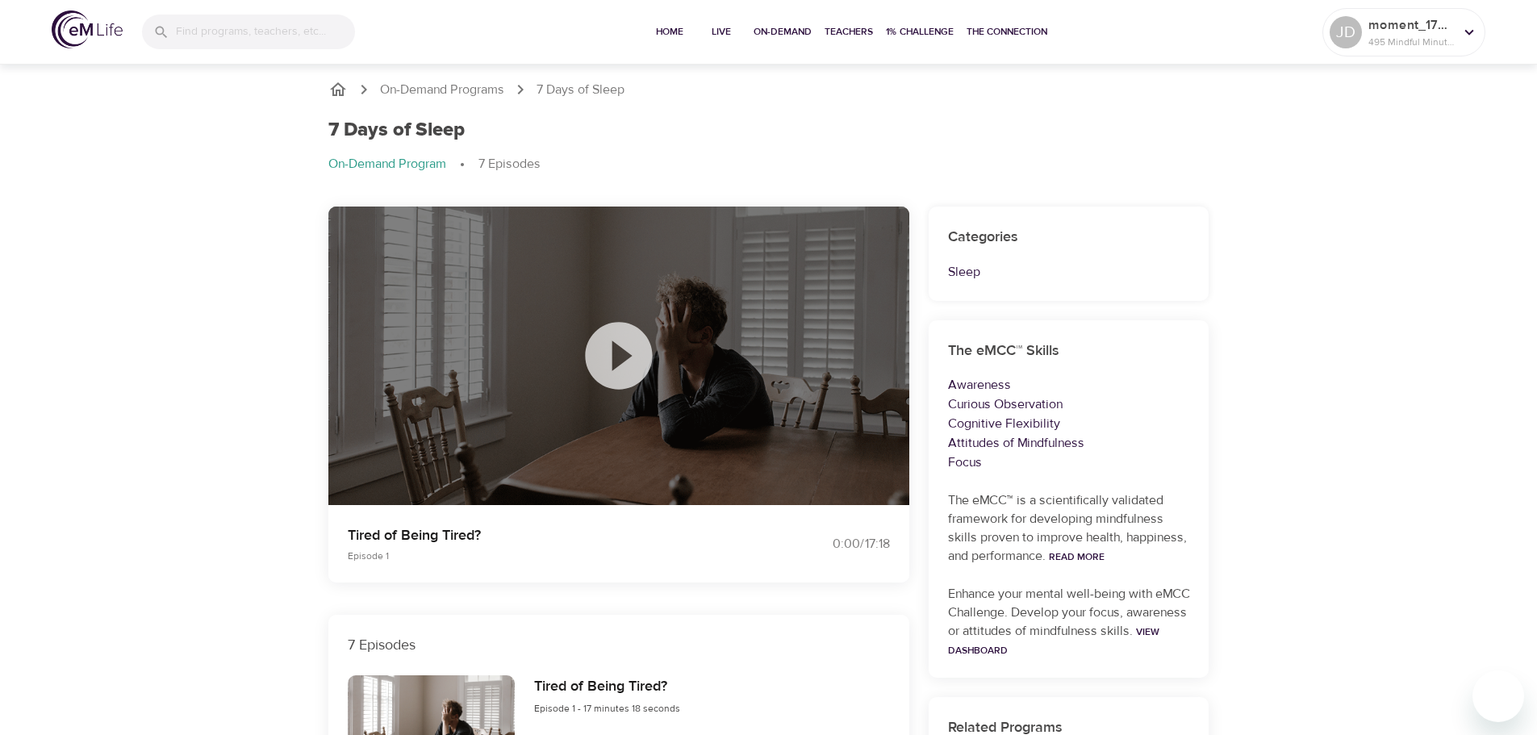
click at [621, 369] on icon at bounding box center [618, 355] width 67 height 67
